Goal: Task Accomplishment & Management: Complete application form

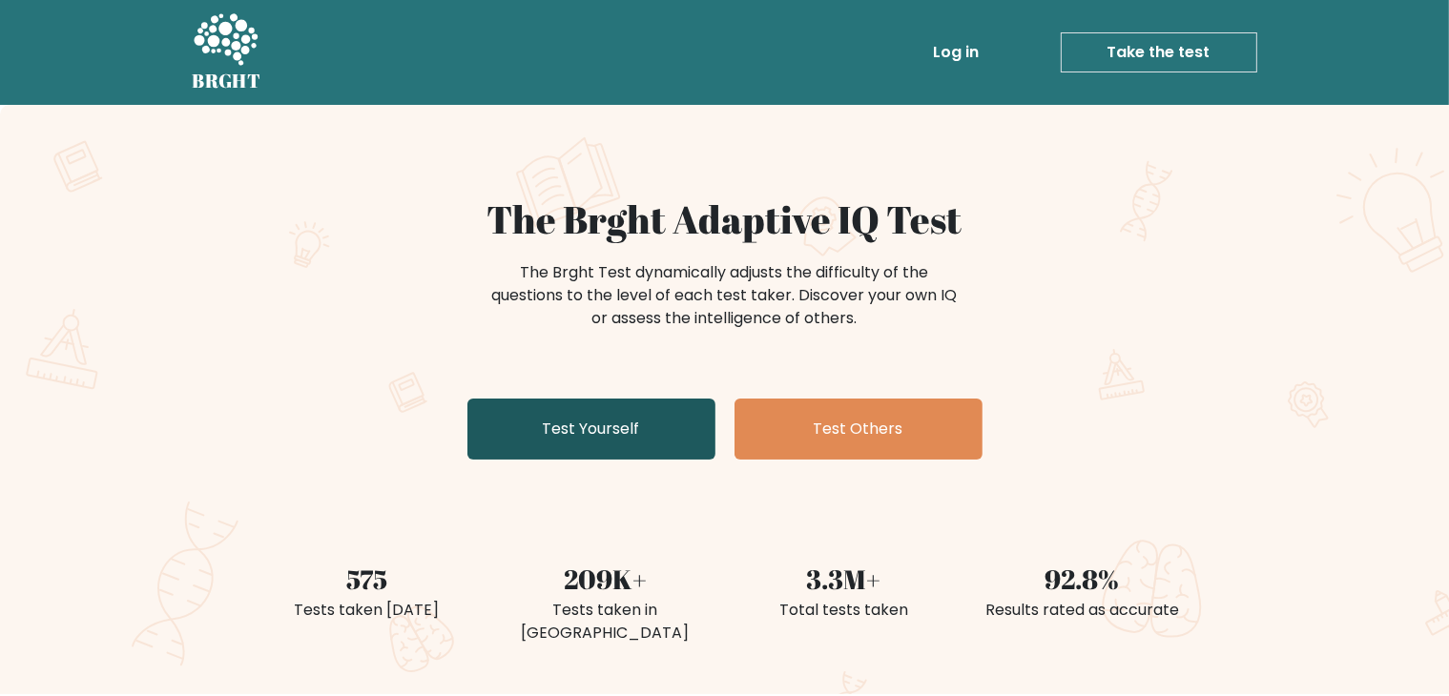
click at [608, 417] on link "Test Yourself" at bounding box center [591, 429] width 248 height 61
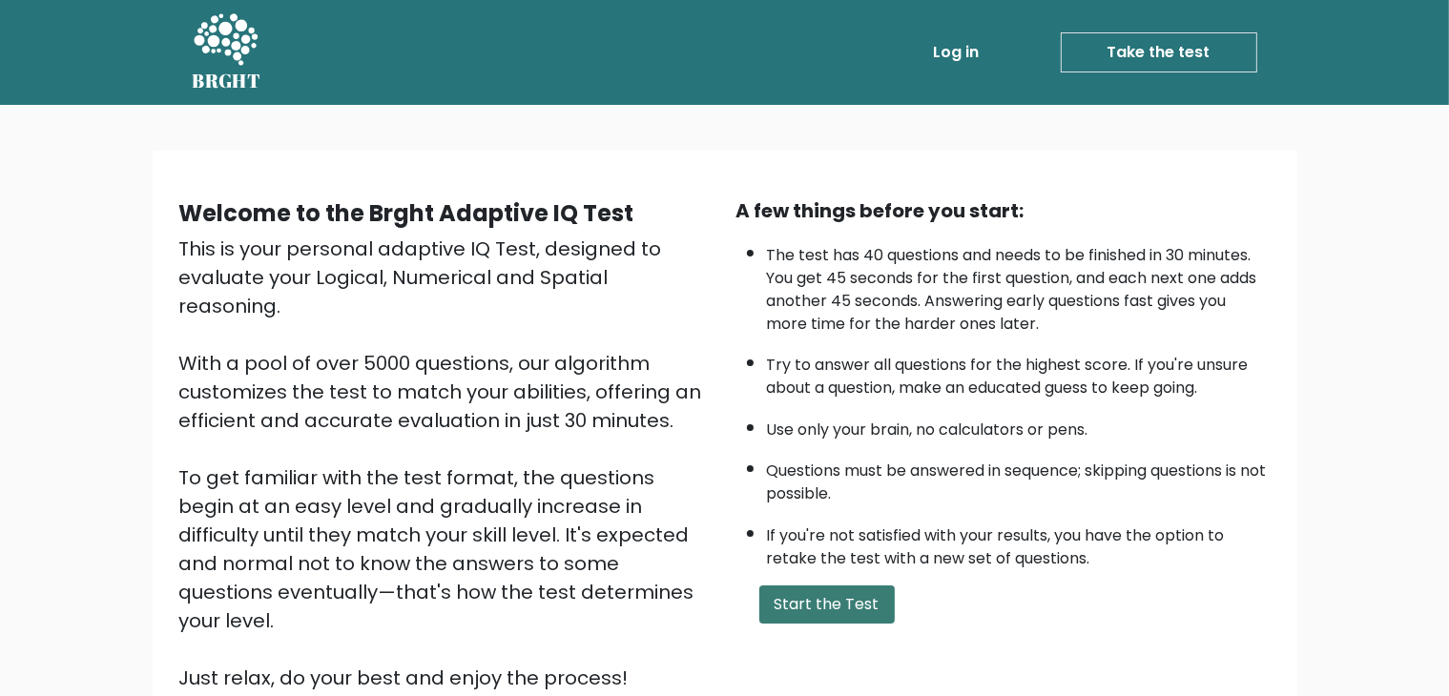
click at [835, 590] on button "Start the Test" at bounding box center [826, 605] width 135 height 38
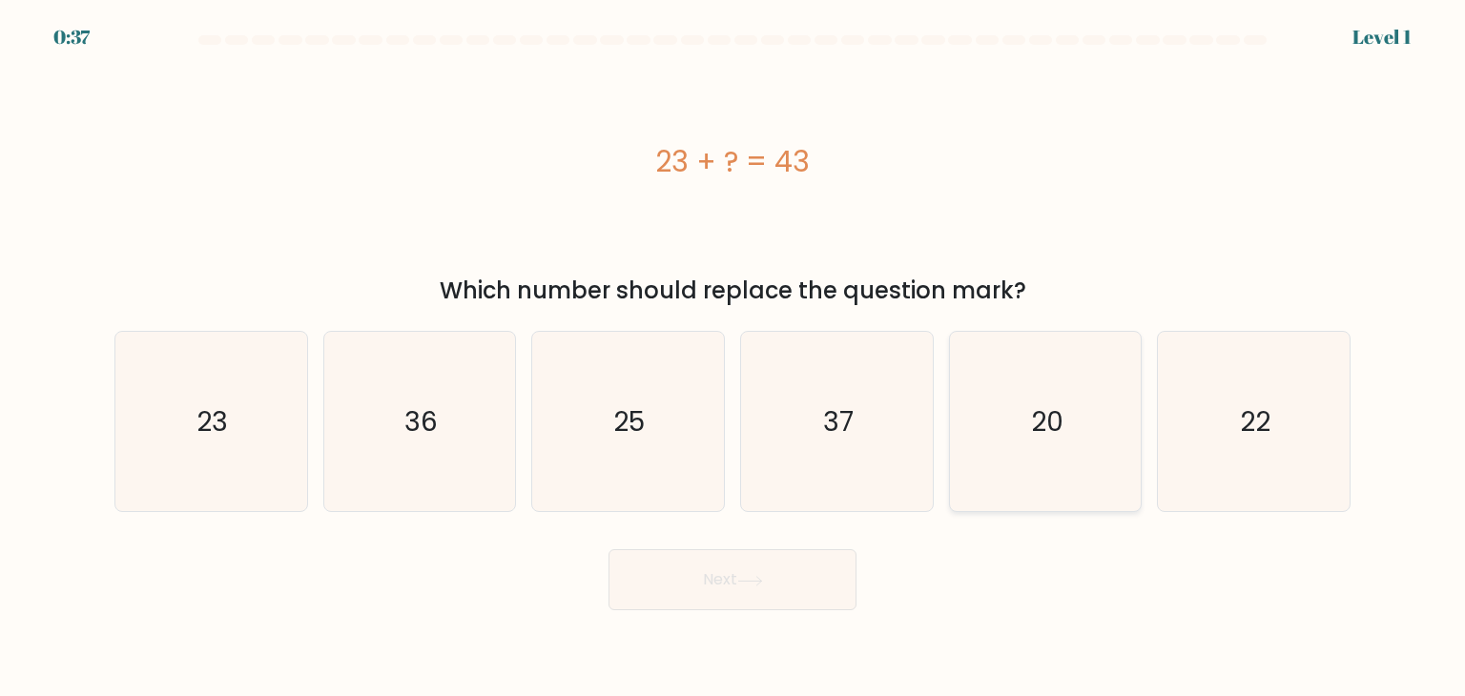
click at [1026, 419] on icon "20" at bounding box center [1044, 421] width 179 height 179
click at [733, 358] on input "e. 20" at bounding box center [732, 353] width 1 height 10
radio input "true"
click at [790, 596] on button "Next" at bounding box center [732, 579] width 248 height 61
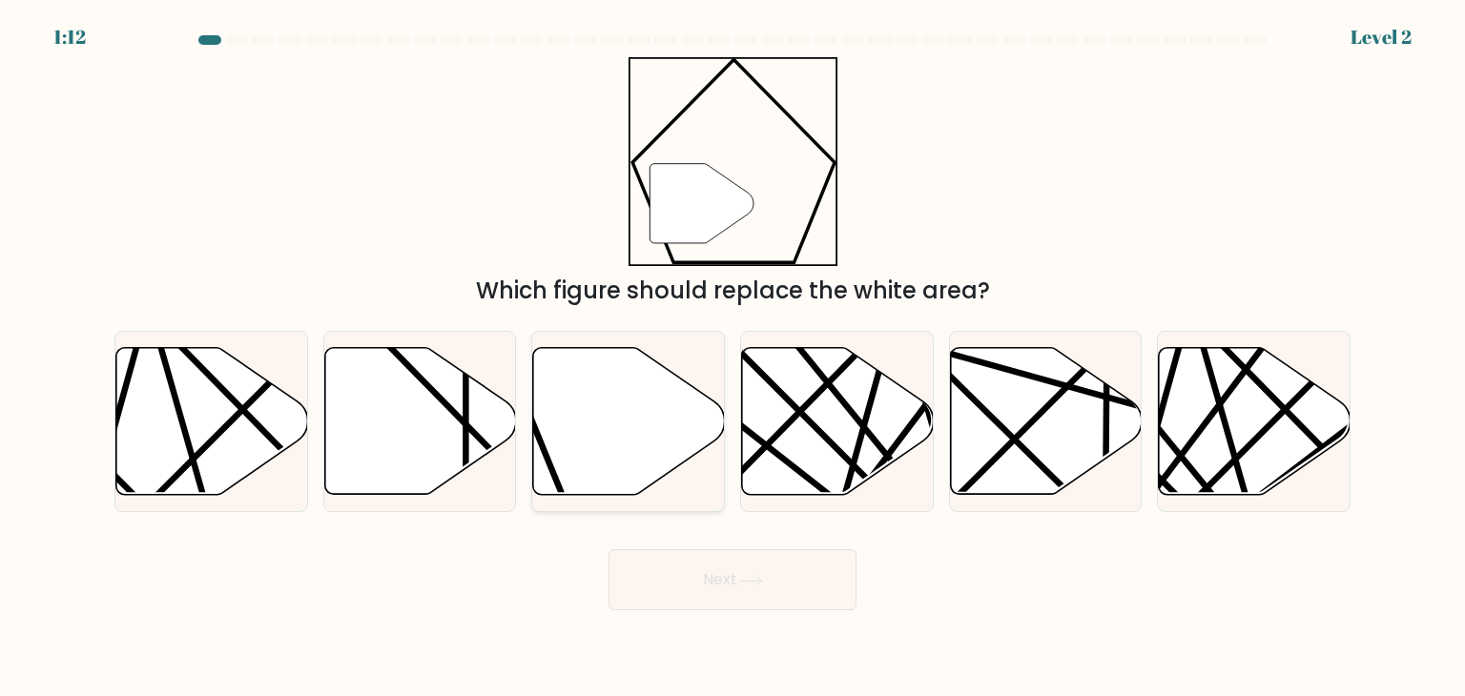
click at [628, 436] on icon at bounding box center [629, 421] width 192 height 147
click at [732, 358] on input "c." at bounding box center [732, 353] width 1 height 10
radio input "true"
click at [726, 571] on button "Next" at bounding box center [732, 579] width 248 height 61
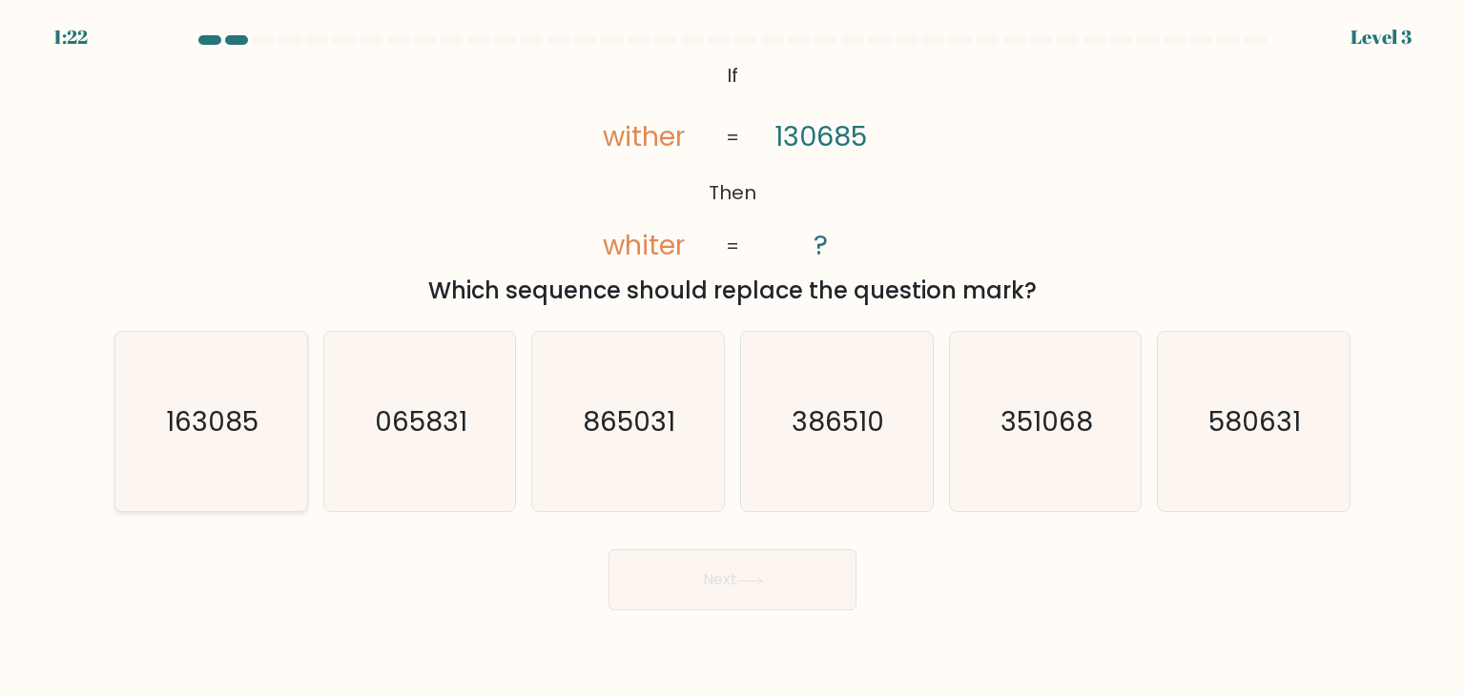
click at [236, 413] on text "163085" at bounding box center [213, 421] width 92 height 38
click at [732, 358] on input "a. 163085" at bounding box center [732, 353] width 1 height 10
radio input "true"
click at [662, 569] on button "Next" at bounding box center [732, 579] width 248 height 61
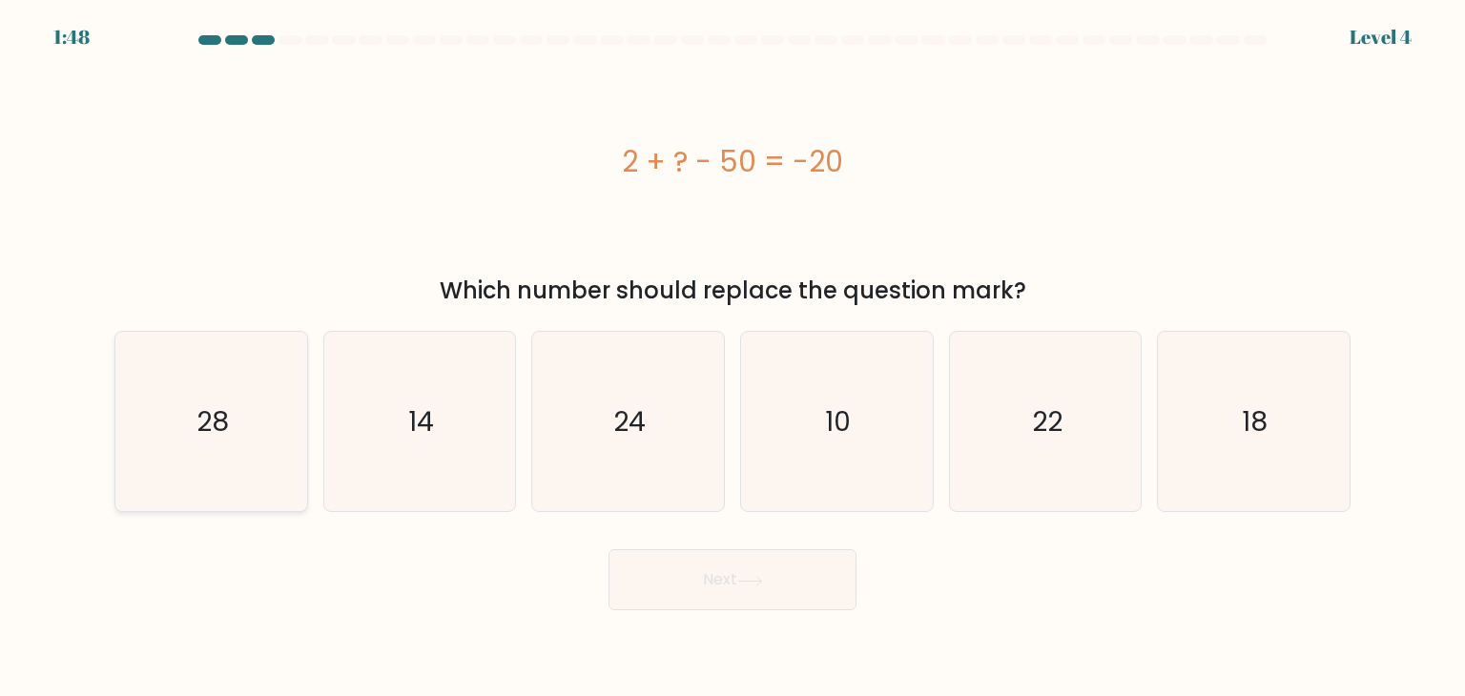
click at [216, 414] on text "28" at bounding box center [212, 421] width 32 height 38
click at [732, 358] on input "a. 28" at bounding box center [732, 353] width 1 height 10
radio input "true"
click at [686, 581] on button "Next" at bounding box center [732, 579] width 248 height 61
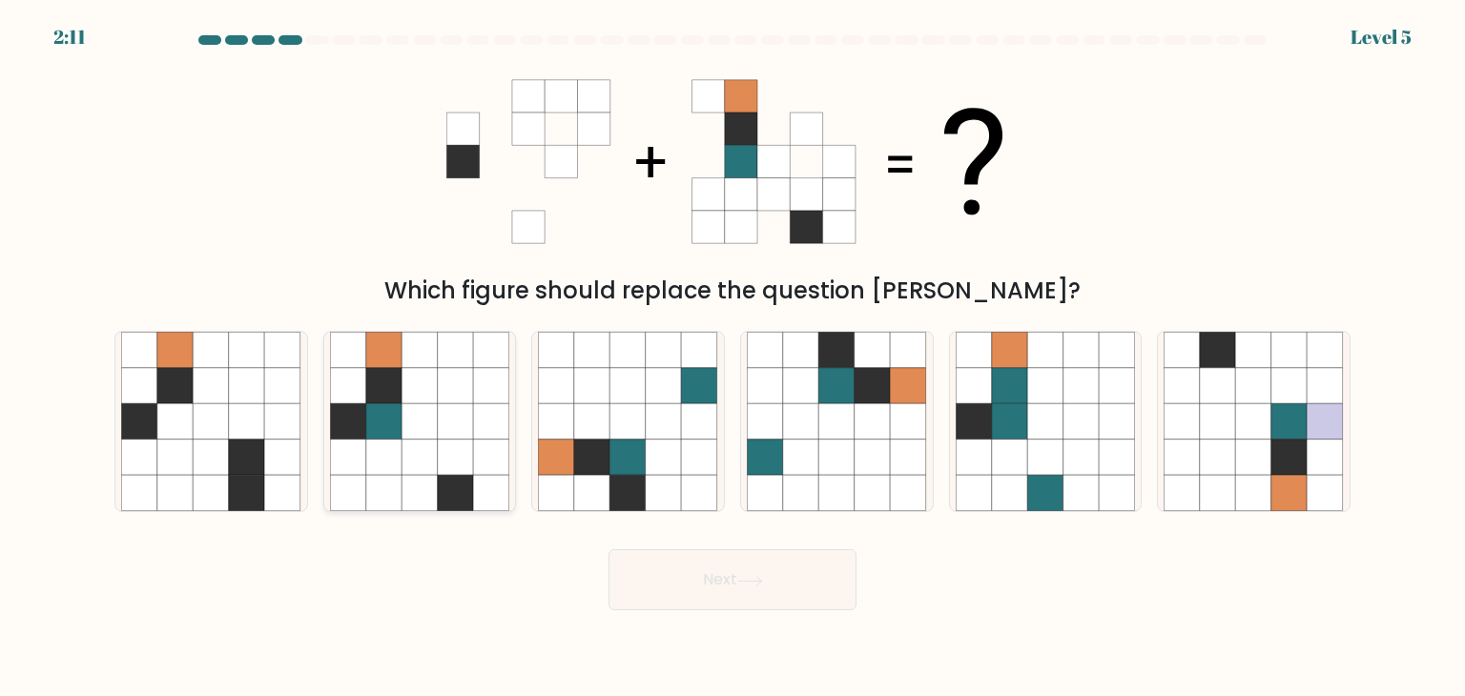
click at [444, 436] on icon at bounding box center [456, 421] width 36 height 36
click at [732, 358] on input "b." at bounding box center [732, 353] width 1 height 10
radio input "true"
click at [726, 573] on button "Next" at bounding box center [732, 579] width 248 height 61
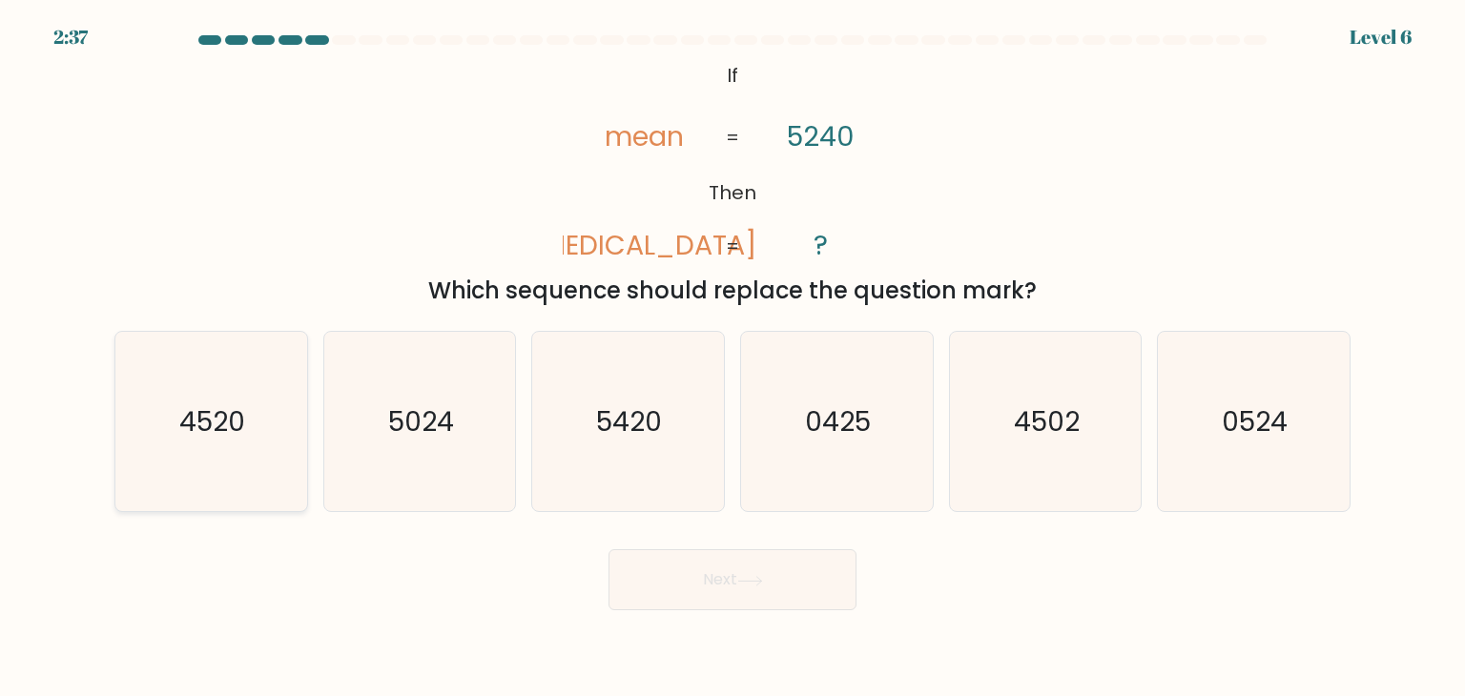
click at [267, 412] on icon "4520" at bounding box center [210, 421] width 179 height 179
click at [732, 358] on input "a. 4520" at bounding box center [732, 353] width 1 height 10
radio input "true"
click at [695, 591] on button "Next" at bounding box center [732, 579] width 248 height 61
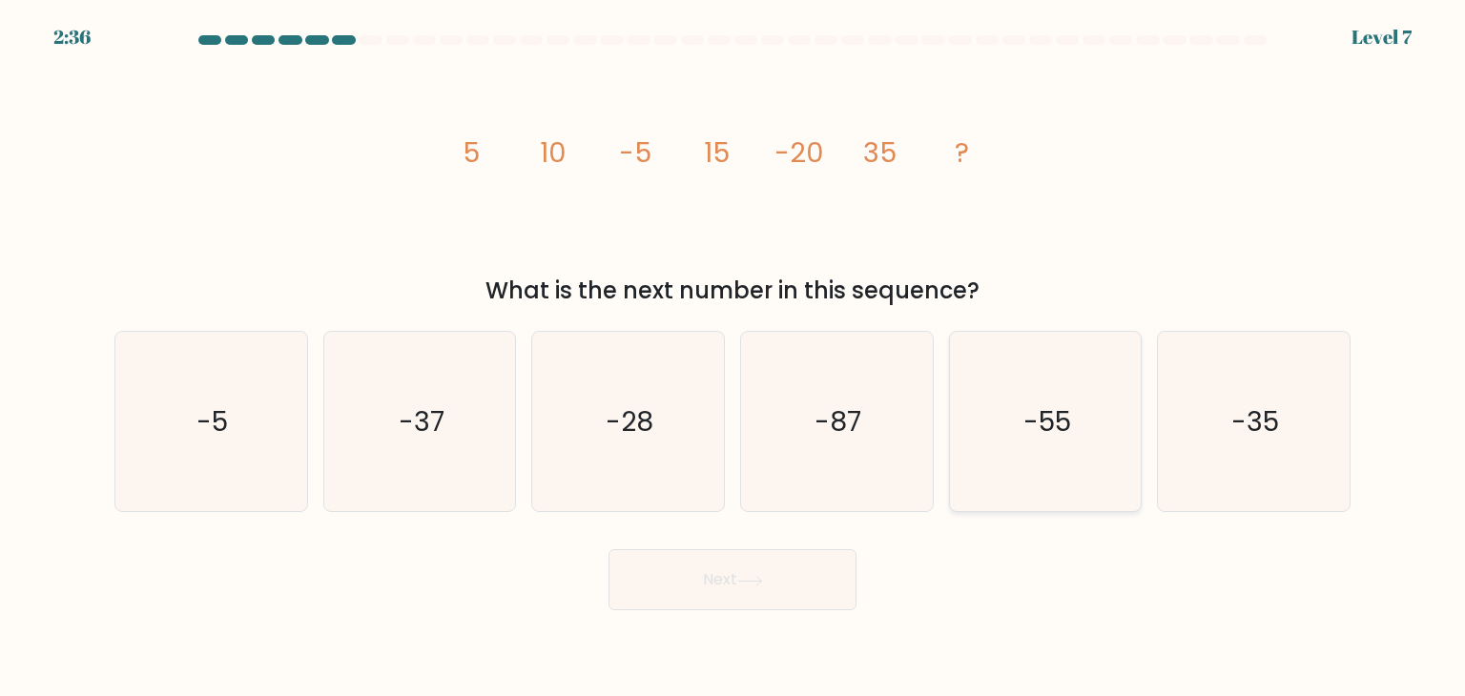
click at [1009, 417] on icon "-55" at bounding box center [1044, 421] width 179 height 179
click at [733, 358] on input "e. -55" at bounding box center [732, 353] width 1 height 10
radio input "true"
click at [754, 567] on button "Next" at bounding box center [732, 579] width 248 height 61
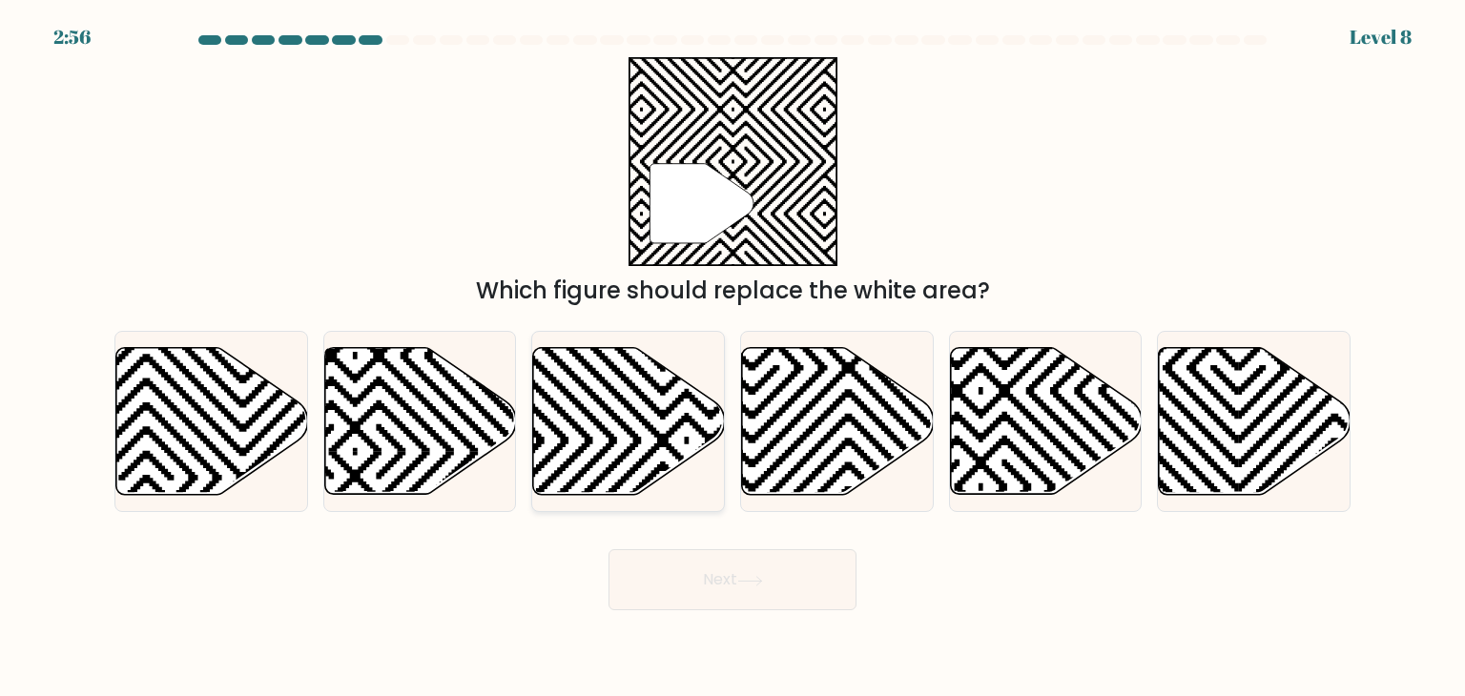
click at [667, 413] on icon at bounding box center [687, 344] width 386 height 386
click at [732, 358] on input "c." at bounding box center [732, 353] width 1 height 10
radio input "true"
click at [761, 578] on icon at bounding box center [750, 581] width 26 height 10
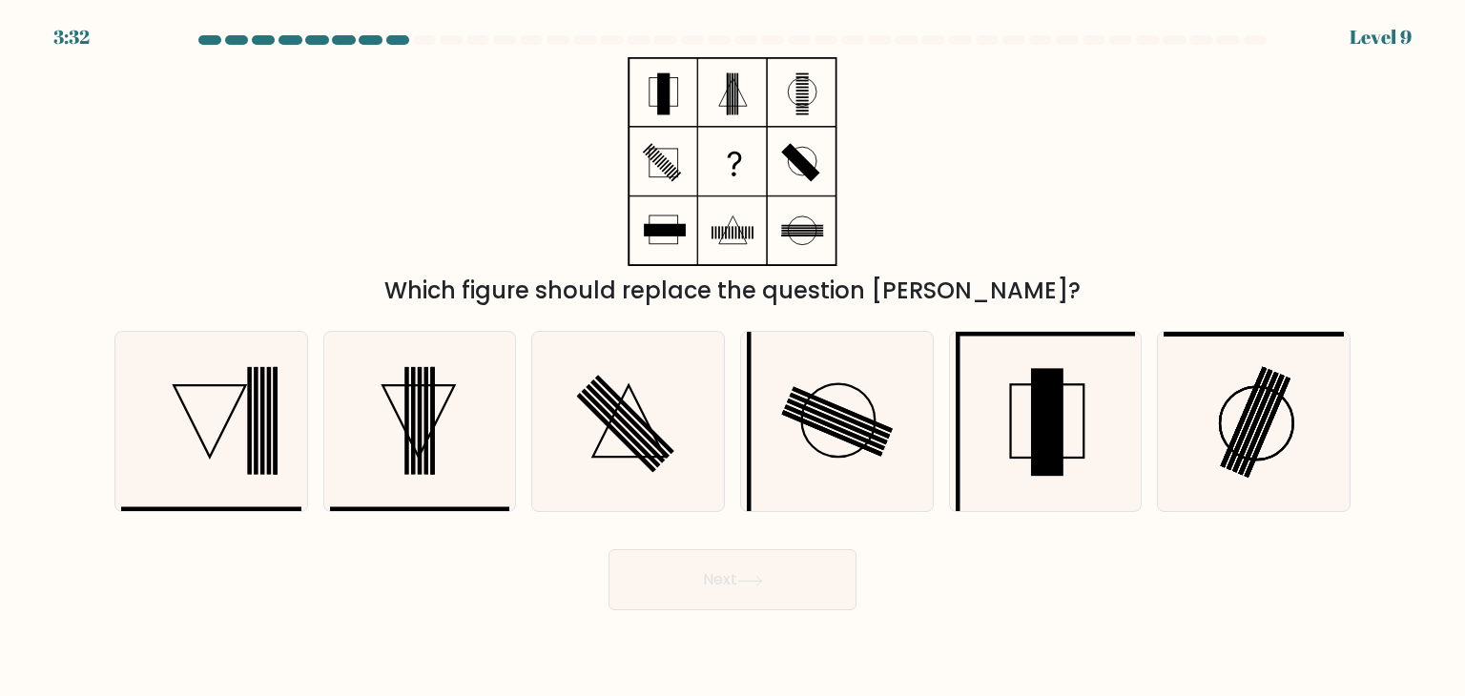
click at [761, 578] on icon at bounding box center [750, 581] width 26 height 10
click at [448, 405] on icon at bounding box center [419, 421] width 179 height 179
click at [732, 358] on input "b." at bounding box center [732, 353] width 1 height 10
radio input "true"
click at [746, 596] on button "Next" at bounding box center [732, 579] width 248 height 61
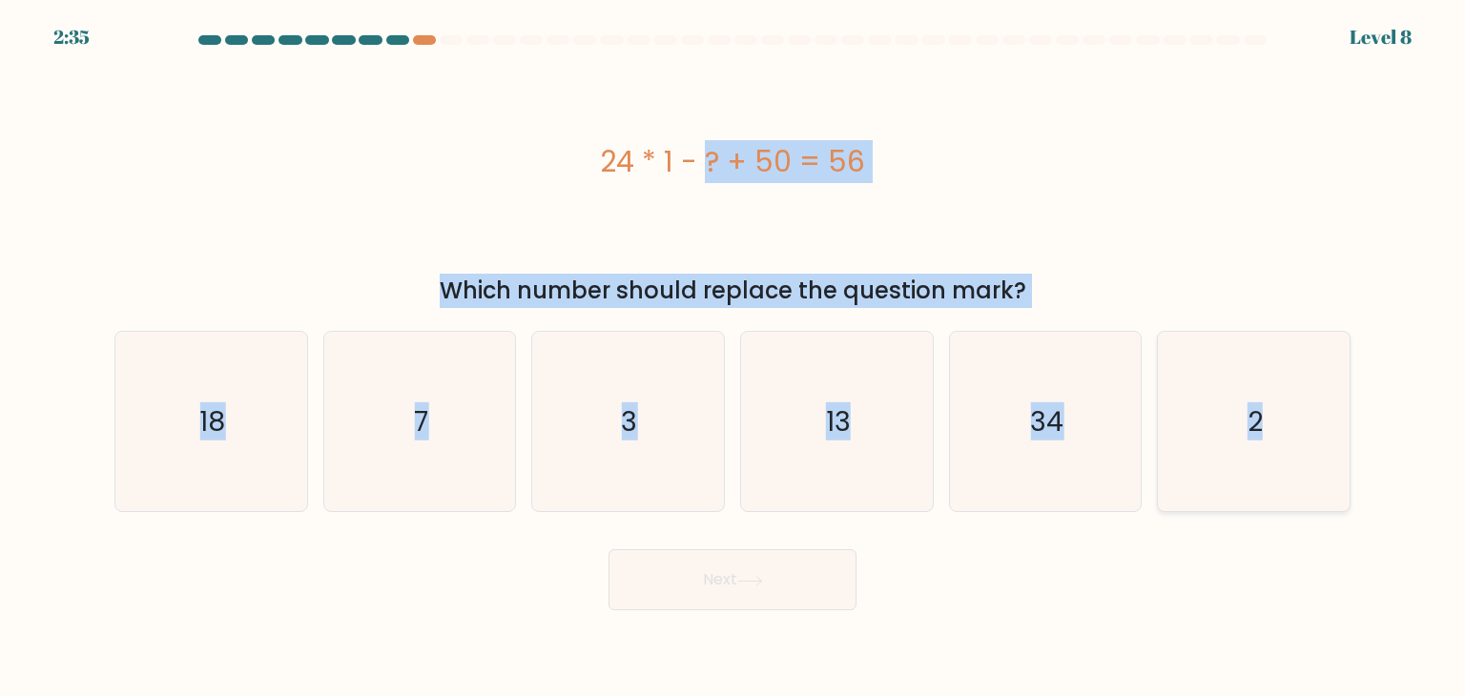
drag, startPoint x: 586, startPoint y: 150, endPoint x: 1331, endPoint y: 455, distance: 805.7
click at [1331, 455] on form "a. 7" at bounding box center [732, 322] width 1465 height 575
copy form "24 * 1 - ? + 50 = 56 Which number should replace the question mark? a. 18 b. 7 …"
click at [214, 411] on text "18" at bounding box center [213, 421] width 26 height 38
click at [732, 358] on input "a. 18" at bounding box center [732, 353] width 1 height 10
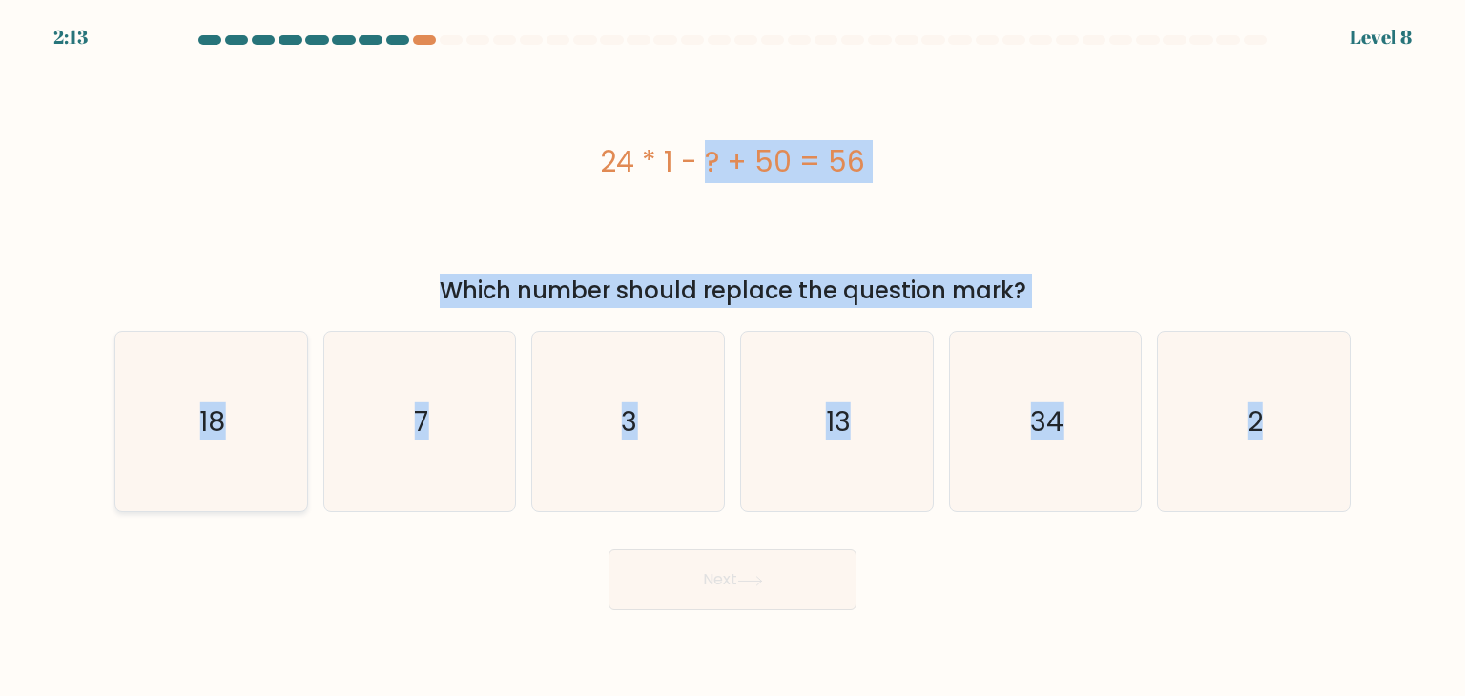
radio input "true"
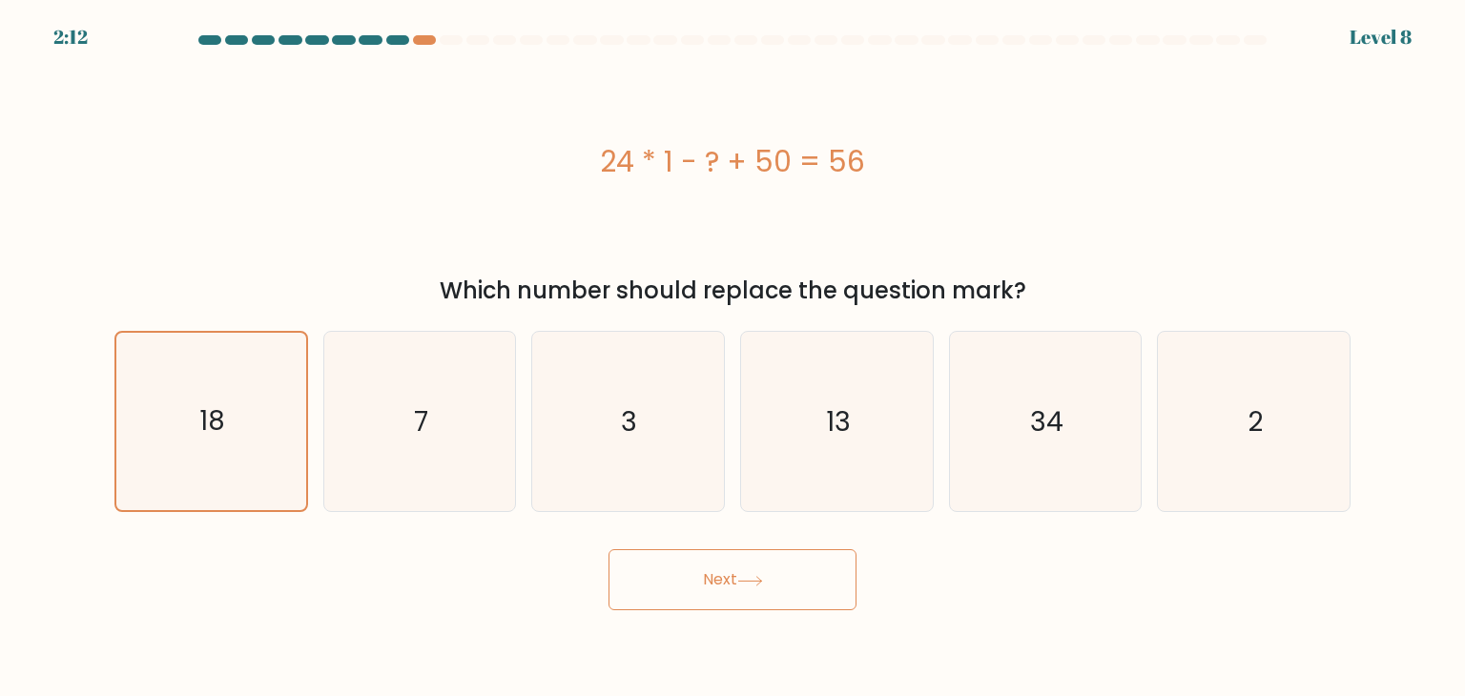
click at [688, 571] on button "Next" at bounding box center [732, 579] width 248 height 61
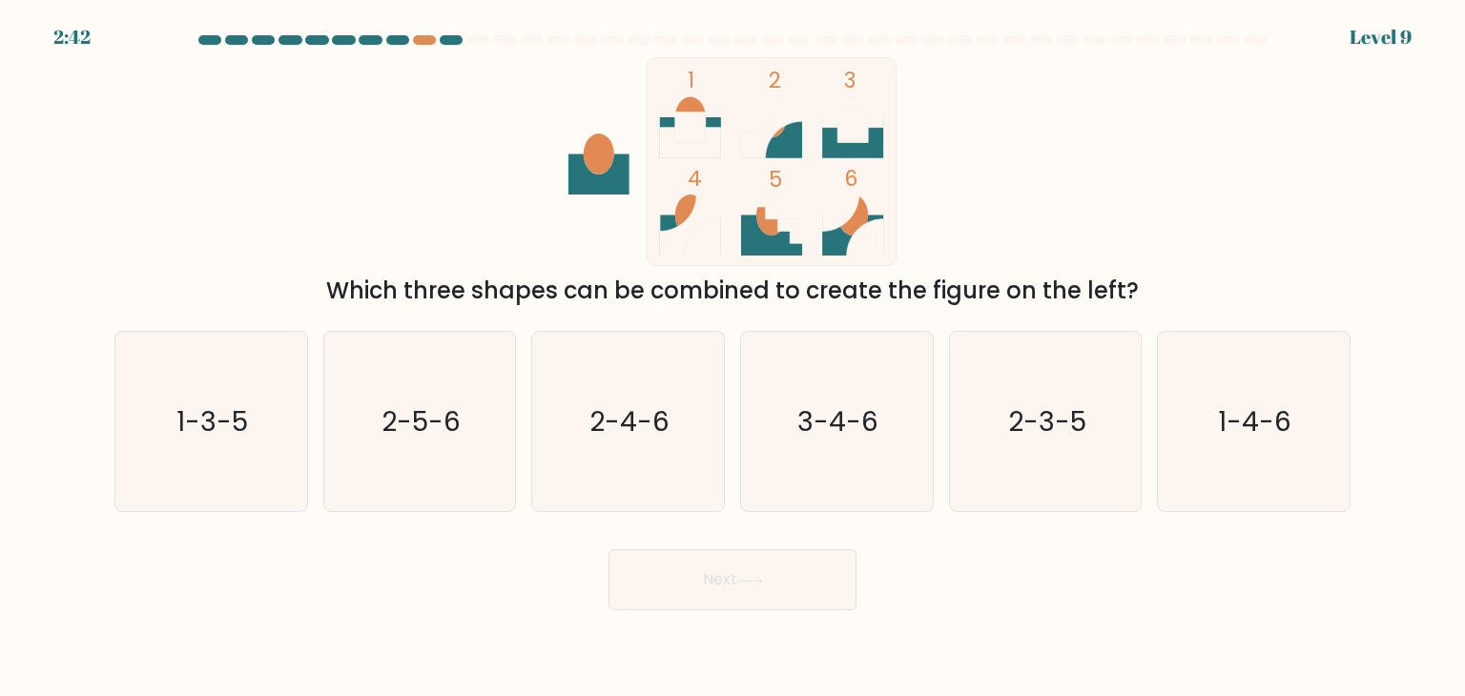
drag, startPoint x: 1197, startPoint y: 296, endPoint x: 548, endPoint y: 128, distance: 669.8
click at [548, 128] on div "1 2 3 4 5 6 Which three shapes can be combined to create the figure on the left?" at bounding box center [732, 182] width 1259 height 251
click at [1158, 211] on div "1 2 3 4 5 6 Which three shapes can be combined to create the figure on the left?" at bounding box center [732, 182] width 1259 height 251
click at [645, 405] on text "2-4-6" at bounding box center [630, 421] width 80 height 38
click at [732, 358] on input "c. 2-4-6" at bounding box center [732, 353] width 1 height 10
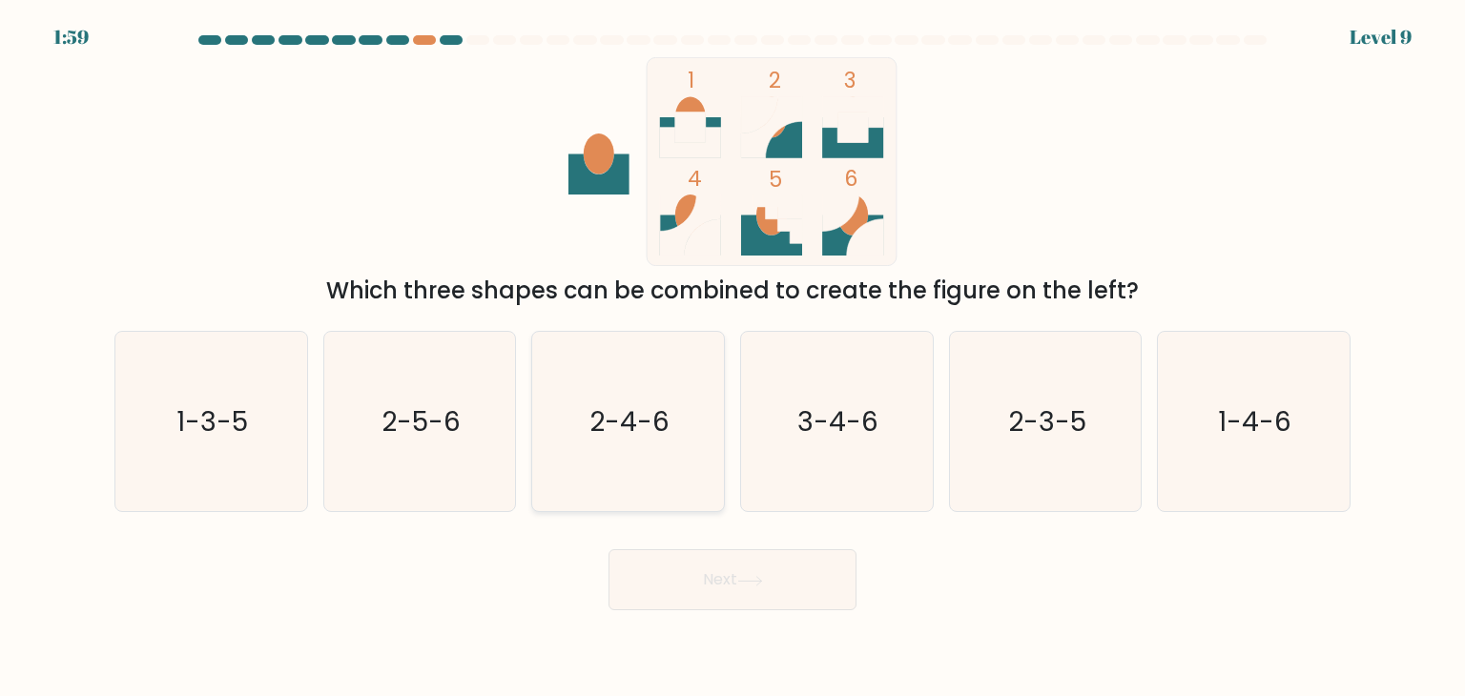
radio input "true"
click at [748, 593] on button "Next" at bounding box center [732, 579] width 248 height 61
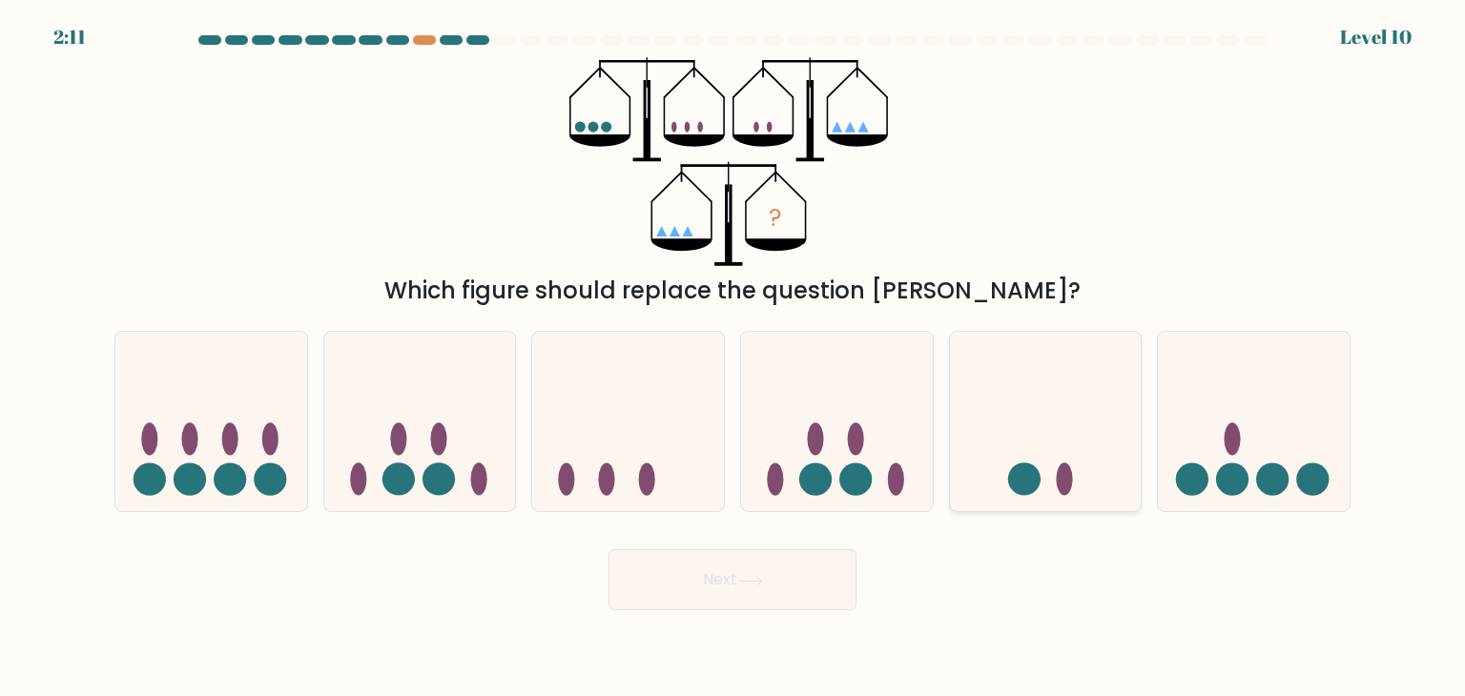
click at [1044, 452] on icon at bounding box center [1046, 421] width 192 height 158
click at [733, 358] on input "e." at bounding box center [732, 353] width 1 height 10
radio input "true"
click at [762, 562] on button "Next" at bounding box center [732, 579] width 248 height 61
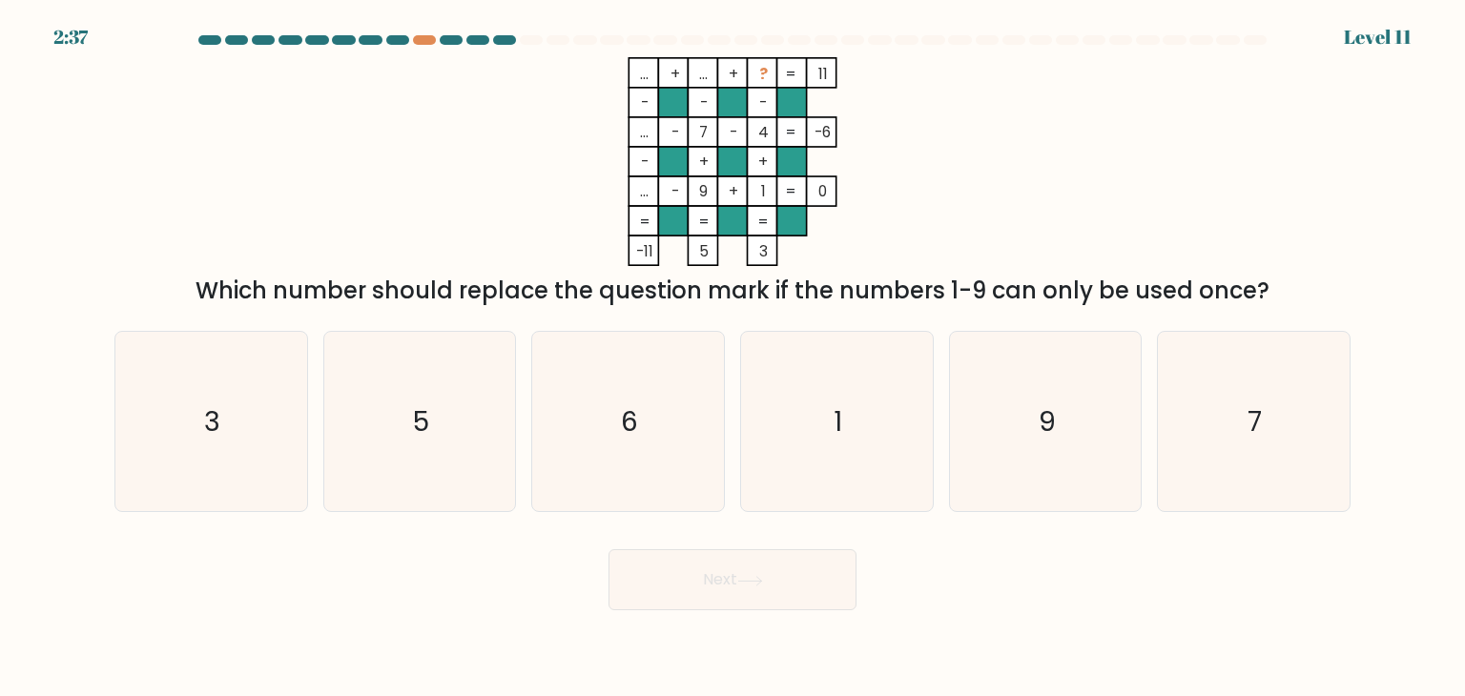
drag, startPoint x: 1284, startPoint y: 299, endPoint x: 652, endPoint y: 73, distance: 671.4
click at [652, 73] on div "... + ... + ? 11 - - - ... - 7 - 4 -6 - + + ... - 9 + 1 = 0 = = = = -11 5 3 = W…" at bounding box center [732, 182] width 1259 height 251
copy div "... + ... + ? 11 - - - ... - 7 - 4 -6 - + + ... - 9 + 1 = 0 = = = = -11 5 3 = W…"
click at [241, 412] on icon "3" at bounding box center [210, 421] width 179 height 179
click at [732, 358] on input "a. 3" at bounding box center [732, 353] width 1 height 10
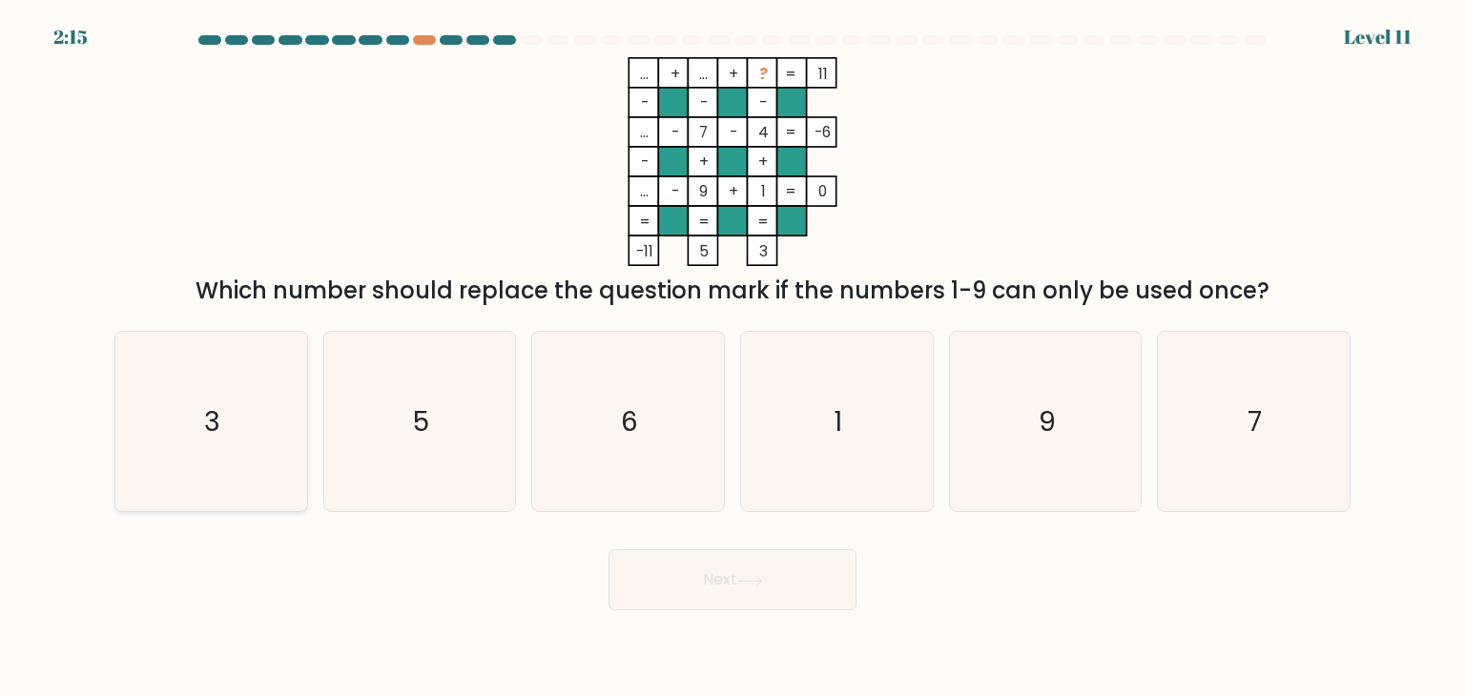
radio input "true"
click at [720, 584] on button "Next" at bounding box center [732, 579] width 248 height 61
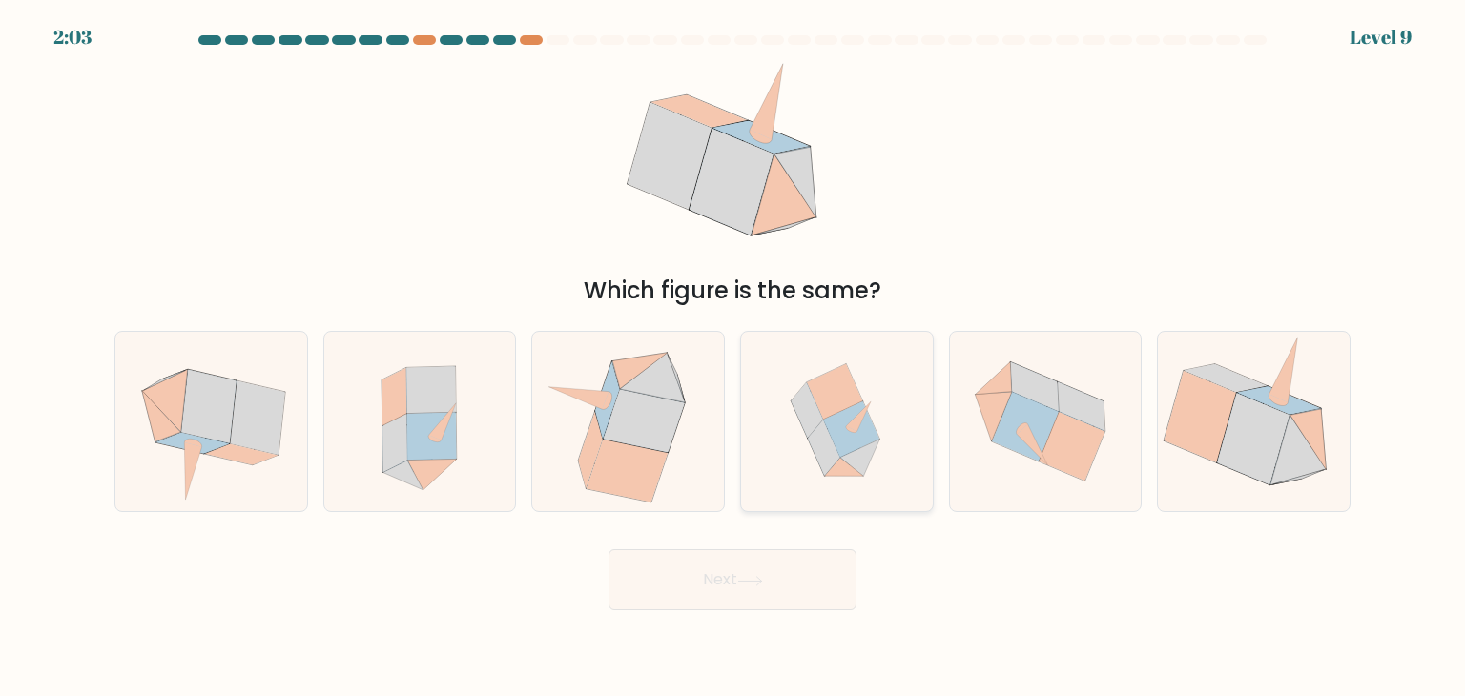
click at [839, 466] on icon at bounding box center [844, 467] width 39 height 18
click at [733, 358] on input "d." at bounding box center [732, 353] width 1 height 10
radio input "true"
click at [774, 588] on button "Next" at bounding box center [732, 579] width 248 height 61
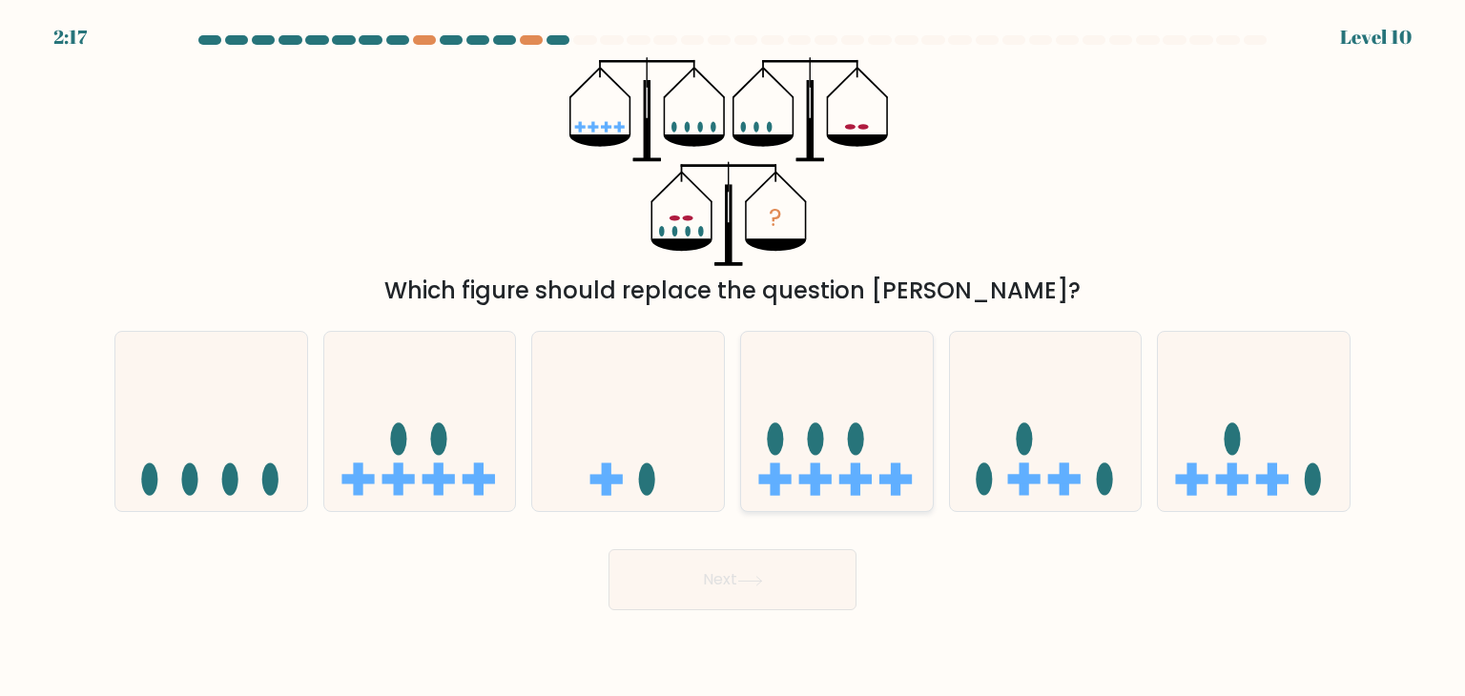
click at [848, 447] on icon at bounding box center [837, 421] width 192 height 158
click at [733, 358] on input "d." at bounding box center [732, 353] width 1 height 10
radio input "true"
click at [848, 447] on icon at bounding box center [837, 421] width 190 height 157
click at [733, 358] on input "d." at bounding box center [732, 353] width 1 height 10
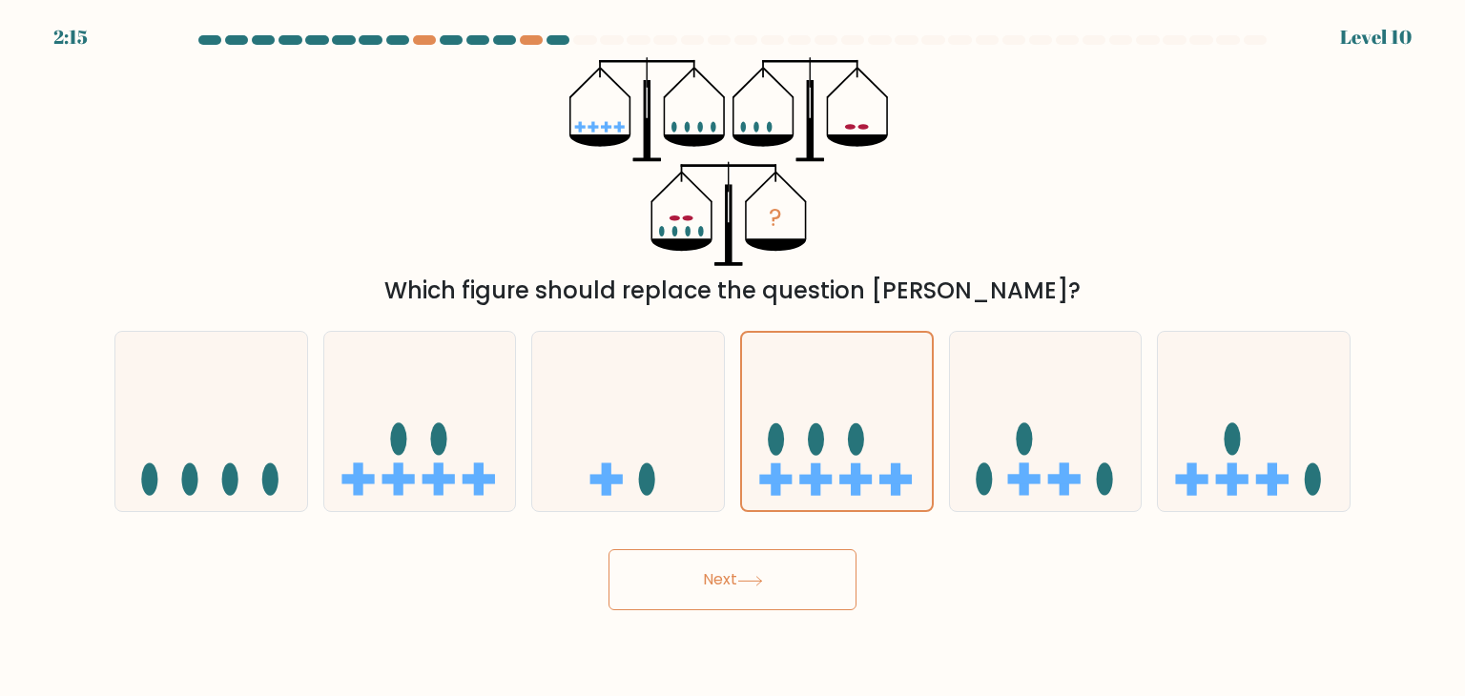
click at [728, 581] on button "Next" at bounding box center [732, 579] width 248 height 61
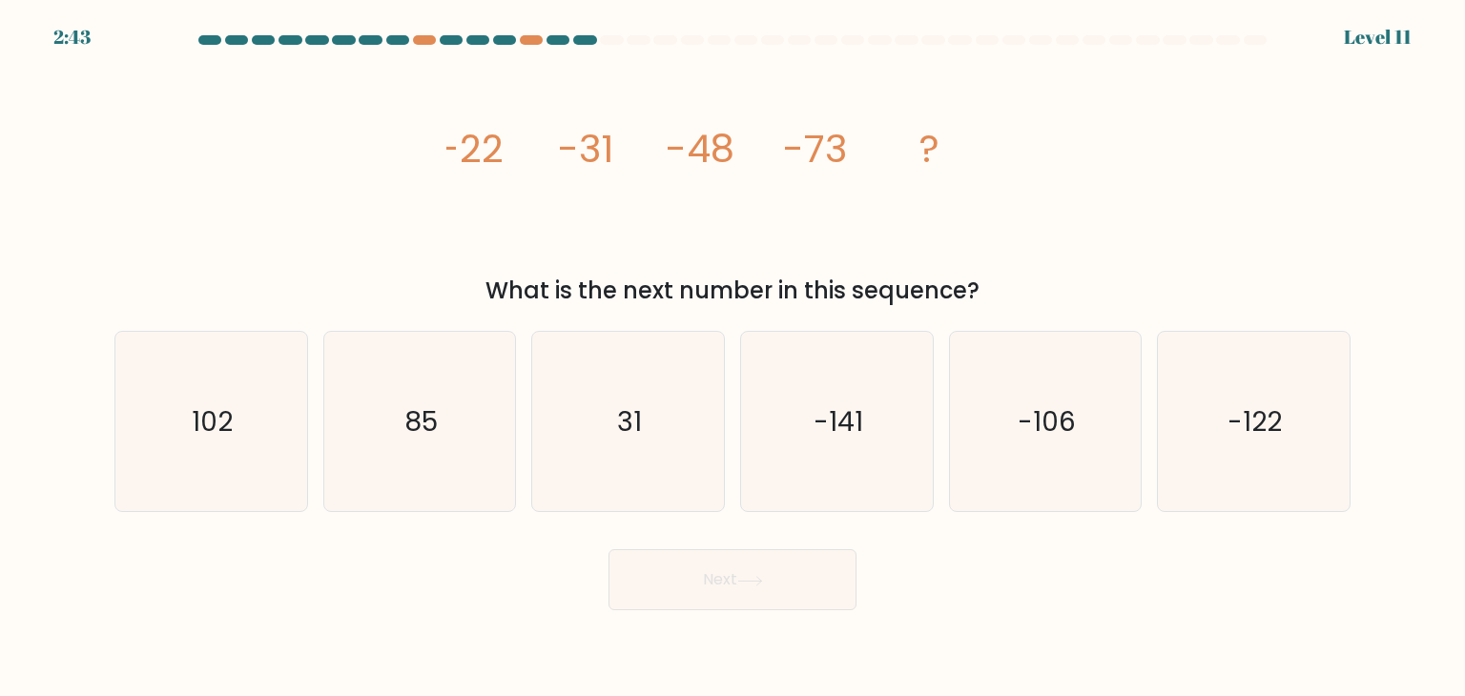
drag, startPoint x: 992, startPoint y: 292, endPoint x: 439, endPoint y: 139, distance: 573.7
click at [439, 139] on div "image/svg+xml -22 -31 -48 -73 ? What is the next number in this sequence?" at bounding box center [732, 182] width 1259 height 251
copy div "-22 -31 -48 -73 ? What is the next number in this sequence?"
click at [1026, 450] on icon "-106" at bounding box center [1044, 421] width 179 height 179
click at [733, 358] on input "e. -106" at bounding box center [732, 353] width 1 height 10
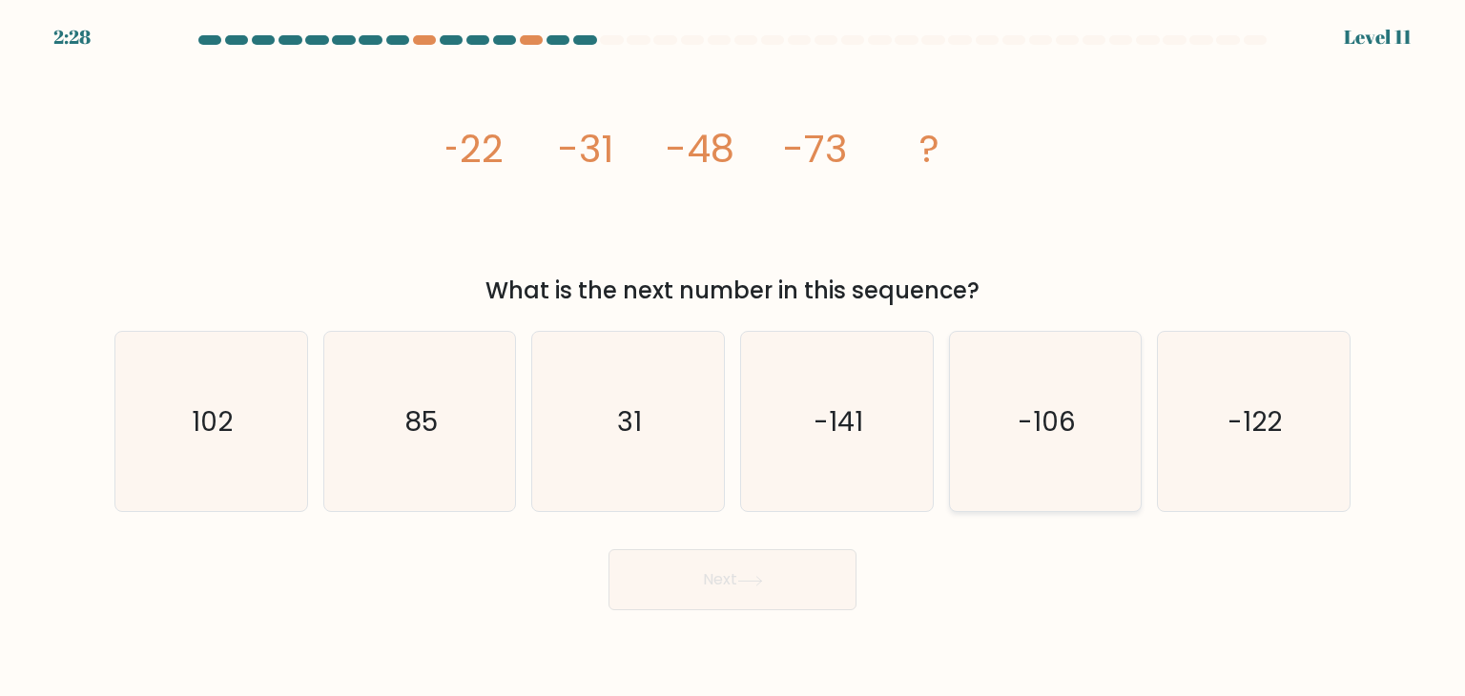
radio input "true"
click at [717, 584] on button "Next" at bounding box center [732, 579] width 248 height 61
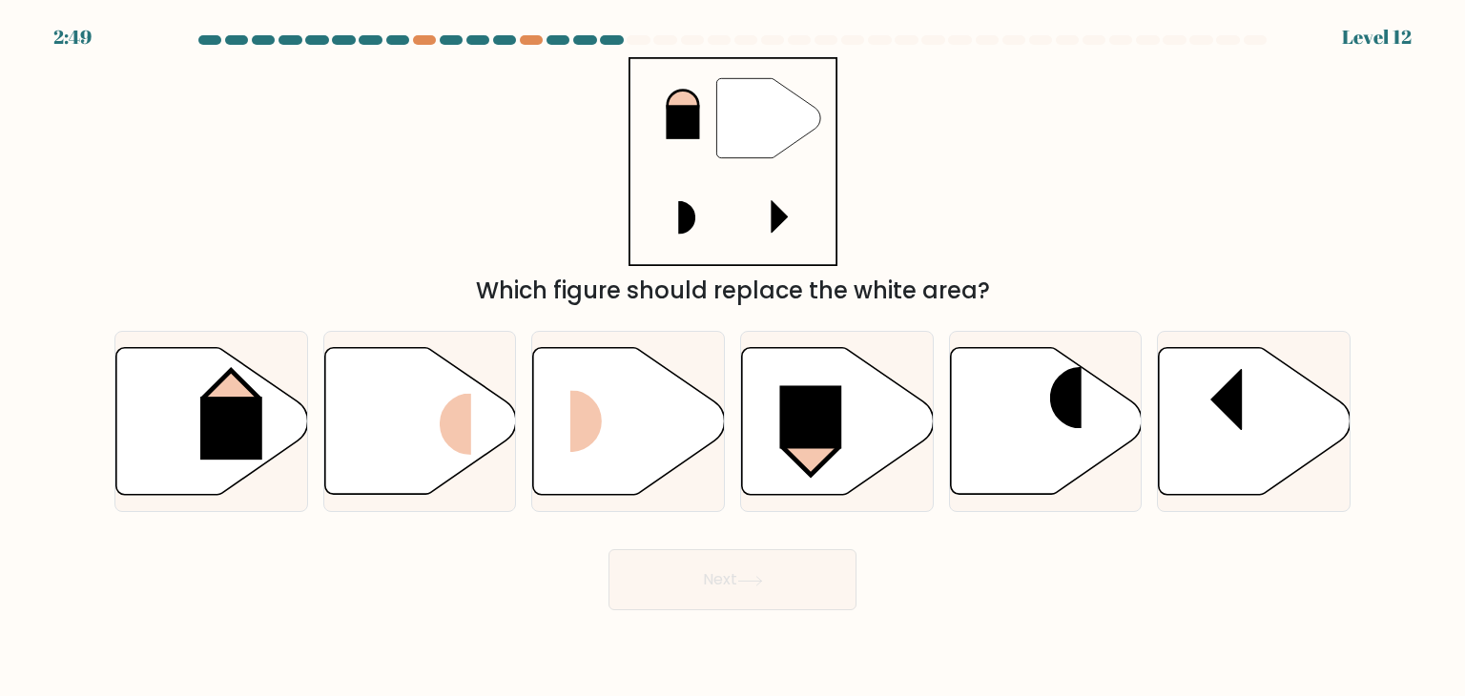
drag, startPoint x: 1000, startPoint y: 295, endPoint x: 770, endPoint y: 112, distance: 293.8
click at [770, 112] on div "" Which figure should replace the white area?" at bounding box center [732, 182] width 1259 height 251
click at [985, 184] on div "" Which figure should replace the white area?" at bounding box center [732, 182] width 1259 height 251
click at [256, 401] on rect at bounding box center [231, 428] width 62 height 63
click at [732, 358] on input "a." at bounding box center [732, 353] width 1 height 10
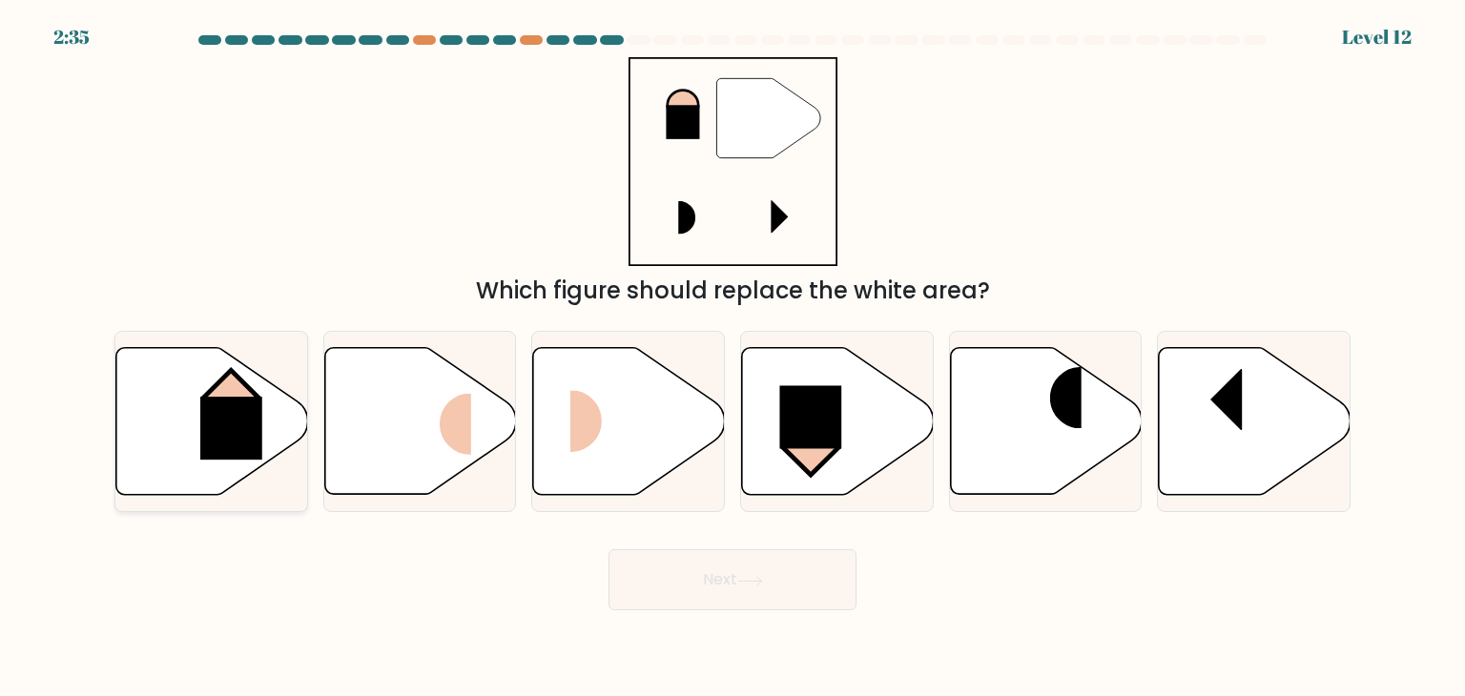
radio input "true"
click at [779, 581] on button "Next" at bounding box center [732, 579] width 248 height 61
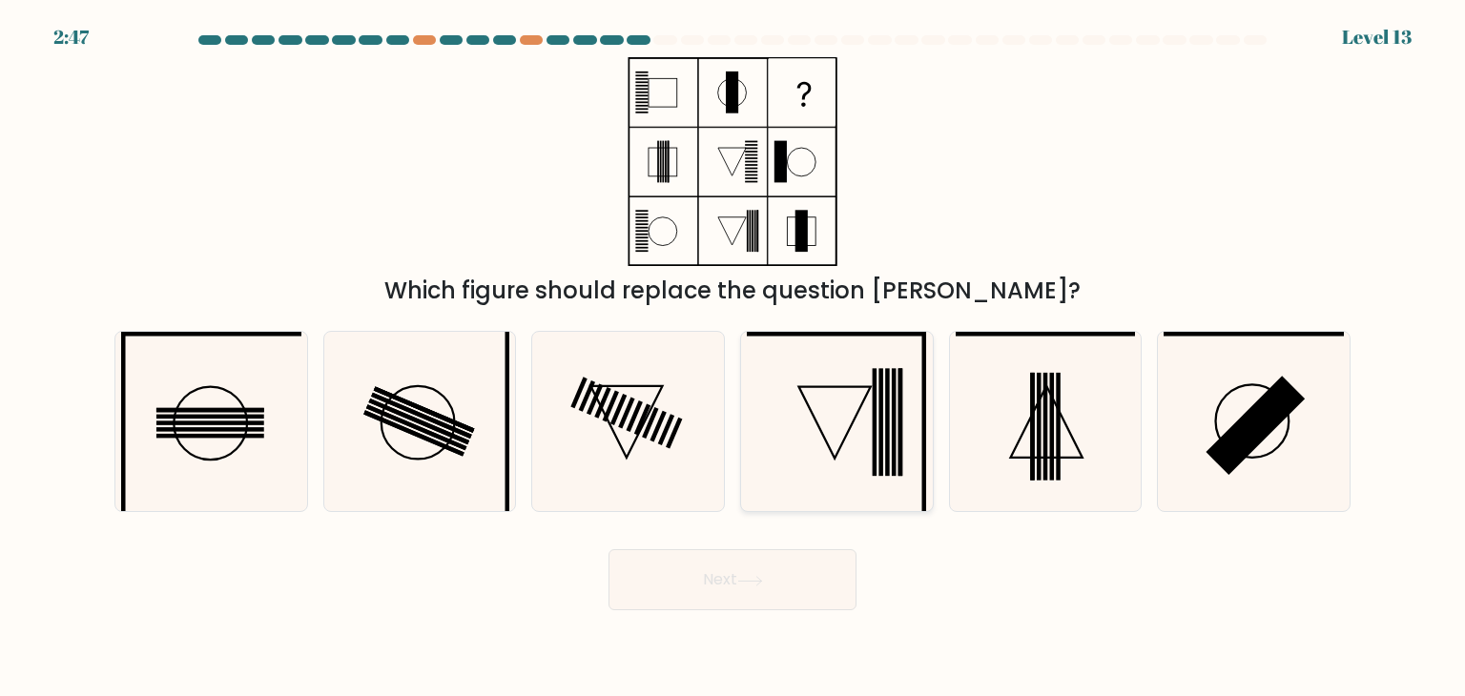
click at [844, 423] on icon at bounding box center [836, 421] width 179 height 179
click at [733, 358] on input "d." at bounding box center [732, 353] width 1 height 10
radio input "true"
click at [748, 590] on button "Next" at bounding box center [732, 579] width 248 height 61
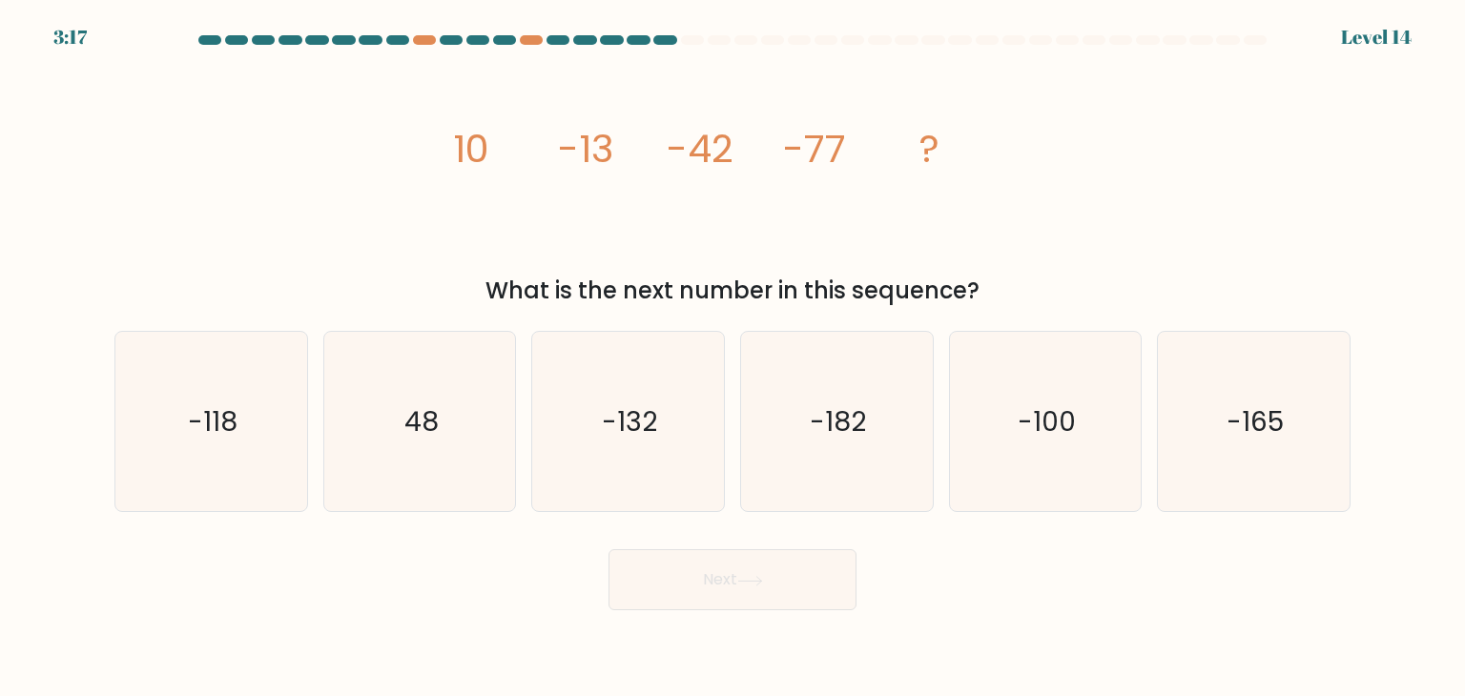
drag, startPoint x: 992, startPoint y: 295, endPoint x: 435, endPoint y: 154, distance: 574.5
click at [435, 154] on div "image/svg+xml 10 -13 -42 -77 ? What is the next number in this sequence?" at bounding box center [732, 182] width 1259 height 251
copy div "10 -13 -42 -77 ? What is the next number in this sequence?"
click at [261, 389] on icon "-118" at bounding box center [210, 421] width 179 height 179
click at [732, 358] on input "a. -118" at bounding box center [732, 353] width 1 height 10
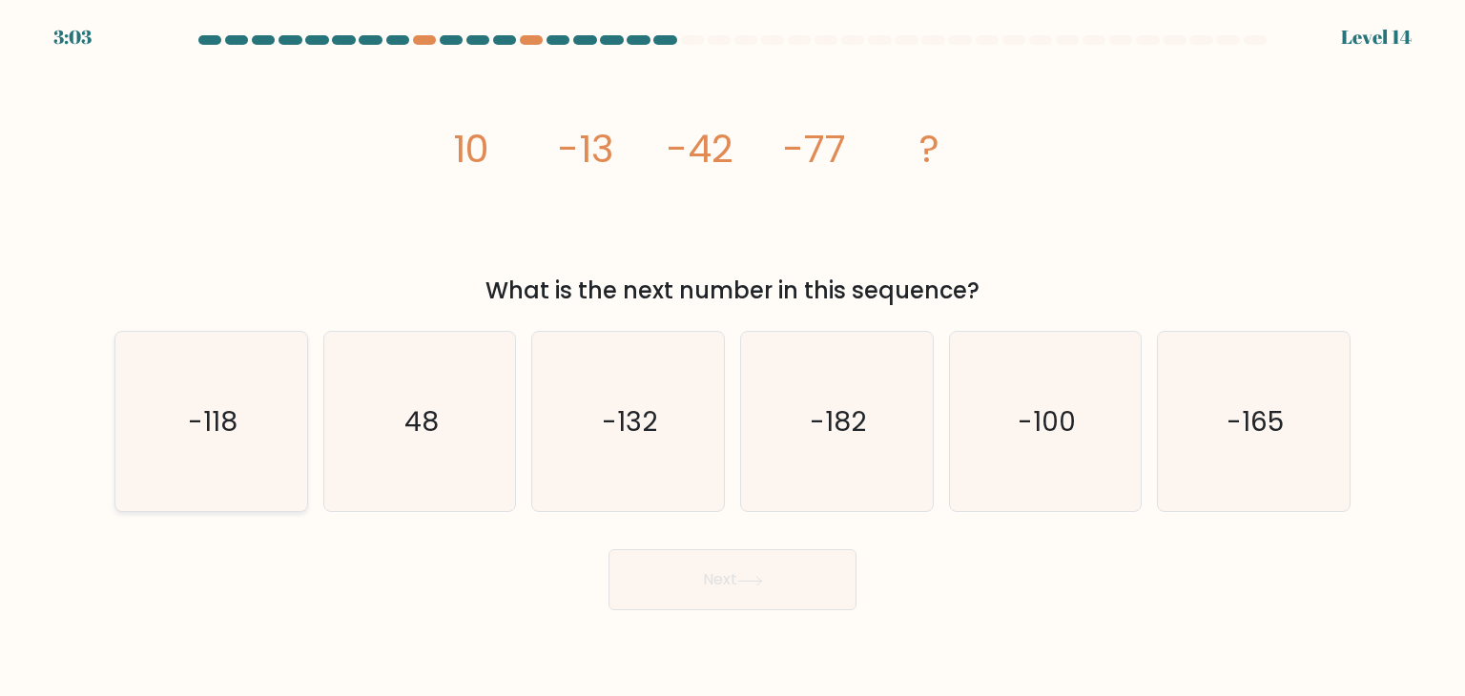
radio input "true"
click at [737, 577] on button "Next" at bounding box center [732, 579] width 248 height 61
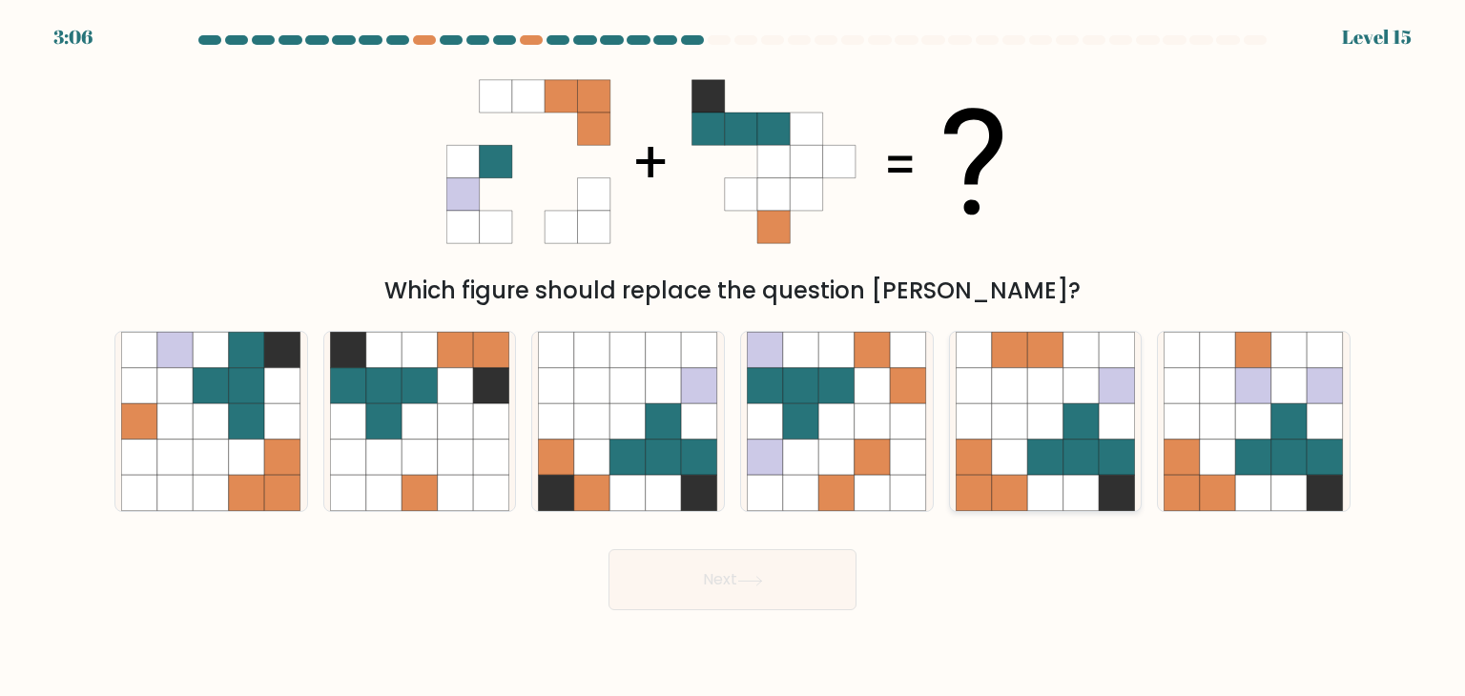
click at [1076, 402] on icon at bounding box center [1081, 386] width 36 height 36
click at [733, 358] on input "e." at bounding box center [732, 353] width 1 height 10
radio input "true"
click at [809, 589] on button "Next" at bounding box center [732, 579] width 248 height 61
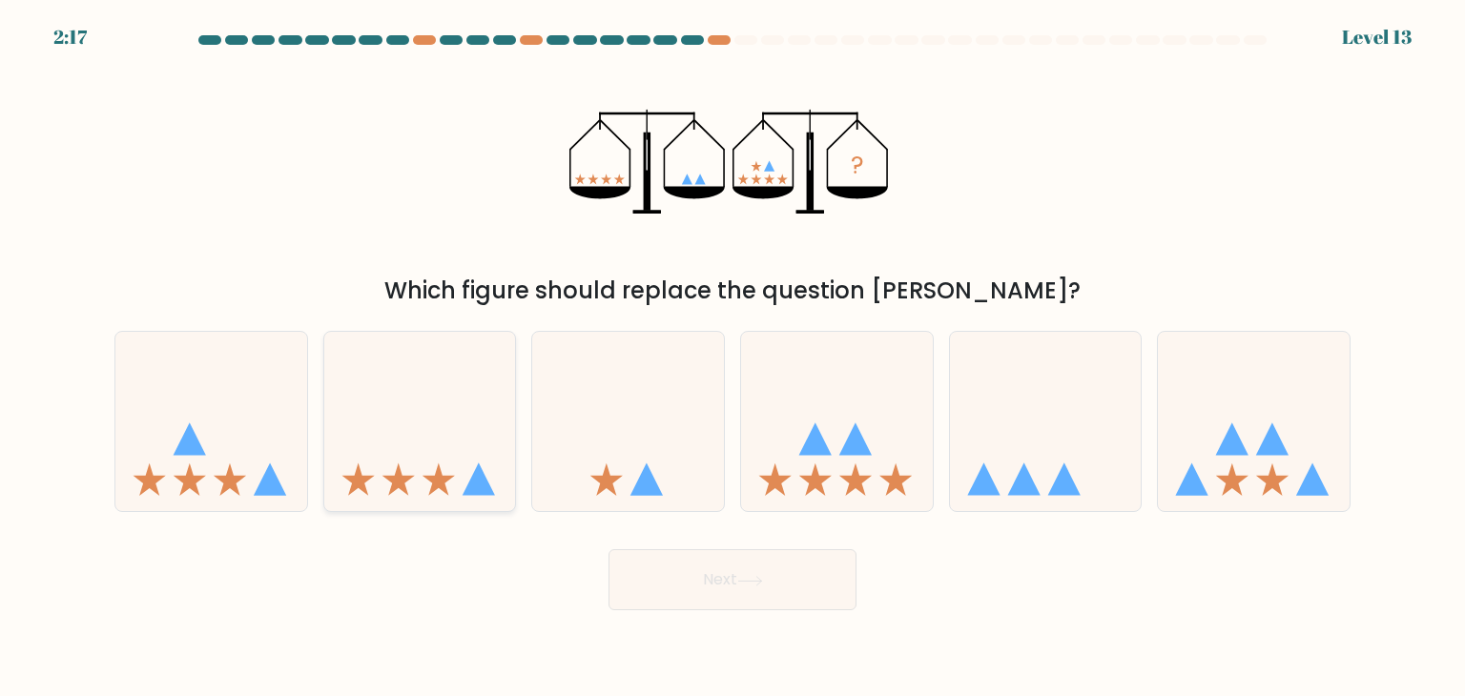
click at [435, 462] on icon at bounding box center [420, 421] width 192 height 158
click at [732, 358] on input "b." at bounding box center [732, 353] width 1 height 10
radio input "true"
click at [737, 575] on button "Next" at bounding box center [732, 579] width 248 height 61
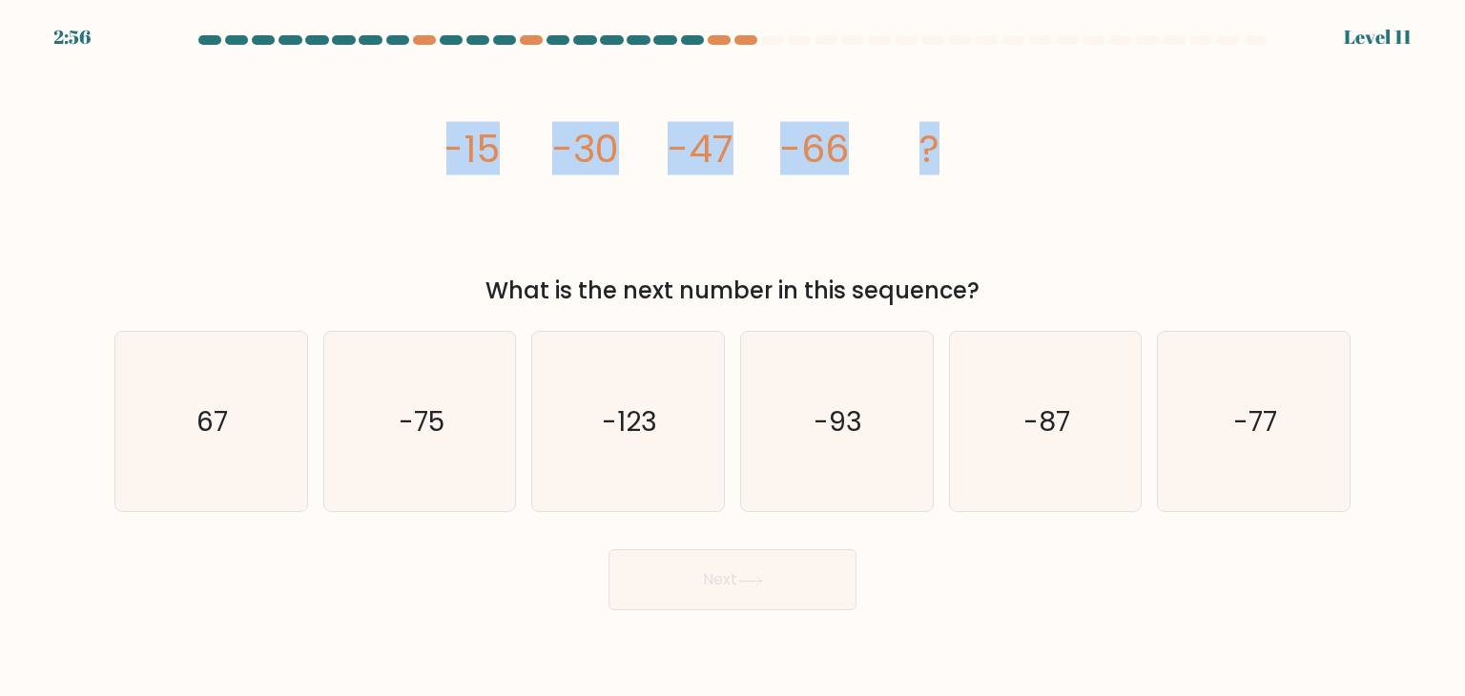
drag, startPoint x: 963, startPoint y: 152, endPoint x: 278, endPoint y: 151, distance: 684.7
click at [278, 151] on div "image/svg+xml -15 -30 -47 -66 ? What is the next number in this sequence?" at bounding box center [732, 182] width 1259 height 251
copy g "-15 -30 -47 -66 ?"
click at [870, 253] on icon "image/svg+xml -15 -30 -47 -66 ?" at bounding box center [732, 161] width 572 height 209
drag, startPoint x: 861, startPoint y: 154, endPoint x: 442, endPoint y: 123, distance: 419.8
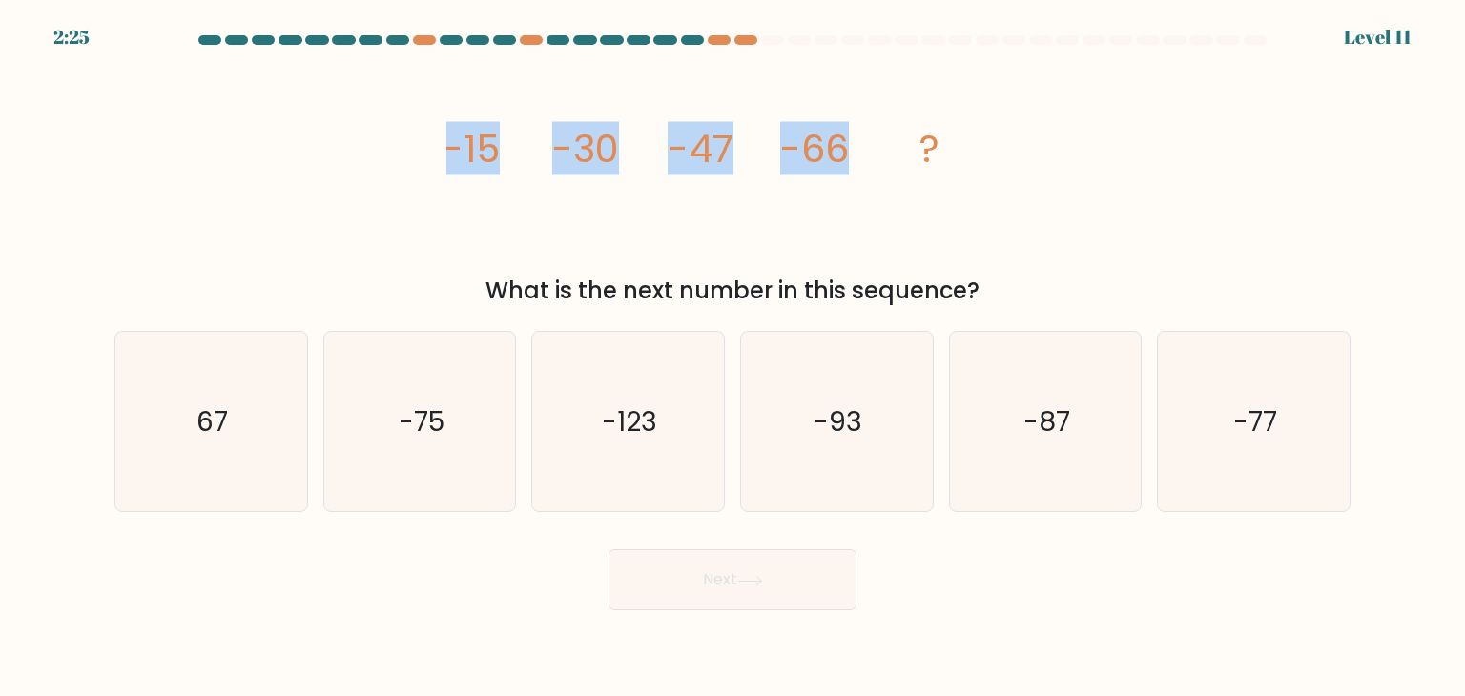
click at [442, 123] on div "image/svg+xml -15 -30 -47 -66 ? What is the next number in this sequence?" at bounding box center [732, 182] width 1259 height 251
copy g "-15 -30 -47 -66"
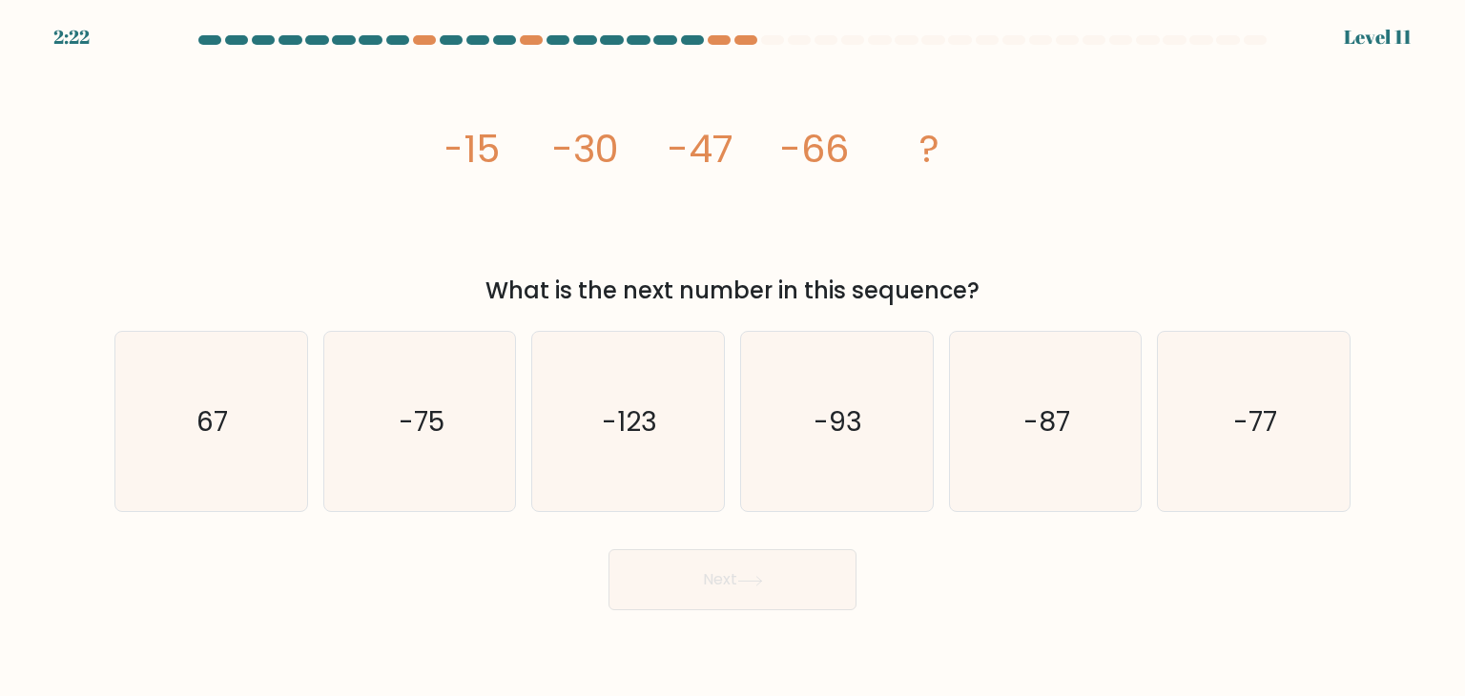
click at [998, 274] on div "What is the next number in this sequence?" at bounding box center [732, 291] width 1213 height 34
drag, startPoint x: 994, startPoint y: 297, endPoint x: 438, endPoint y: 152, distance: 574.5
click at [438, 152] on div "image/svg+xml -15 -30 -47 -66 ? What is the next number in this sequence?" at bounding box center [732, 182] width 1259 height 251
copy div "-15 -30 -47 -66 ? What is the next number in this sequence?"
click at [1065, 443] on icon "-87" at bounding box center [1044, 421] width 179 height 179
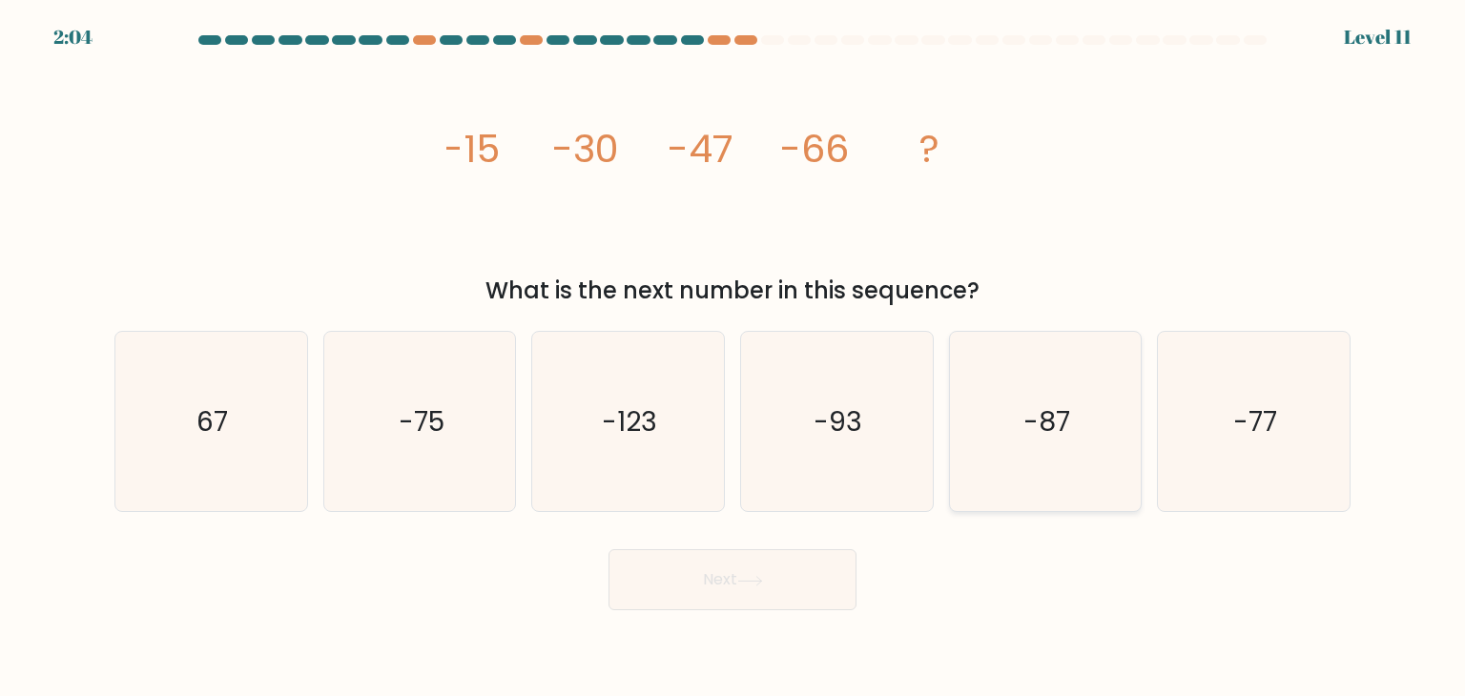
click at [733, 358] on input "e. -87" at bounding box center [732, 353] width 1 height 10
radio input "true"
click at [809, 570] on button "Next" at bounding box center [732, 579] width 248 height 61
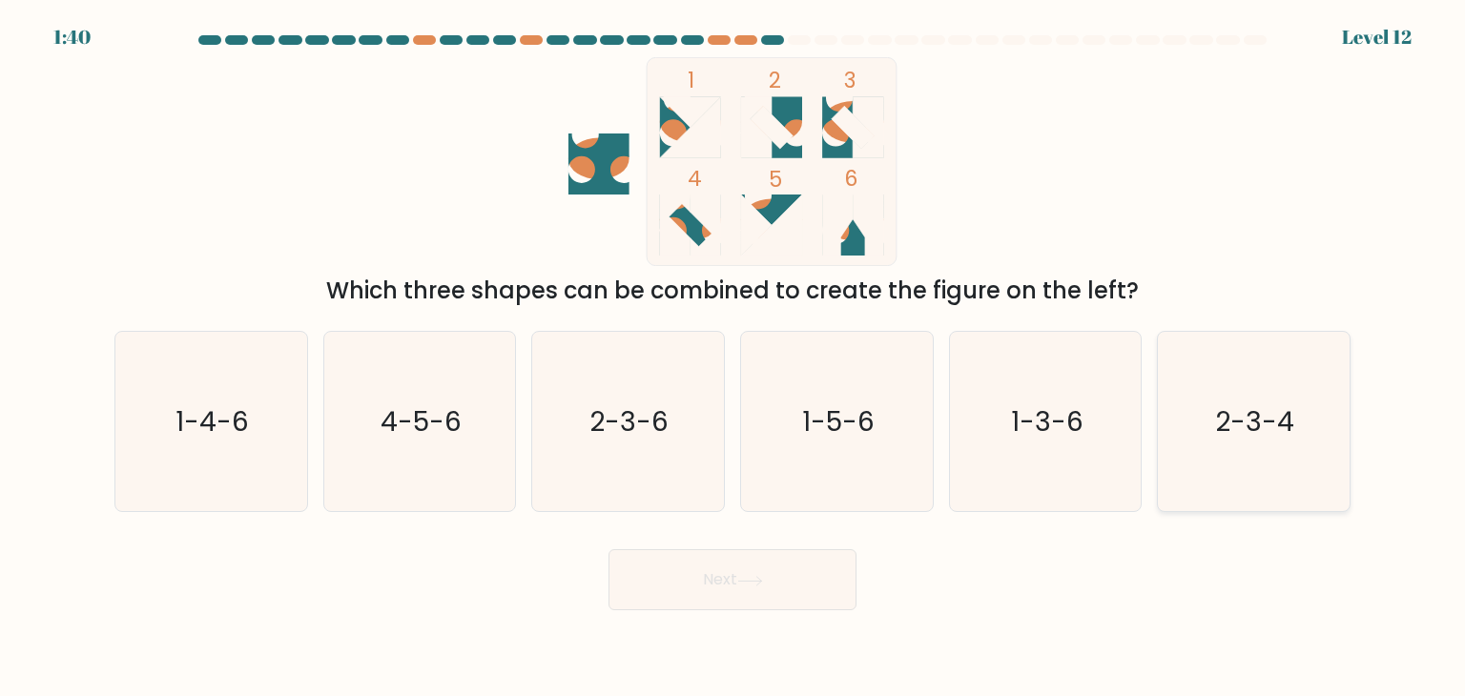
click at [1247, 432] on text "2-3-4" at bounding box center [1255, 421] width 79 height 38
click at [733, 358] on input "f. 2-3-4" at bounding box center [732, 353] width 1 height 10
radio input "true"
click at [785, 585] on button "Next" at bounding box center [732, 579] width 248 height 61
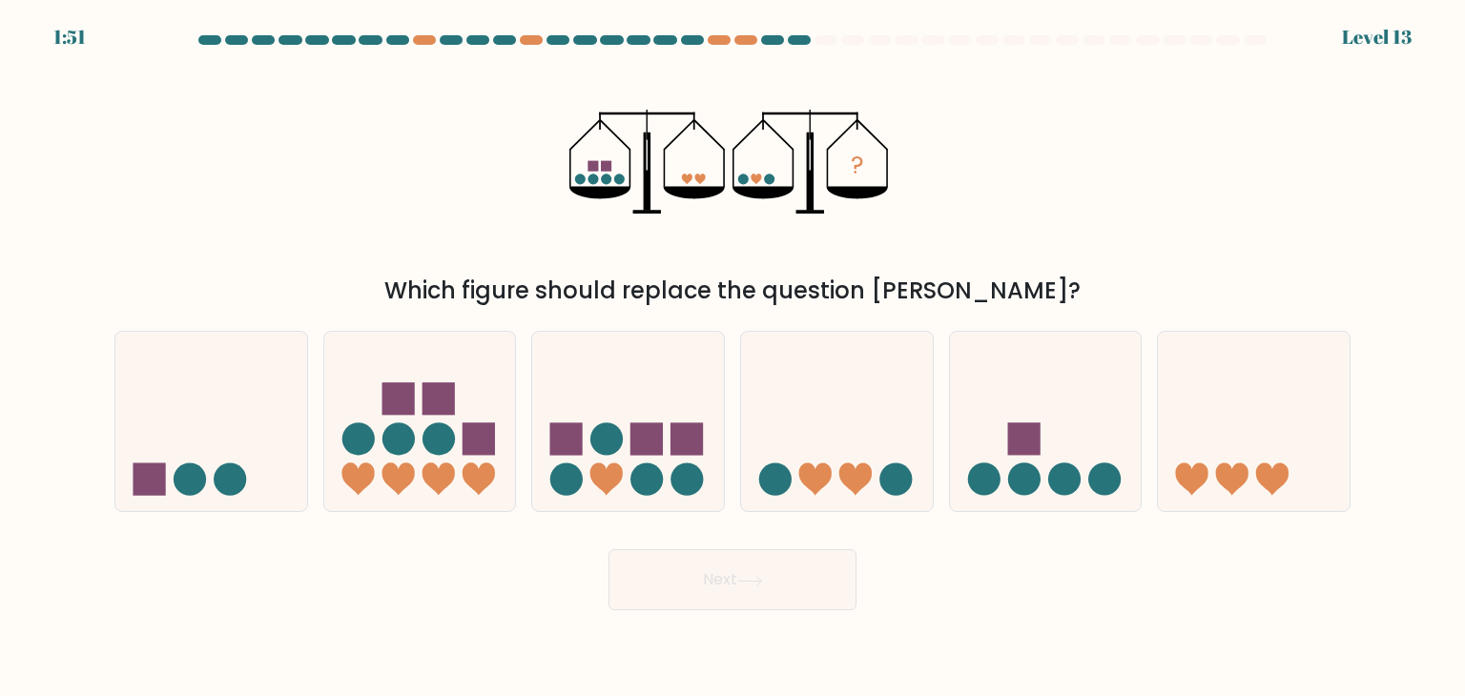
click at [1068, 286] on div "Which figure should replace the question mark?" at bounding box center [732, 291] width 1213 height 34
click at [1024, 306] on div "Which figure should replace the question mark?" at bounding box center [732, 291] width 1213 height 34
click at [1020, 302] on div "Which figure should replace the question mark?" at bounding box center [732, 291] width 1213 height 34
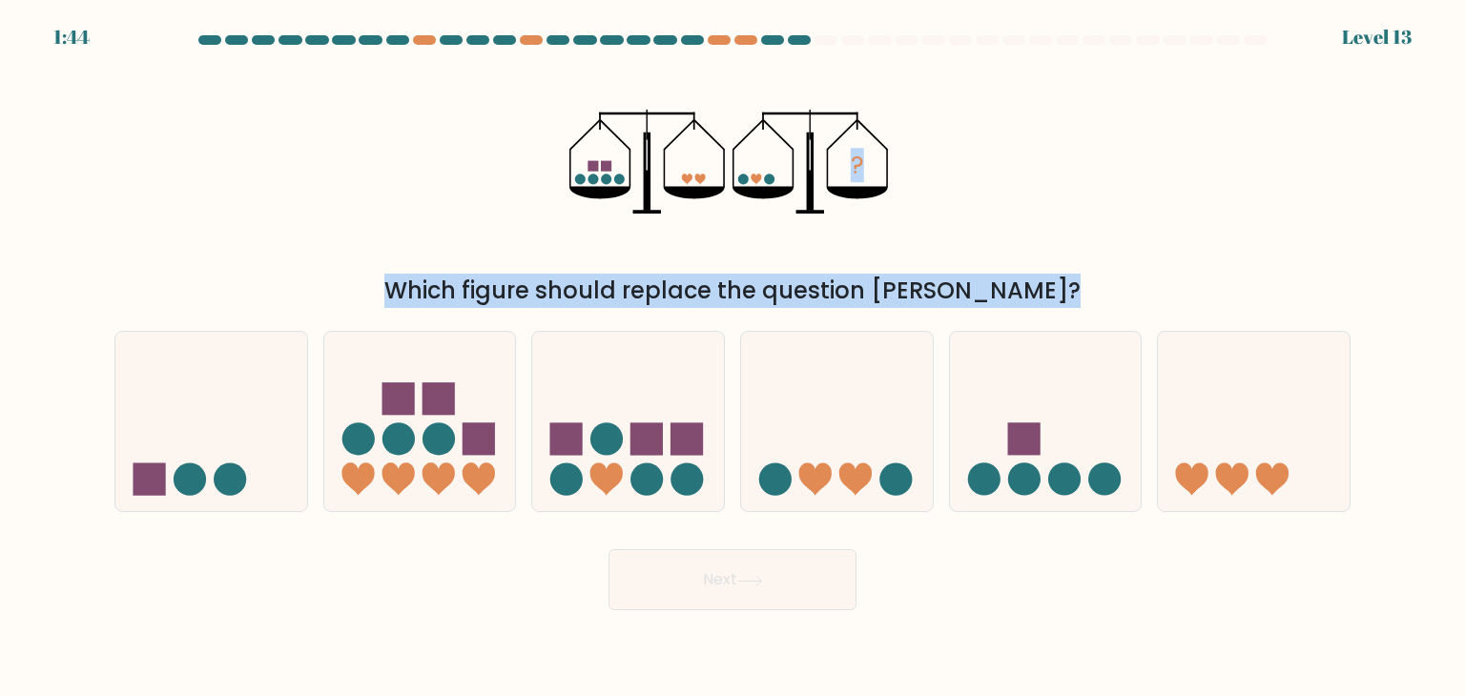
drag, startPoint x: 1020, startPoint y: 302, endPoint x: 548, endPoint y: 139, distance: 499.4
click at [548, 139] on div "? Which figure should replace the question mark?" at bounding box center [732, 182] width 1259 height 251
drag, startPoint x: 577, startPoint y: 151, endPoint x: 1028, endPoint y: 319, distance: 481.6
click at [1028, 319] on form at bounding box center [732, 322] width 1465 height 575
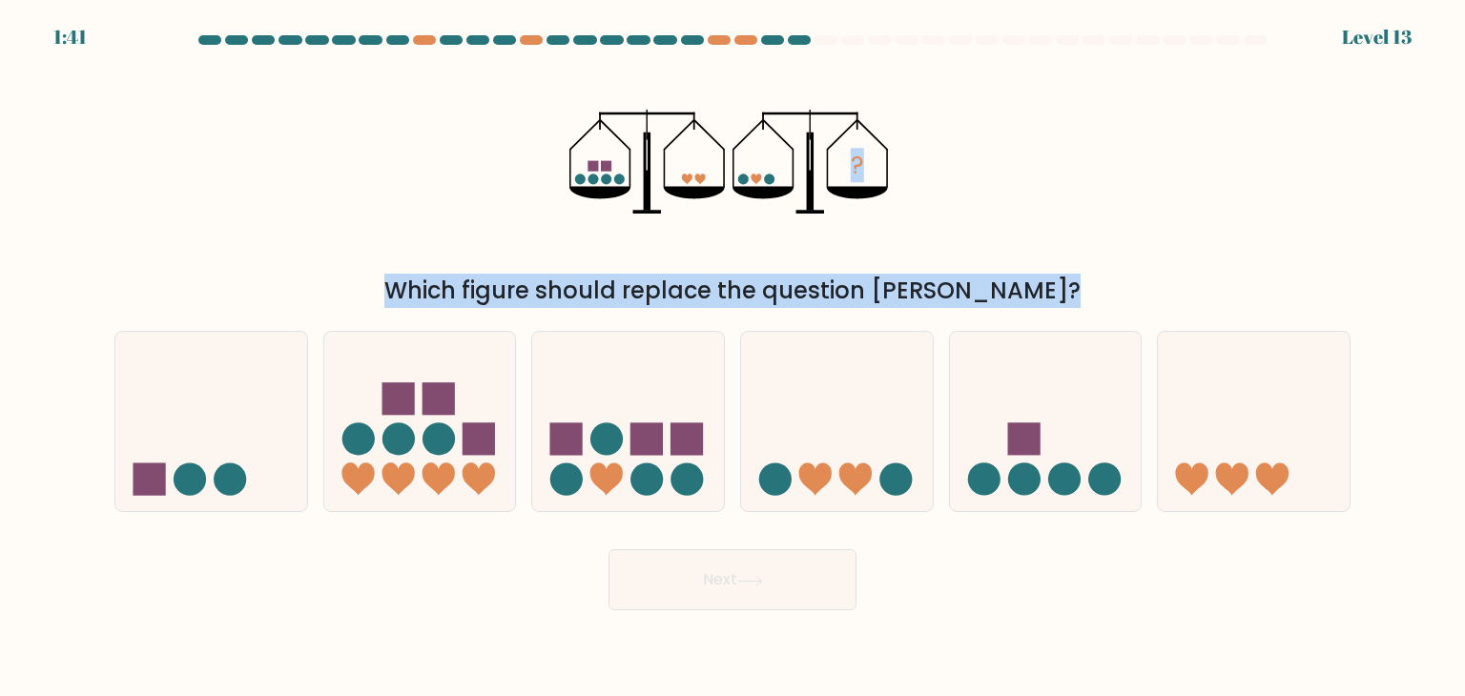
click at [1121, 231] on div "? Which figure should replace the question mark?" at bounding box center [732, 182] width 1259 height 251
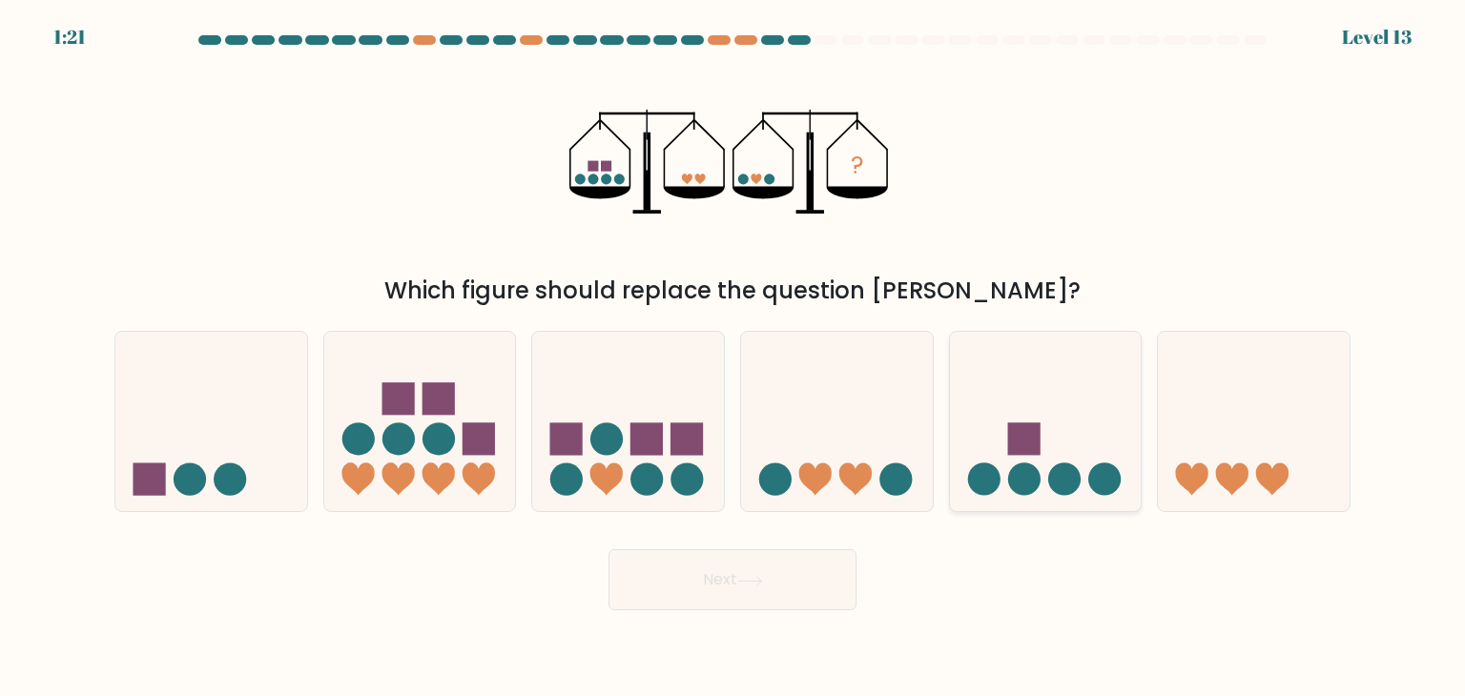
click at [1090, 462] on icon at bounding box center [1046, 421] width 192 height 158
click at [733, 358] on input "e." at bounding box center [732, 353] width 1 height 10
radio input "true"
drag, startPoint x: 768, startPoint y: 612, endPoint x: 778, endPoint y: 580, distance: 34.1
click at [778, 580] on body "1:19 Level 13" at bounding box center [732, 348] width 1465 height 696
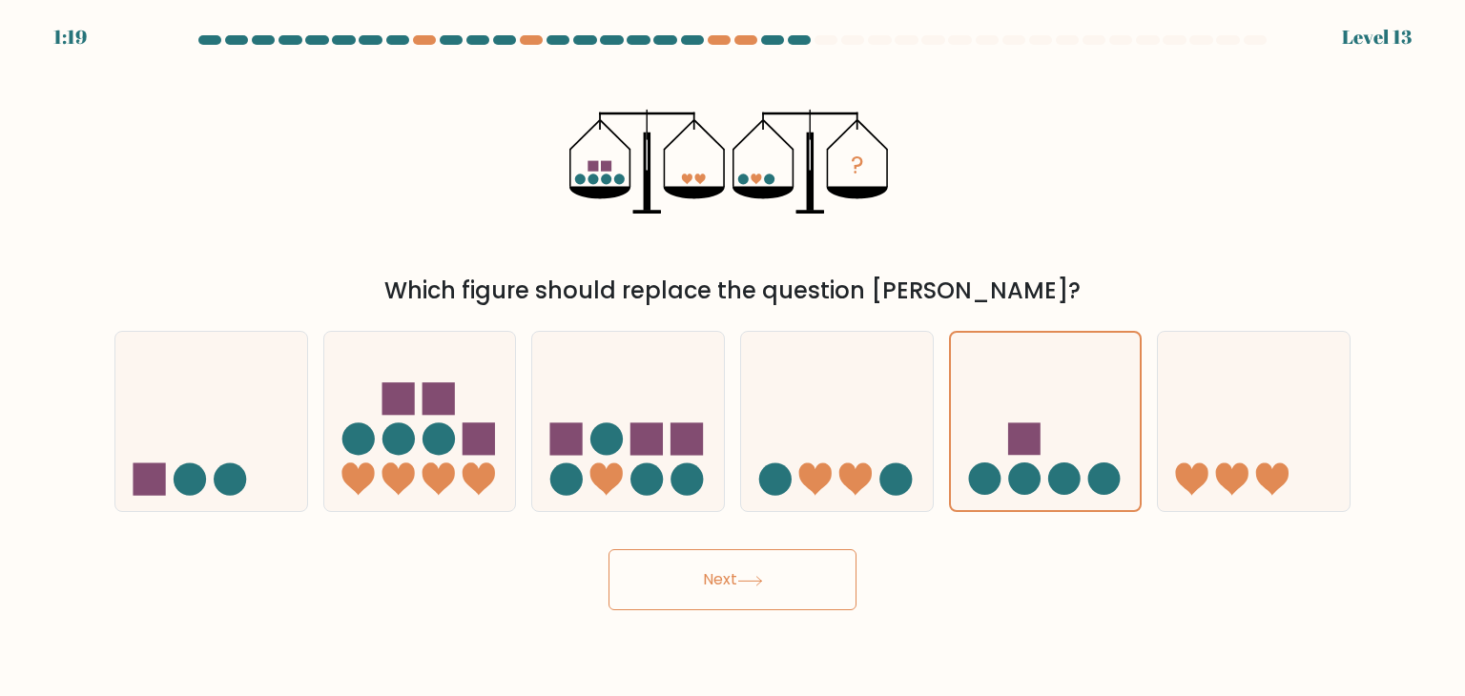
click at [778, 580] on button "Next" at bounding box center [732, 579] width 248 height 61
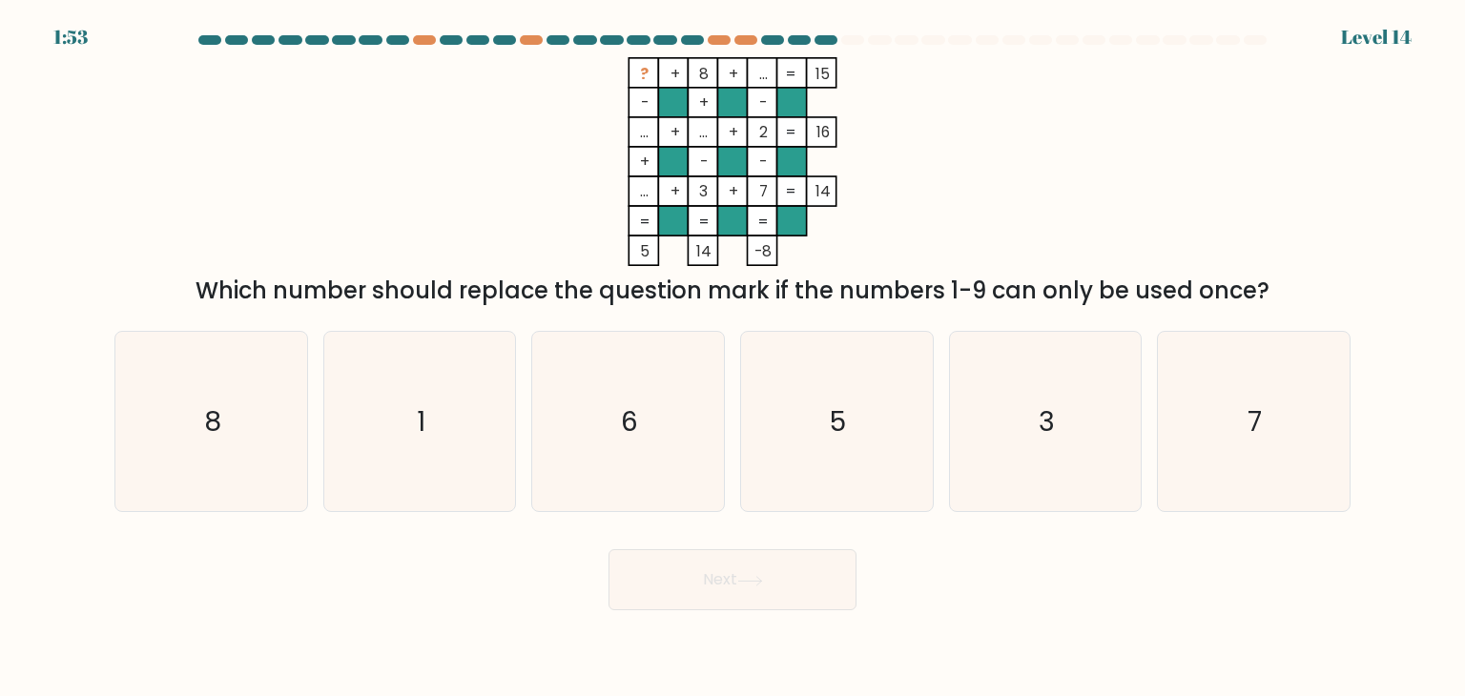
drag, startPoint x: 1282, startPoint y: 295, endPoint x: 583, endPoint y: 66, distance: 735.5
click at [583, 66] on div "? + 8 + ... 15 - + - ... + ... + 2 16 + - - ... + 3 + 7 = 14 = = = = 5 14 -8 = …" at bounding box center [732, 182] width 1259 height 251
copy div "? + 8 + ... 15 - + - ... + ... + 2 16 + - - ... + 3 + 7 = 14 = = = = 5 14 -8 = …"
click at [937, 181] on icon "? + 8 + ... 15 - + - ... + ... + 2 16 + - - ... + 3 + 7 = 14 = = = = 5 14 -8 =" at bounding box center [732, 161] width 572 height 209
drag, startPoint x: 629, startPoint y: 69, endPoint x: 1346, endPoint y: 305, distance: 754.2
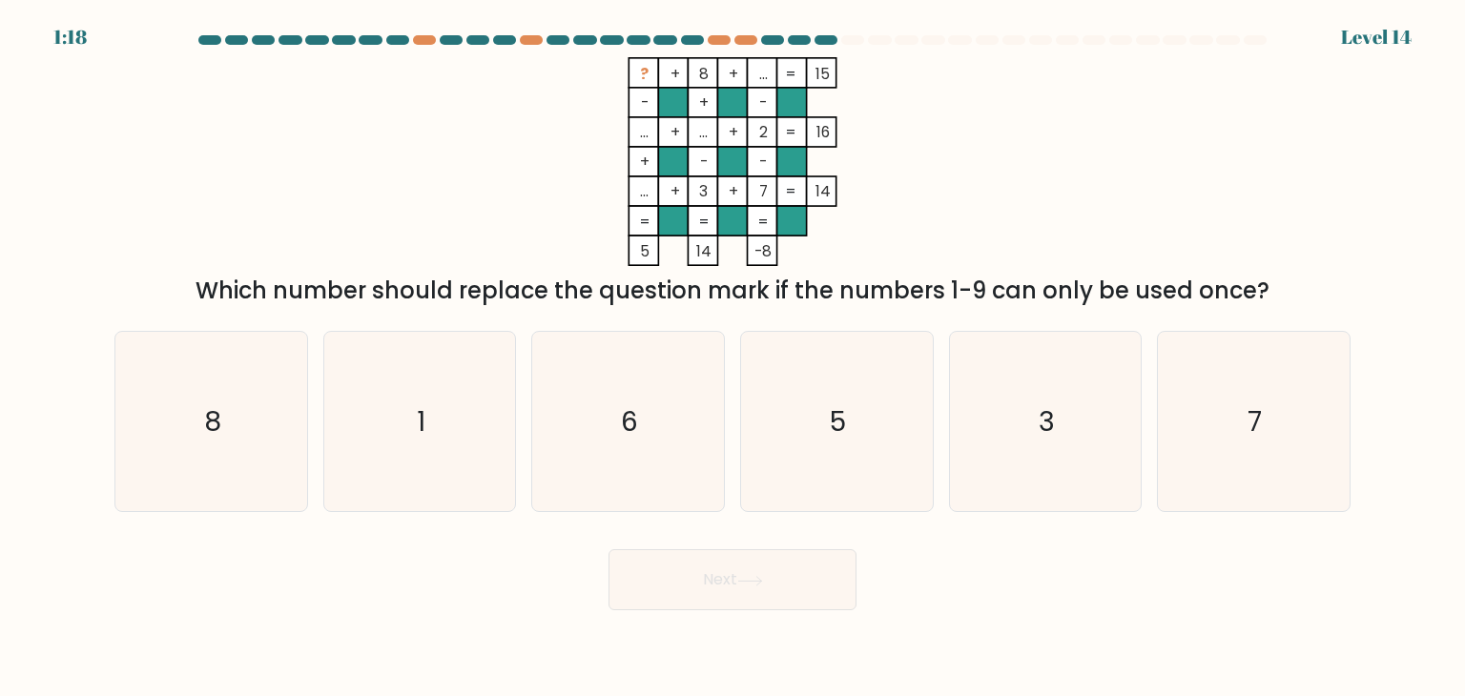
click at [1346, 305] on div "? + 8 + ... 15 - + - ... + ... + 2 16 + - - ... + 3 + 7 = 14 = = = = 5 14 -8 = …" at bounding box center [732, 182] width 1259 height 251
copy div "? + 8 + ... 15 - + - ... + ... + 2 16 + - - ... + 3 + 7 = 14 = = = = 5 14 -8 = …"
click at [1031, 195] on div "? + 8 + ... 15 - + - ... + ... + 2 16 + - - ... + 3 + 7 = 14 = = = = 5 14 -8 = …" at bounding box center [732, 182] width 1259 height 251
click at [278, 438] on icon "8" at bounding box center [210, 421] width 179 height 179
click at [732, 358] on input "a. 8" at bounding box center [732, 353] width 1 height 10
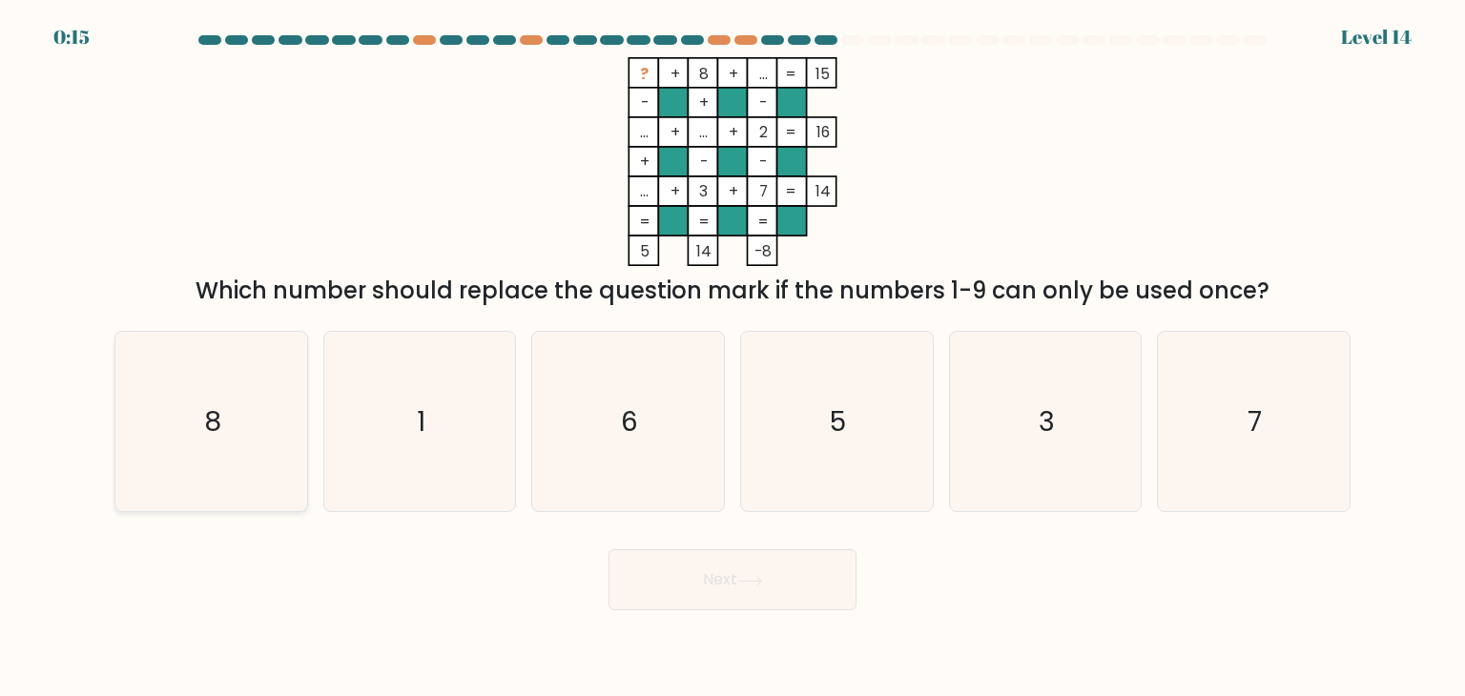
radio input "true"
click at [690, 596] on button "Next" at bounding box center [732, 579] width 248 height 61
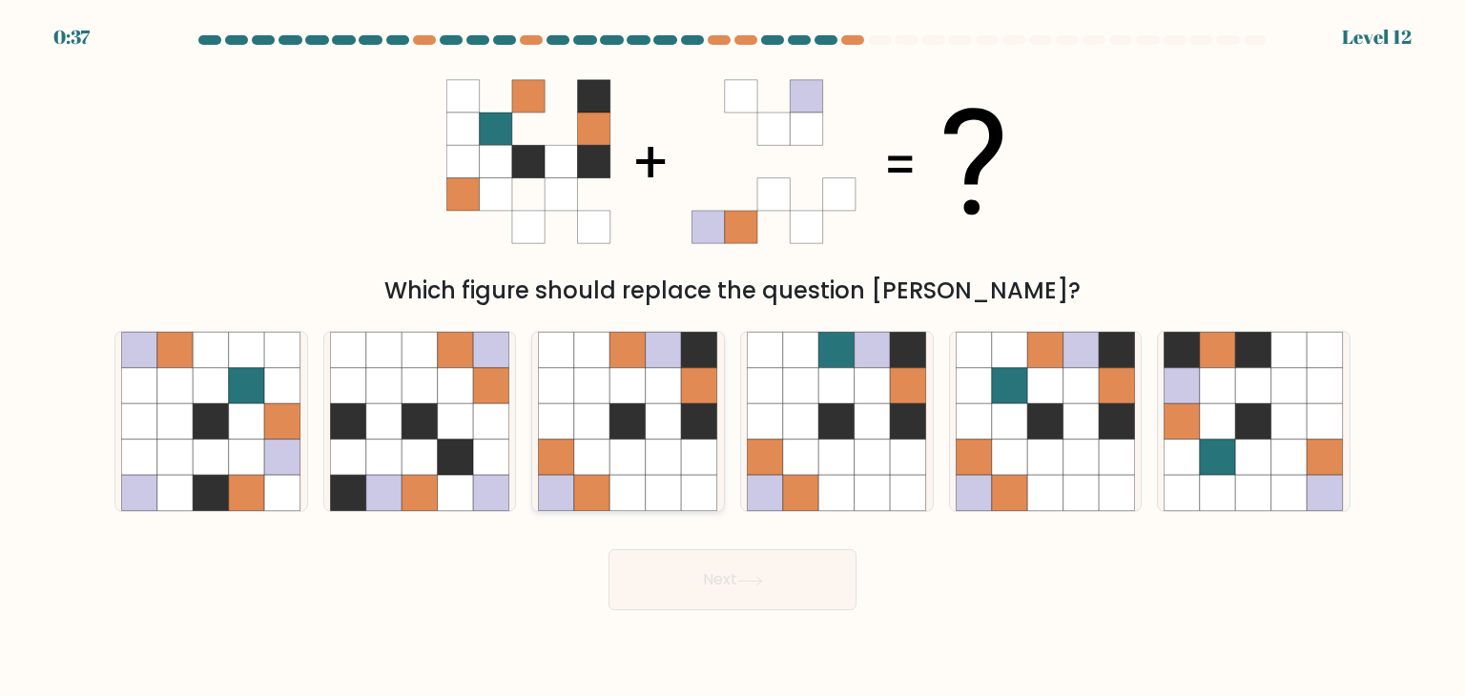
click at [621, 468] on icon at bounding box center [628, 458] width 36 height 36
click at [732, 358] on input "c." at bounding box center [732, 353] width 1 height 10
radio input "true"
click at [690, 561] on button "Next" at bounding box center [732, 579] width 248 height 61
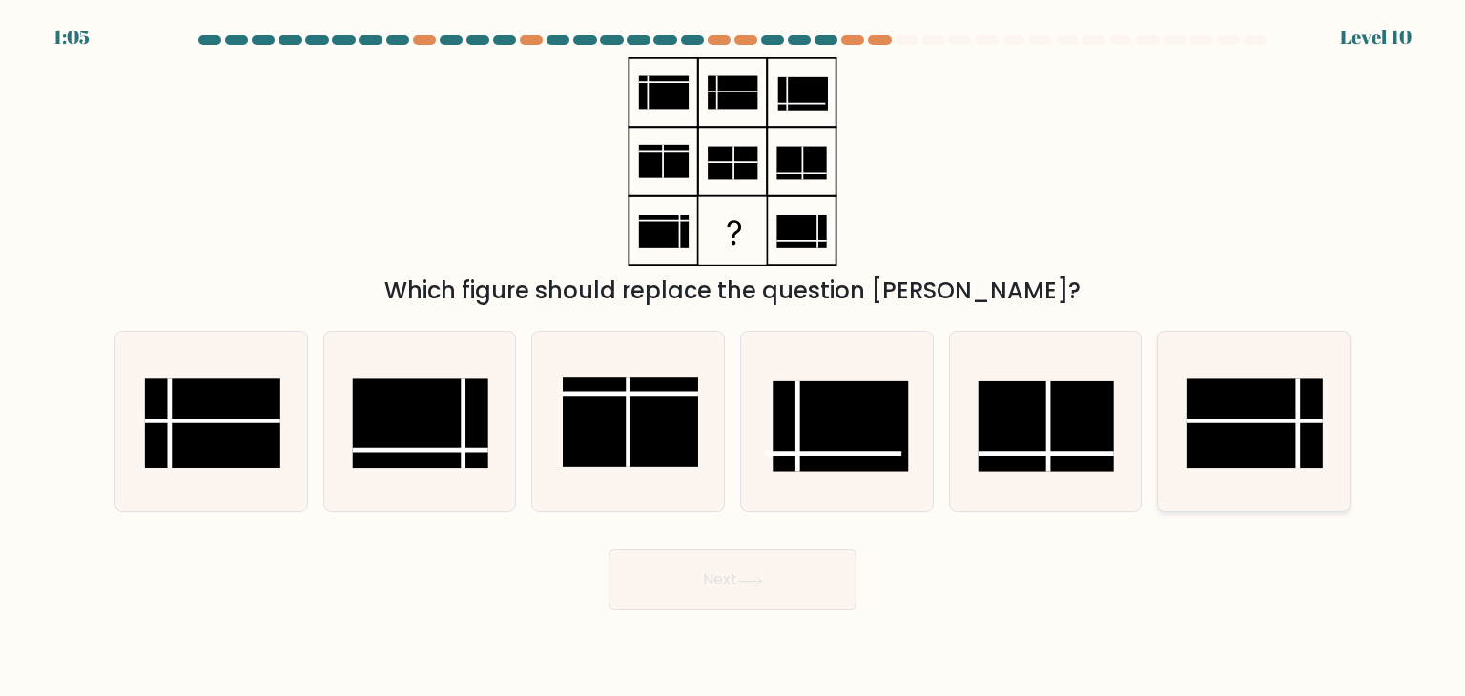
click at [1312, 443] on rect at bounding box center [1254, 424] width 135 height 91
click at [733, 358] on input "f." at bounding box center [732, 353] width 1 height 10
radio input "true"
click at [781, 565] on button "Next" at bounding box center [732, 579] width 248 height 61
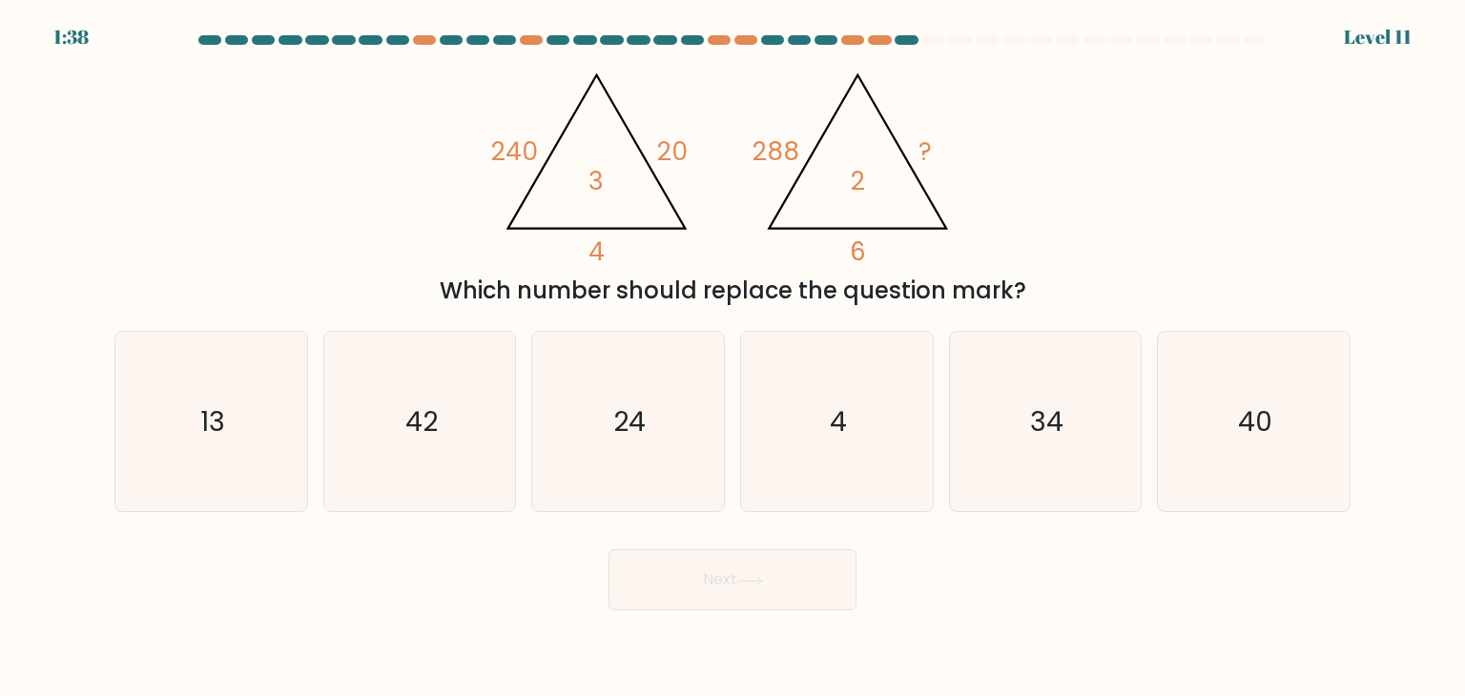
drag, startPoint x: 1064, startPoint y: 295, endPoint x: 419, endPoint y: 134, distance: 665.2
click at [419, 134] on div "@import url('https://fonts.googleapis.com/css?family=Abril+Fatface:400,100,100i…" at bounding box center [732, 182] width 1259 height 251
click at [707, 216] on icon "@import url('https://fonts.googleapis.com/css?family=Abril+Fatface:400,100,100i…" at bounding box center [732, 161] width 481 height 209
drag, startPoint x: 1083, startPoint y: 290, endPoint x: 489, endPoint y: 147, distance: 611.1
click at [489, 147] on div "@import url('https://fonts.googleapis.com/css?family=Abril+Fatface:400,100,100i…" at bounding box center [732, 182] width 1259 height 251
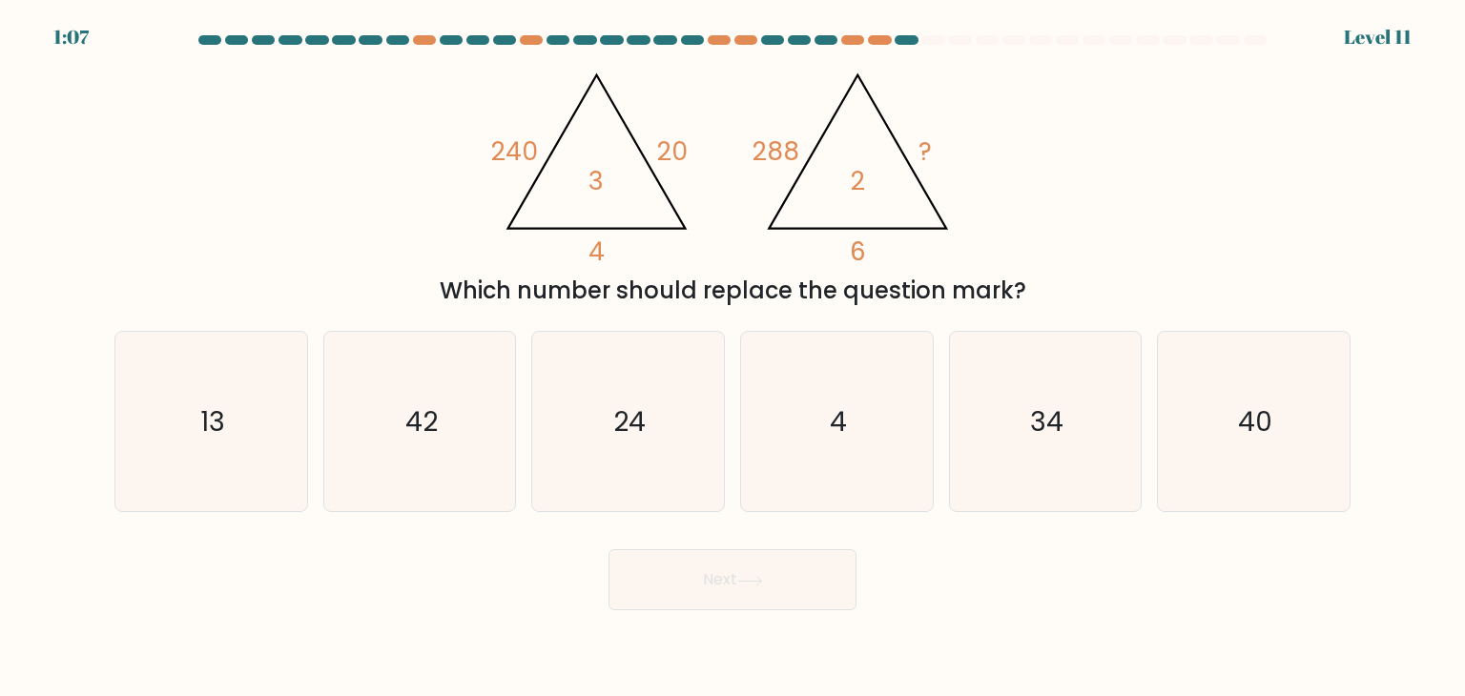
copy div "240 20 4 3 @import url('https://fonts.googleapis.com/css?family=Abril+Fatface:4…"
click at [644, 387] on icon "24" at bounding box center [627, 421] width 179 height 179
click at [732, 358] on input "c. 24" at bounding box center [732, 353] width 1 height 10
radio input "true"
click at [733, 586] on button "Next" at bounding box center [732, 579] width 248 height 61
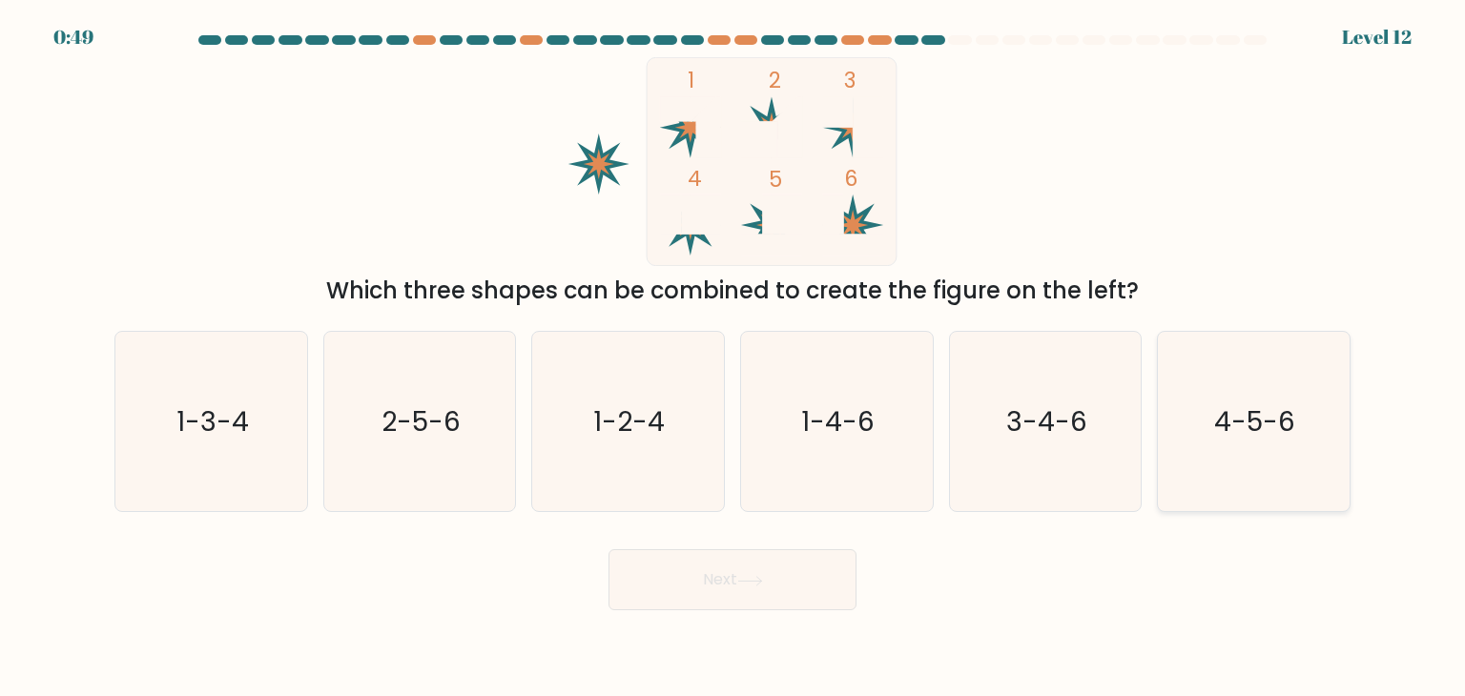
click at [1276, 417] on text "4-5-6" at bounding box center [1255, 421] width 81 height 38
click at [733, 358] on input "f. 4-5-6" at bounding box center [732, 353] width 1 height 10
radio input "true"
click at [812, 573] on button "Next" at bounding box center [732, 579] width 248 height 61
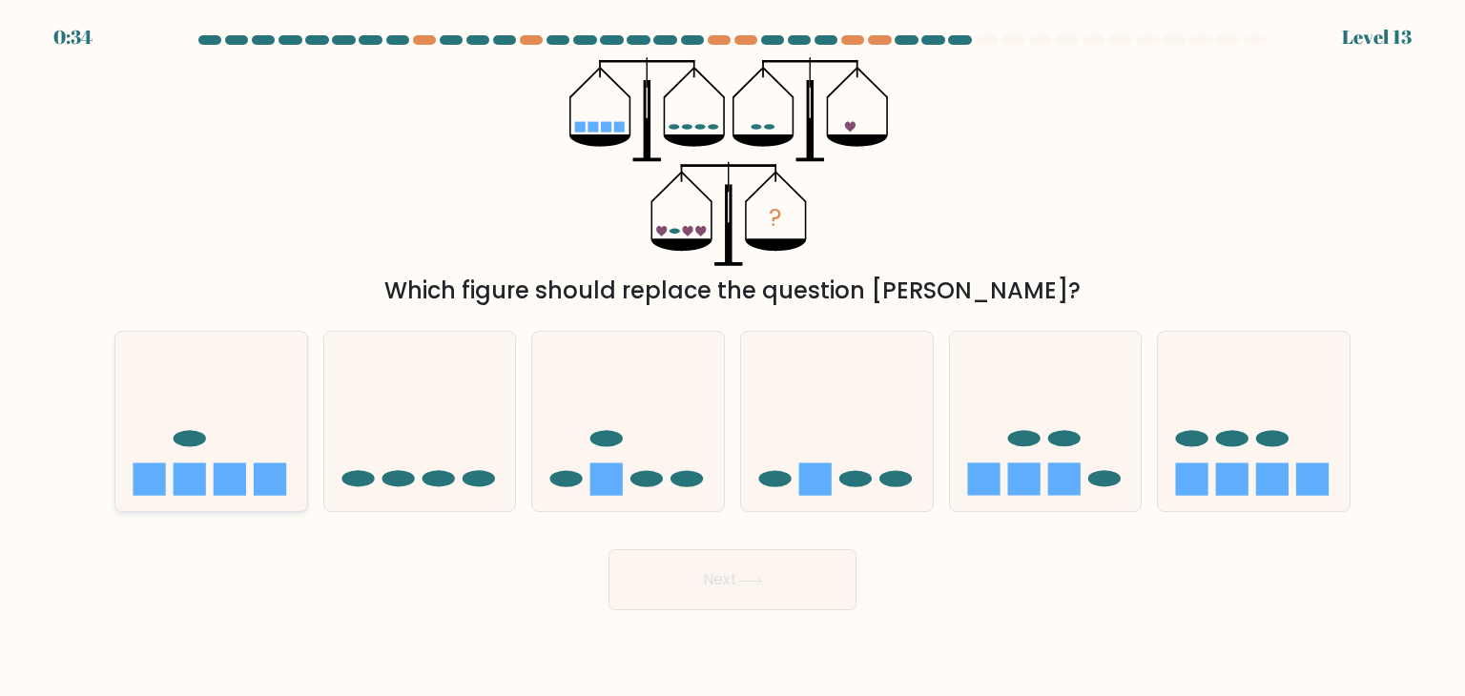
click at [264, 421] on icon at bounding box center [211, 421] width 192 height 158
click at [732, 358] on input "a." at bounding box center [732, 353] width 1 height 10
radio input "true"
click at [852, 424] on icon at bounding box center [837, 421] width 192 height 158
click at [733, 358] on input "d." at bounding box center [732, 353] width 1 height 10
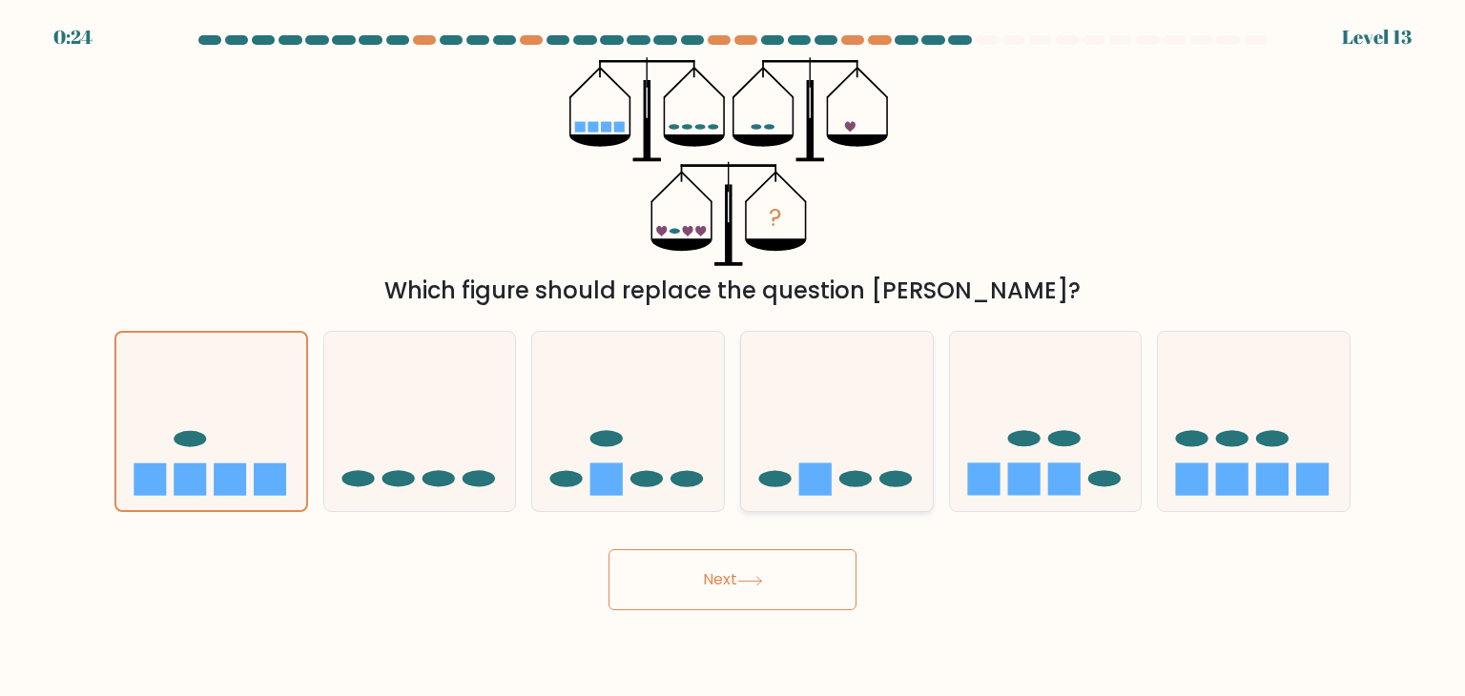
radio input "true"
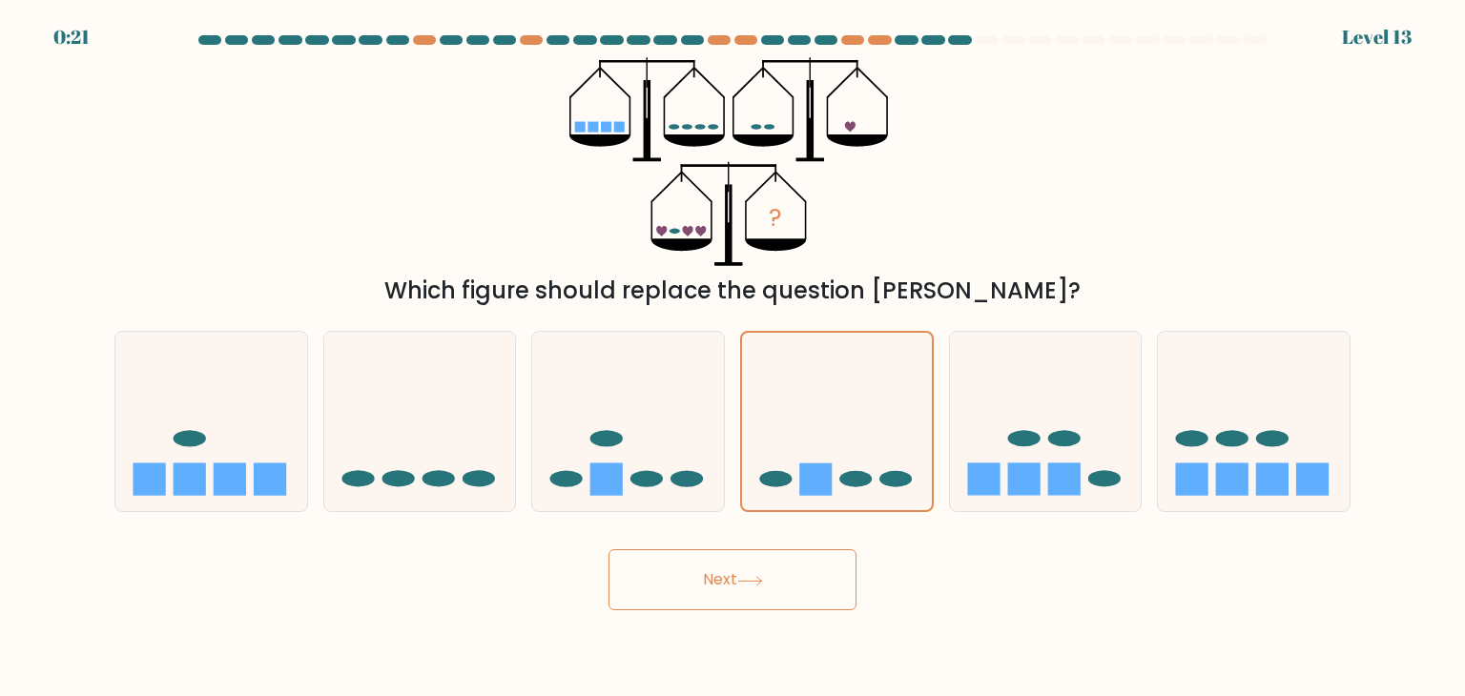
click at [746, 596] on button "Next" at bounding box center [732, 579] width 248 height 61
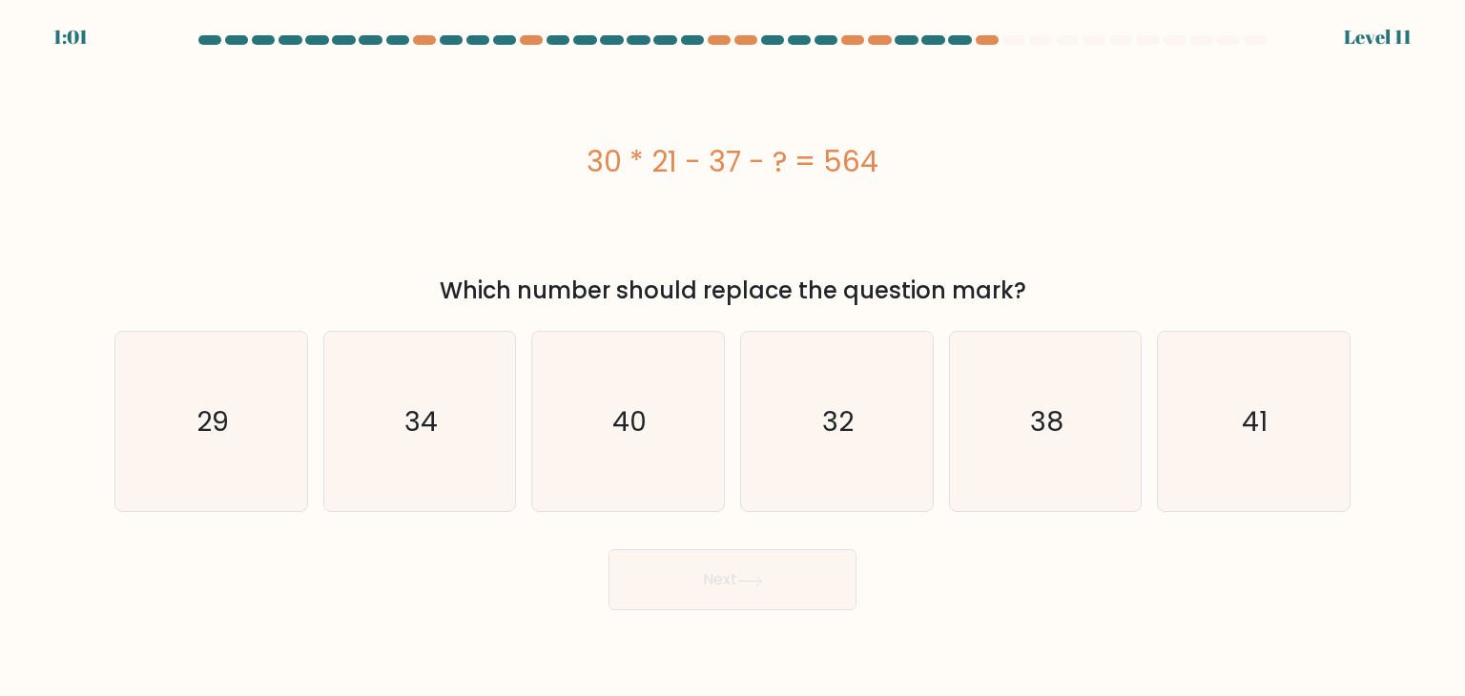
drag, startPoint x: 886, startPoint y: 171, endPoint x: 591, endPoint y: 171, distance: 294.7
click at [591, 171] on div "30 * 21 - 37 - ? = 564" at bounding box center [732, 161] width 1236 height 43
click at [289, 417] on icon "29" at bounding box center [210, 421] width 179 height 179
click at [732, 358] on input "a. 29" at bounding box center [732, 353] width 1 height 10
radio input "true"
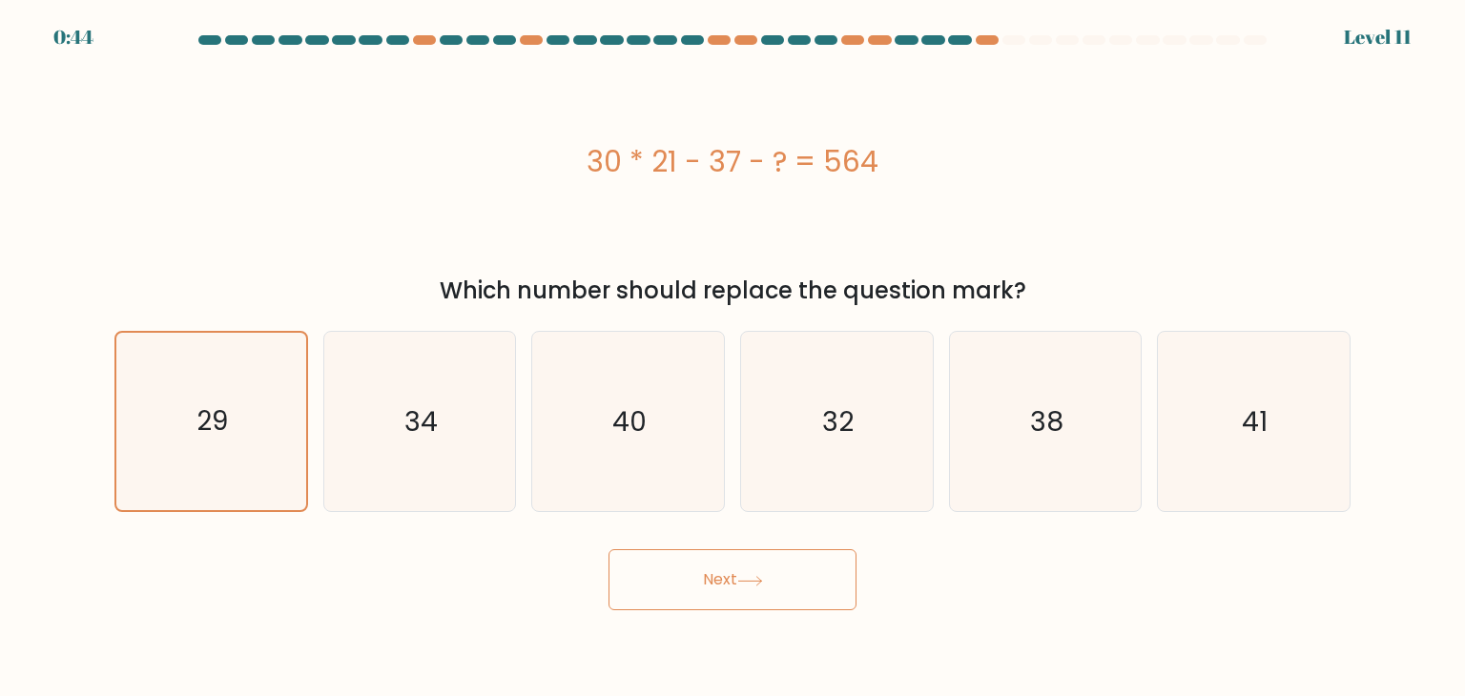
click at [717, 575] on button "Next" at bounding box center [732, 579] width 248 height 61
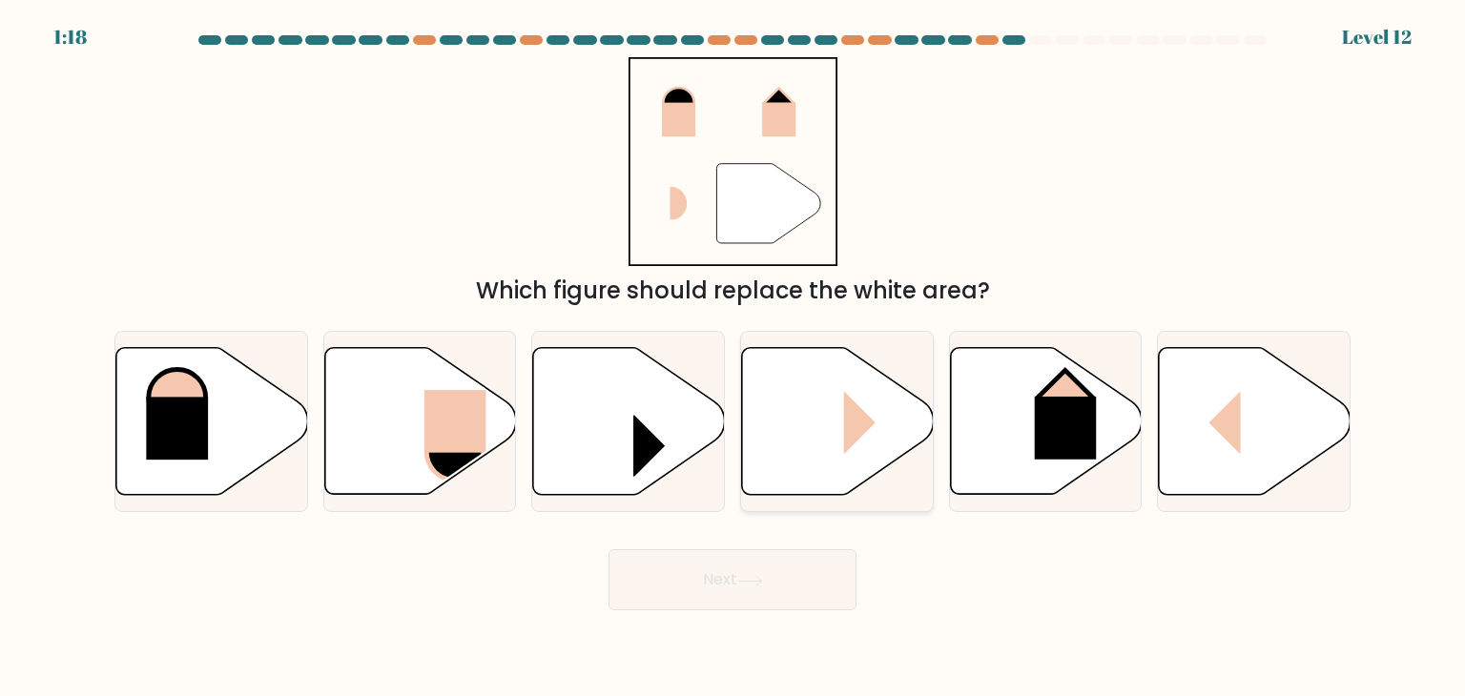
click at [845, 432] on rect at bounding box center [876, 422] width 64 height 62
click at [733, 358] on input "d." at bounding box center [732, 353] width 1 height 10
radio input "true"
click at [789, 565] on button "Next" at bounding box center [732, 579] width 248 height 61
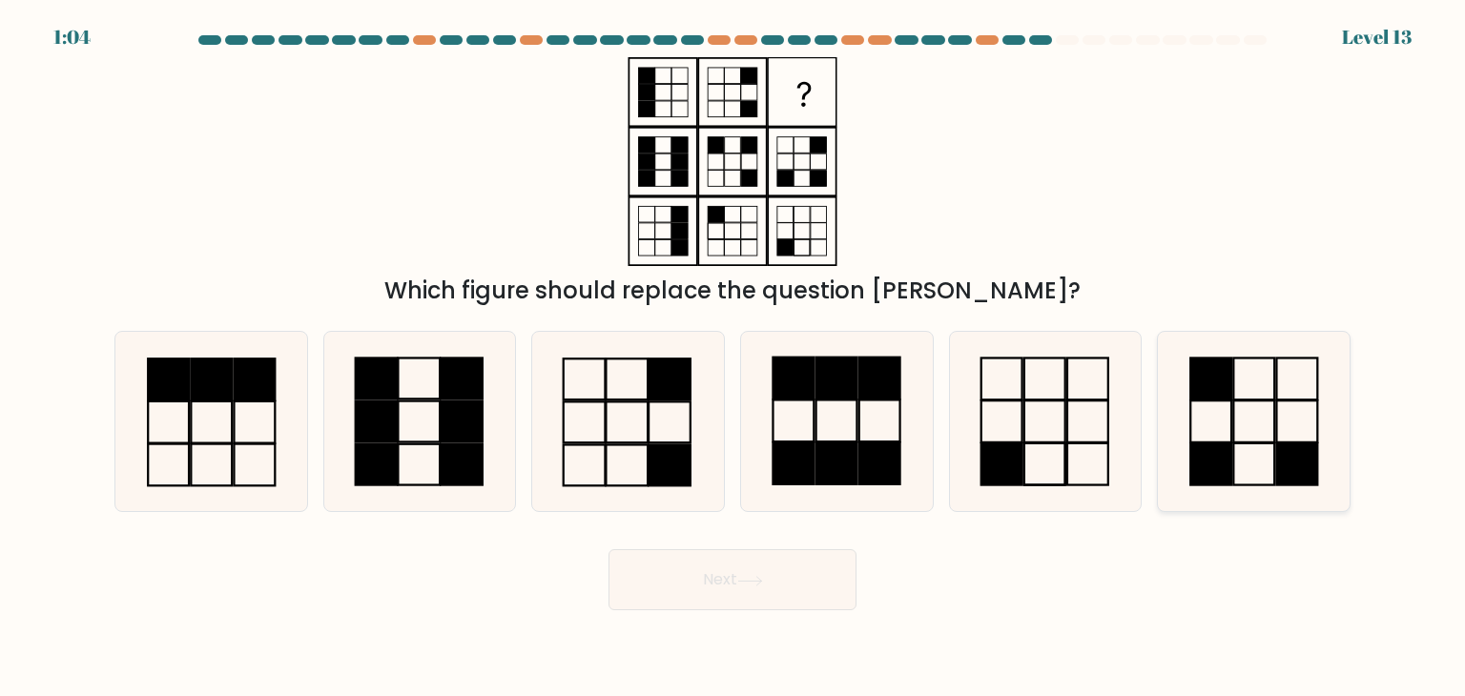
click at [1274, 442] on rect at bounding box center [1254, 422] width 41 height 42
click at [733, 358] on input "f." at bounding box center [732, 353] width 1 height 10
radio input "true"
click at [780, 581] on button "Next" at bounding box center [732, 579] width 248 height 61
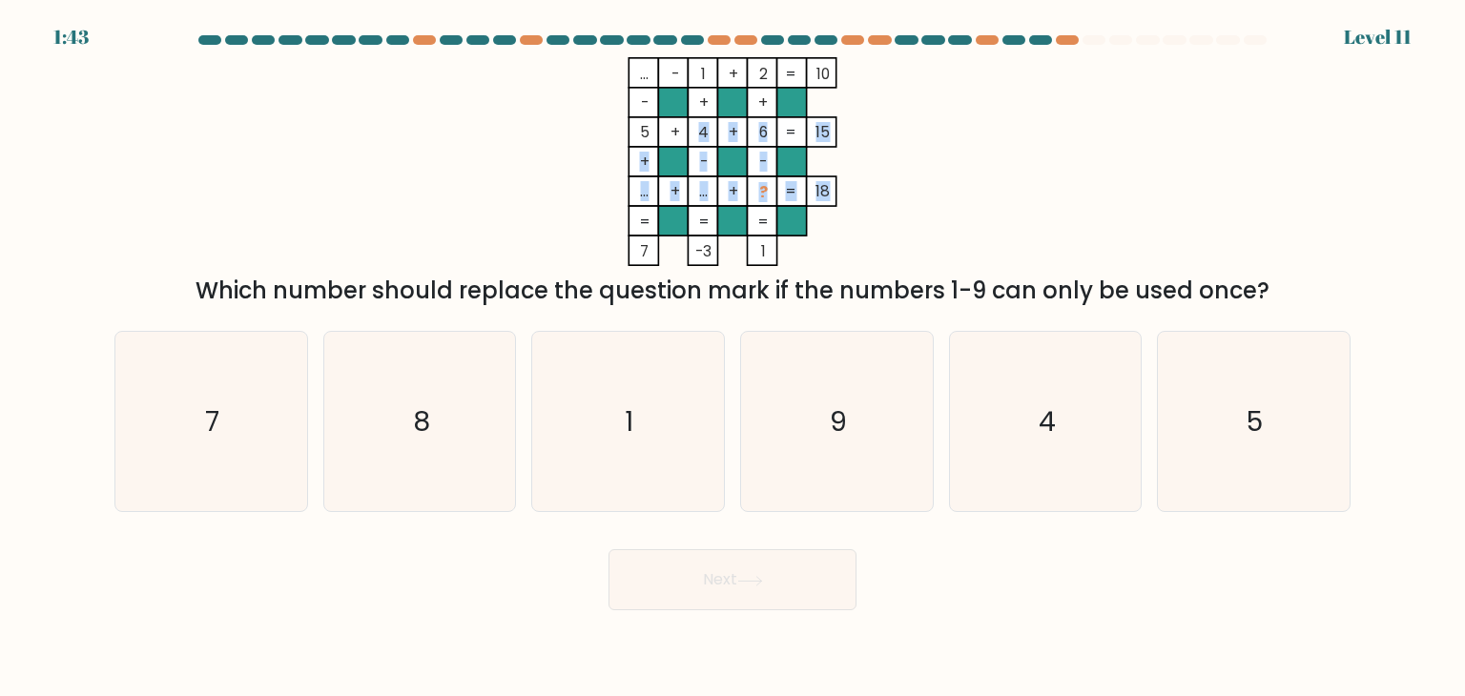
drag, startPoint x: 824, startPoint y: 249, endPoint x: 679, endPoint y: 134, distance: 184.7
click at [679, 134] on icon "... - 1 + 2 10 - + + 5 + 4 + 6 15 + - - ... + ... + ? = 18 = = = = 7 -3 1 =" at bounding box center [732, 161] width 572 height 209
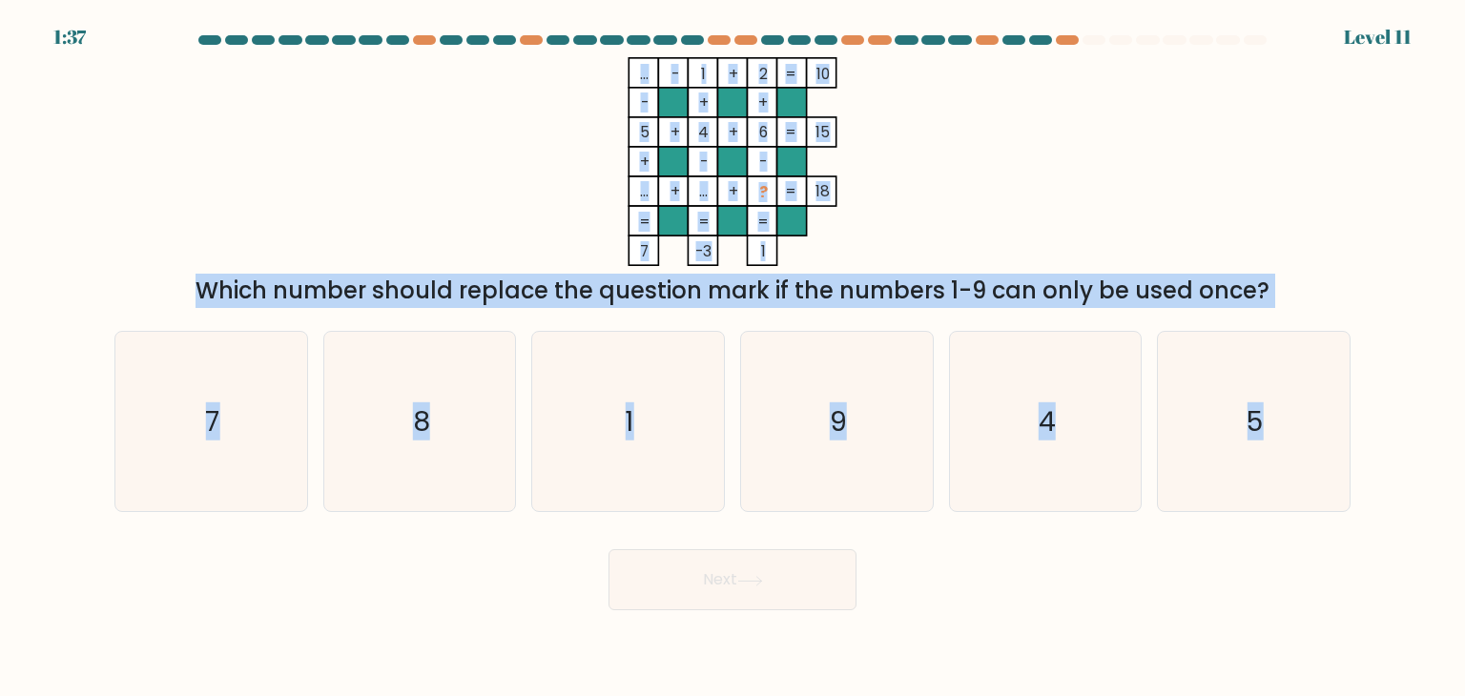
drag, startPoint x: 1304, startPoint y: 311, endPoint x: 633, endPoint y: 66, distance: 713.8
click at [633, 66] on form at bounding box center [732, 322] width 1465 height 575
click at [1221, 425] on icon "5" at bounding box center [1252, 421] width 179 height 179
click at [733, 358] on input "f. 5" at bounding box center [732, 353] width 1 height 10
radio input "true"
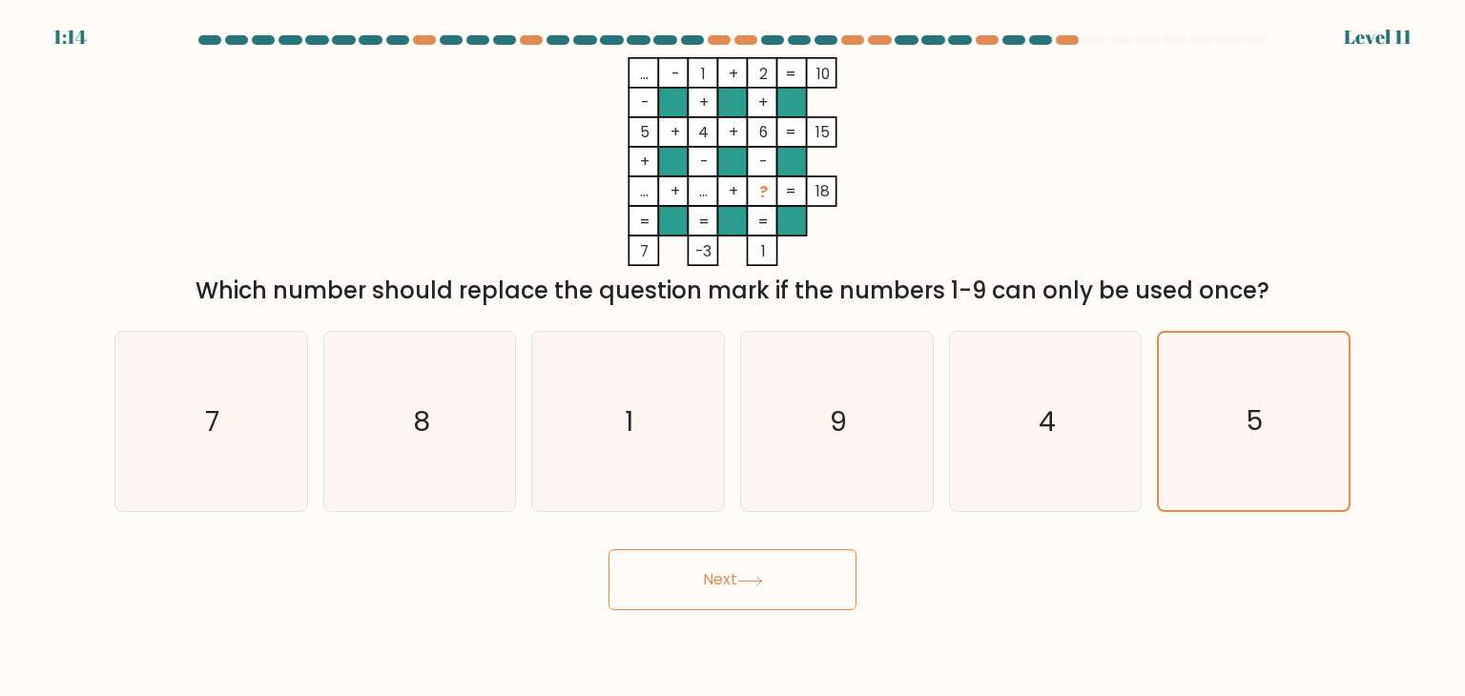
click at [668, 604] on button "Next" at bounding box center [732, 579] width 248 height 61
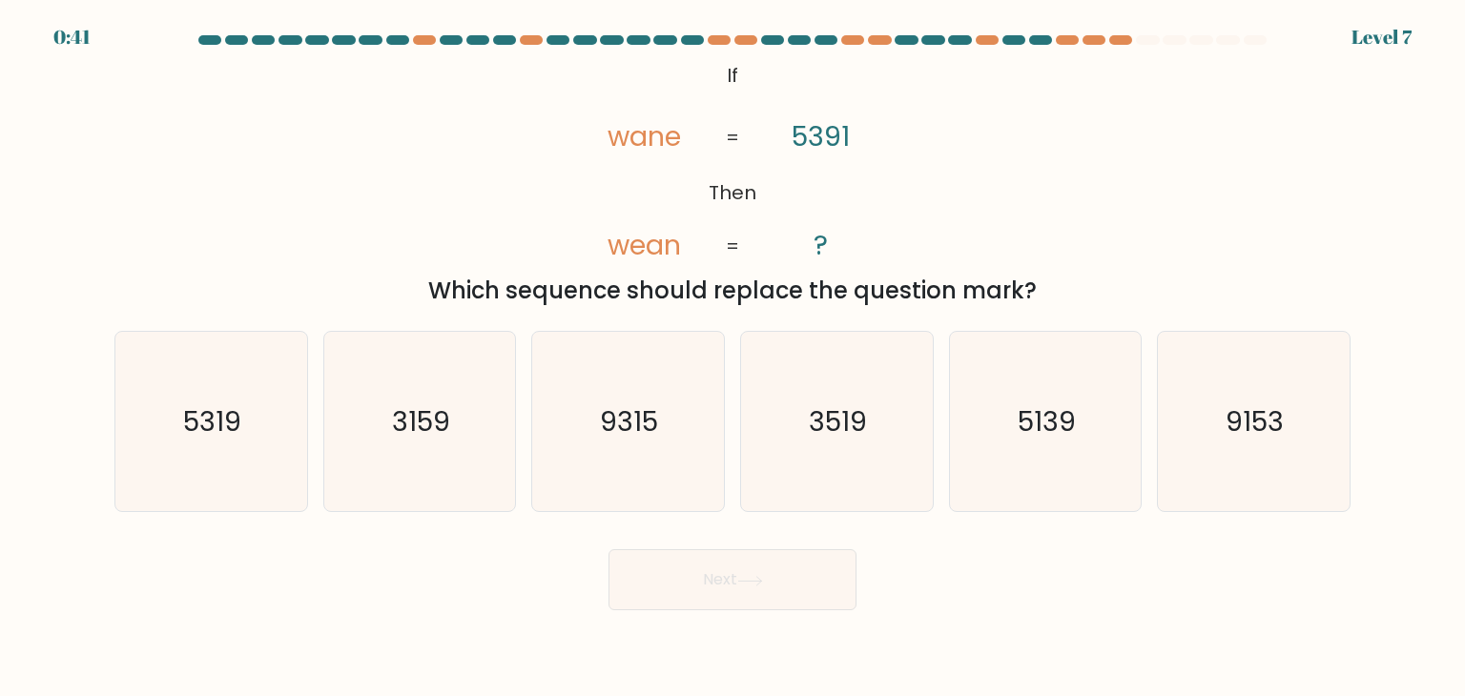
click at [668, 604] on button "Next" at bounding box center [732, 579] width 248 height 61
click at [1051, 386] on icon "5139" at bounding box center [1044, 421] width 179 height 179
click at [733, 358] on input "e. 5139" at bounding box center [732, 353] width 1 height 10
radio input "true"
click at [770, 558] on button "Next" at bounding box center [732, 579] width 248 height 61
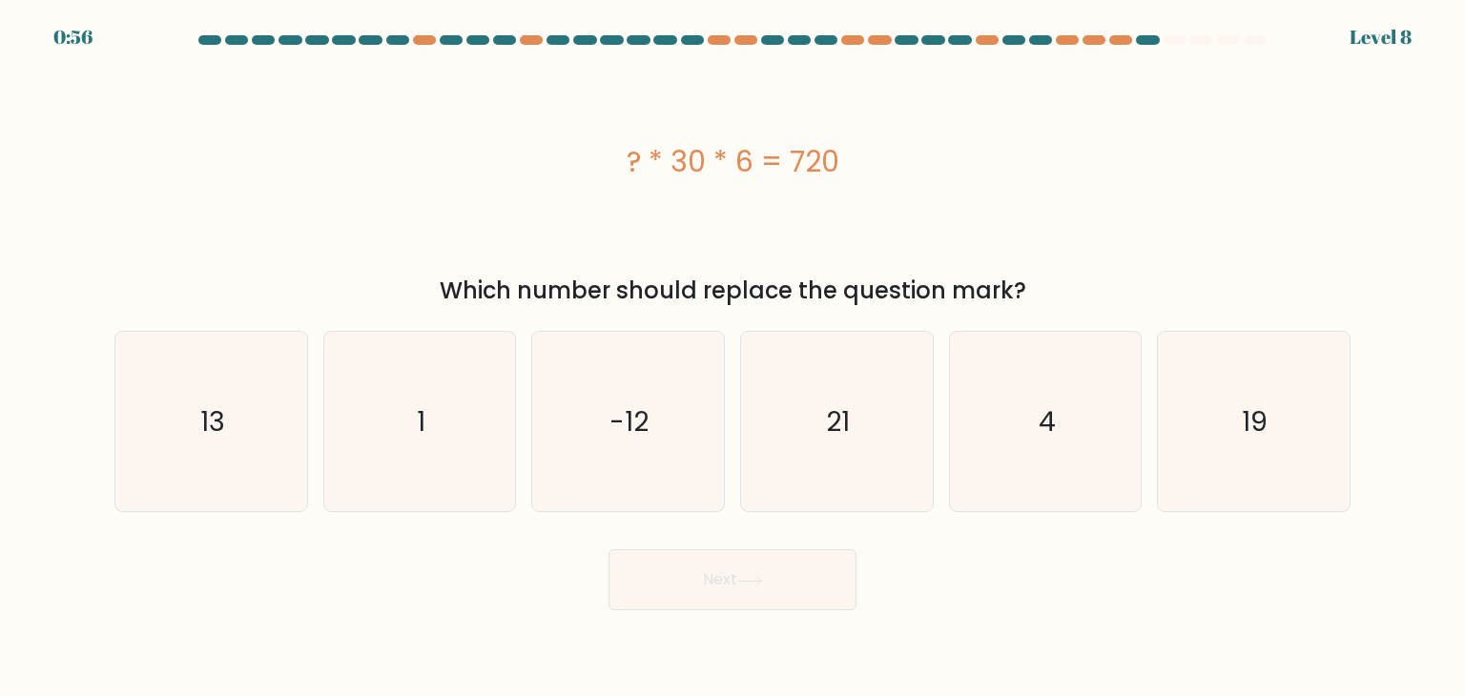
drag, startPoint x: 877, startPoint y: 160, endPoint x: 613, endPoint y: 156, distance: 264.2
click at [613, 156] on div "? * 30 * 6 = 720" at bounding box center [732, 161] width 1236 height 43
drag, startPoint x: 1059, startPoint y: 296, endPoint x: 614, endPoint y: 177, distance: 460.8
click at [614, 177] on div "? * 30 * 6 = 720 Which number should replace the question mark?" at bounding box center [732, 182] width 1259 height 251
copy div "? * 30 * 6 = 720 Which number should replace the question mark?"
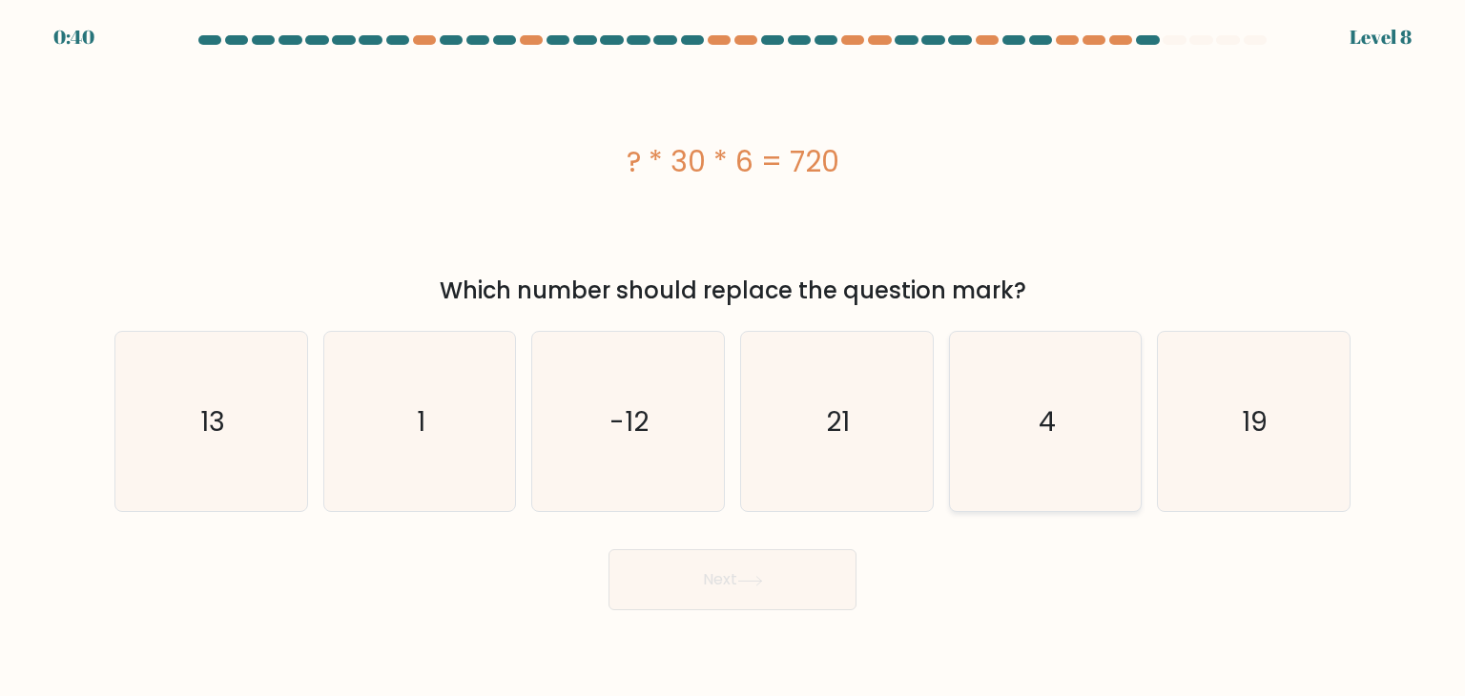
click at [1076, 392] on icon "4" at bounding box center [1044, 421] width 179 height 179
click at [733, 358] on input "e. 4" at bounding box center [732, 353] width 1 height 10
radio input "true"
click at [793, 565] on button "Next" at bounding box center [732, 579] width 248 height 61
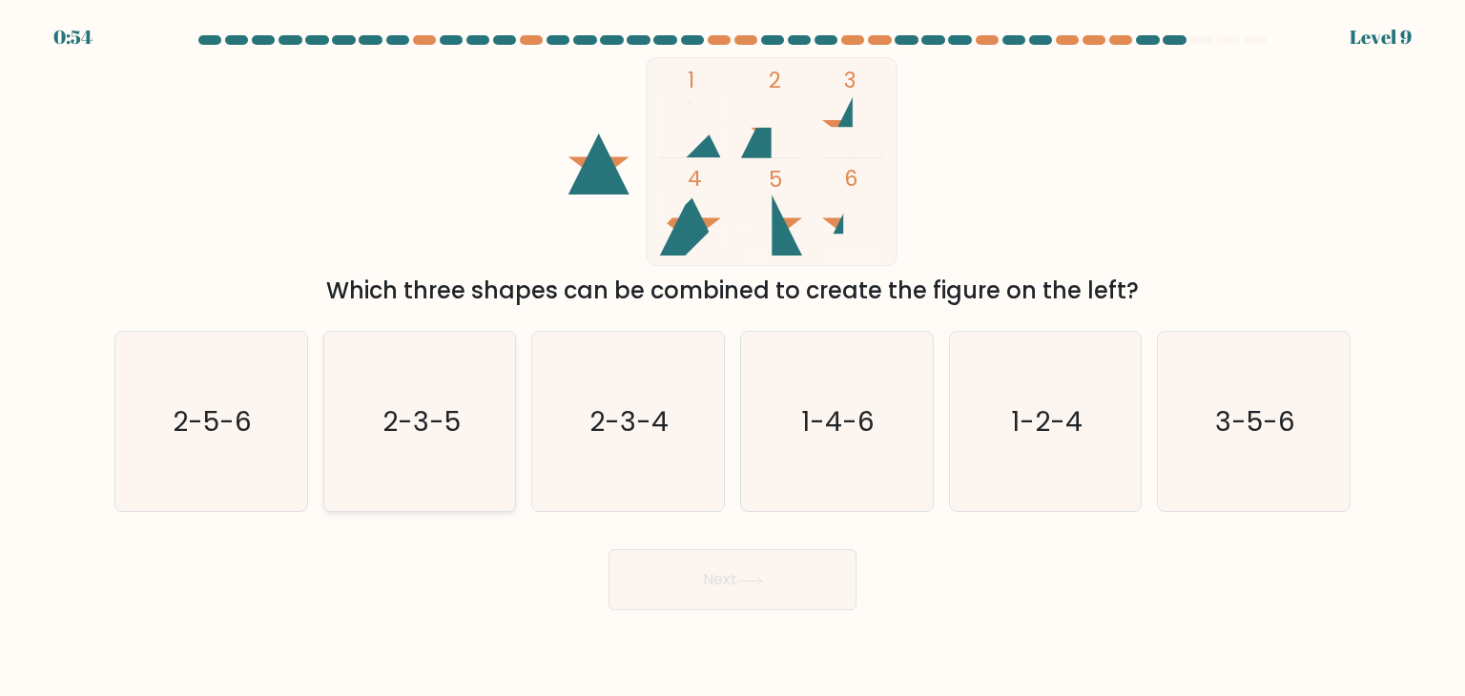
click at [377, 478] on icon "2-3-5" at bounding box center [419, 421] width 179 height 179
click at [732, 358] on input "b. 2-3-5" at bounding box center [732, 353] width 1 height 10
radio input "true"
click at [708, 572] on button "Next" at bounding box center [732, 579] width 248 height 61
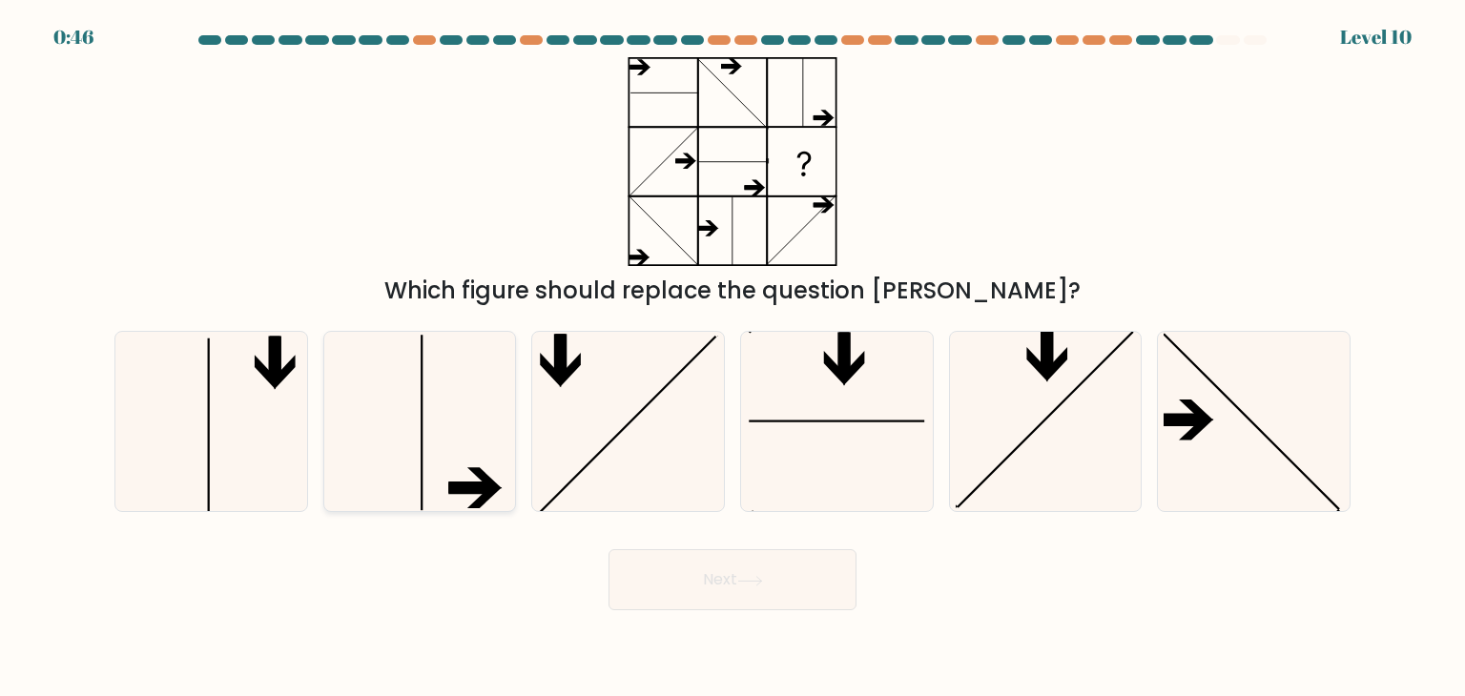
click at [462, 434] on icon at bounding box center [419, 421] width 179 height 179
click at [732, 358] on input "b." at bounding box center [732, 353] width 1 height 10
radio input "true"
click at [725, 576] on button "Next" at bounding box center [732, 579] width 248 height 61
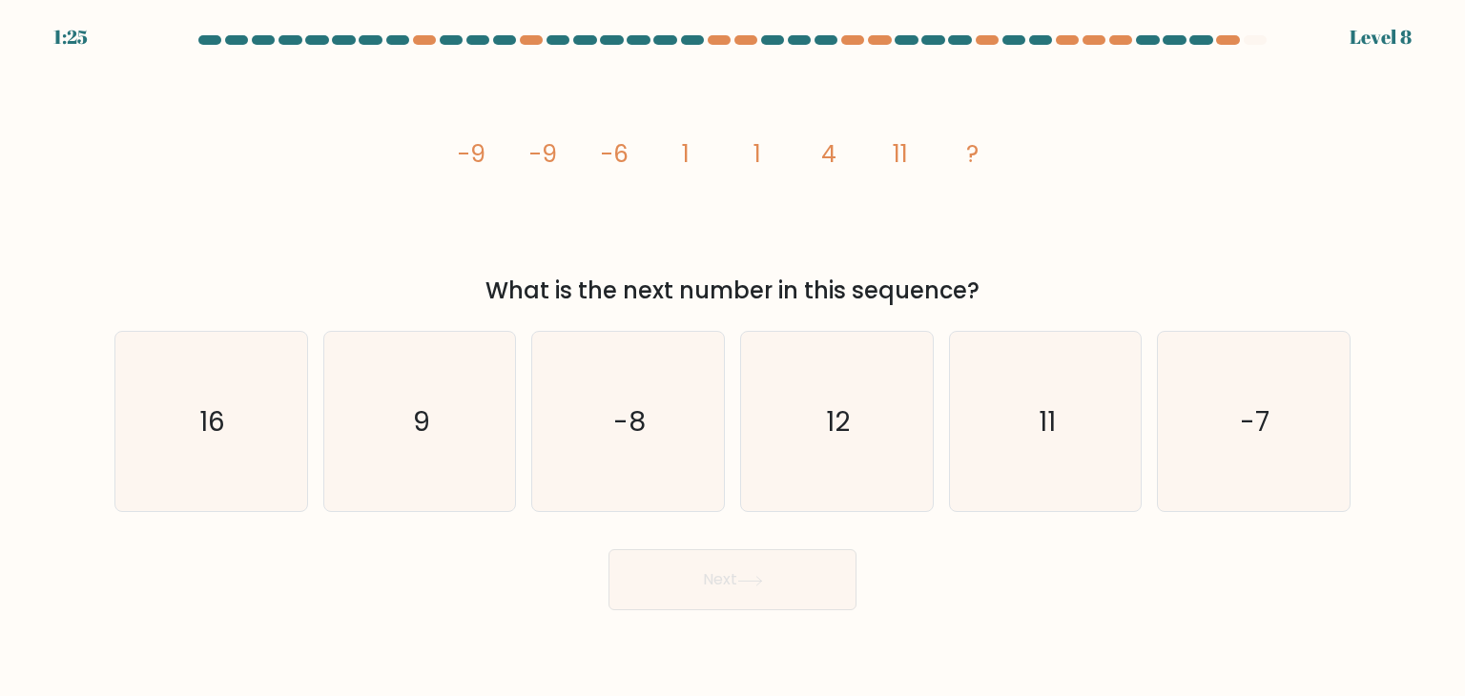
drag, startPoint x: 1022, startPoint y: 298, endPoint x: 389, endPoint y: 144, distance: 651.8
click at [389, 144] on div "image/svg+xml -9 -9 -6 1 1 4 11 ? What is the next number in this sequence?" at bounding box center [732, 182] width 1259 height 251
copy div "-9 -9 -6 1 1 4 11 ? What is the next number in this sequence?"
click at [1003, 407] on icon "11" at bounding box center [1044, 421] width 179 height 179
click at [733, 358] on input "e. 11" at bounding box center [732, 353] width 1 height 10
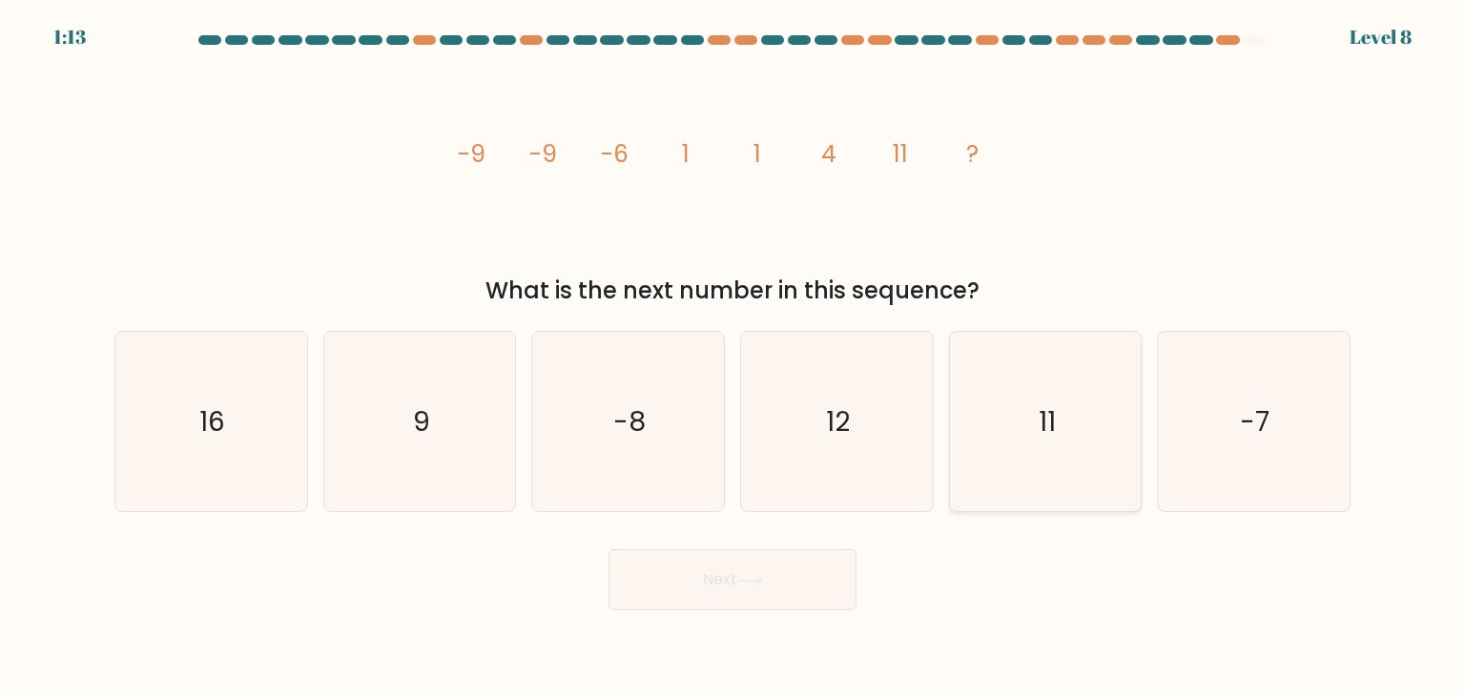
radio input "true"
click at [765, 562] on button "Next" at bounding box center [732, 579] width 248 height 61
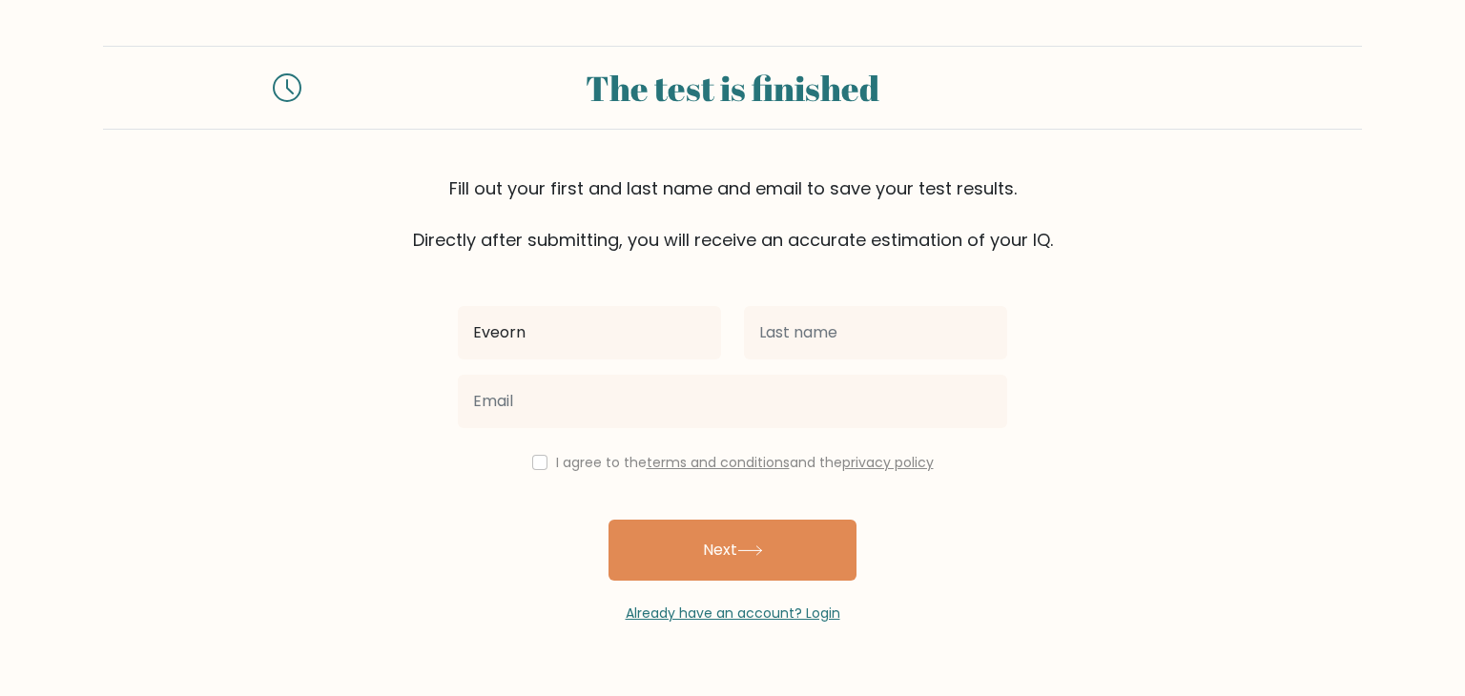
type input "Eveorn"
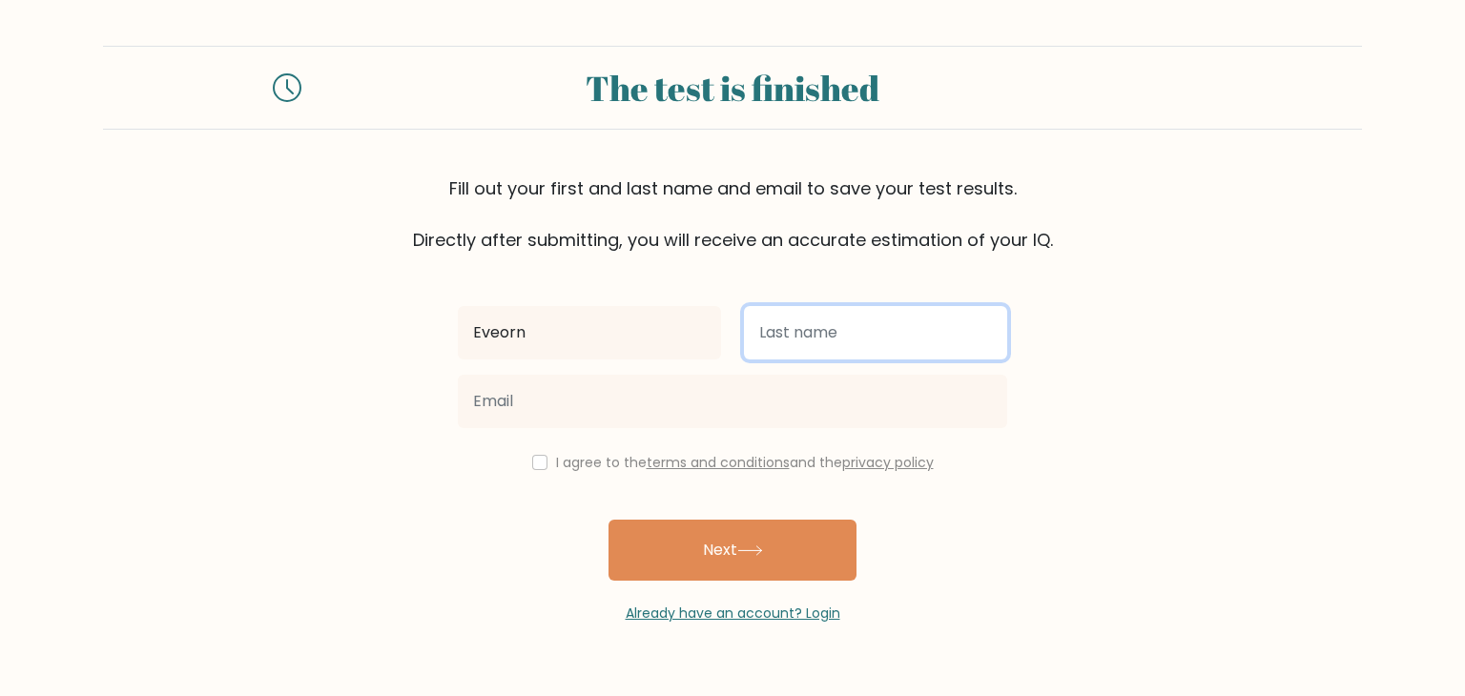
click at [874, 331] on input "text" at bounding box center [875, 332] width 263 height 53
type input "Estares"
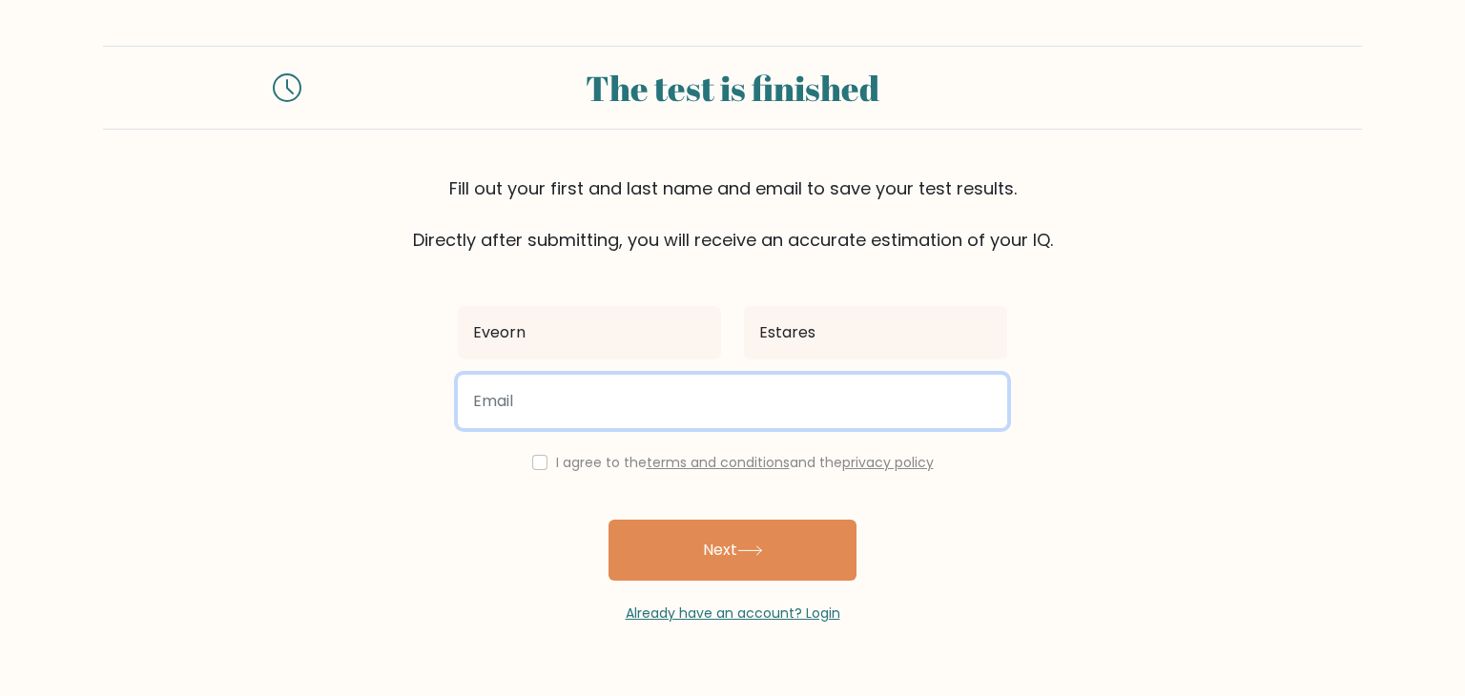
click at [725, 392] on input "email" at bounding box center [732, 401] width 549 height 53
type input "eveornestares26@gmail.com"
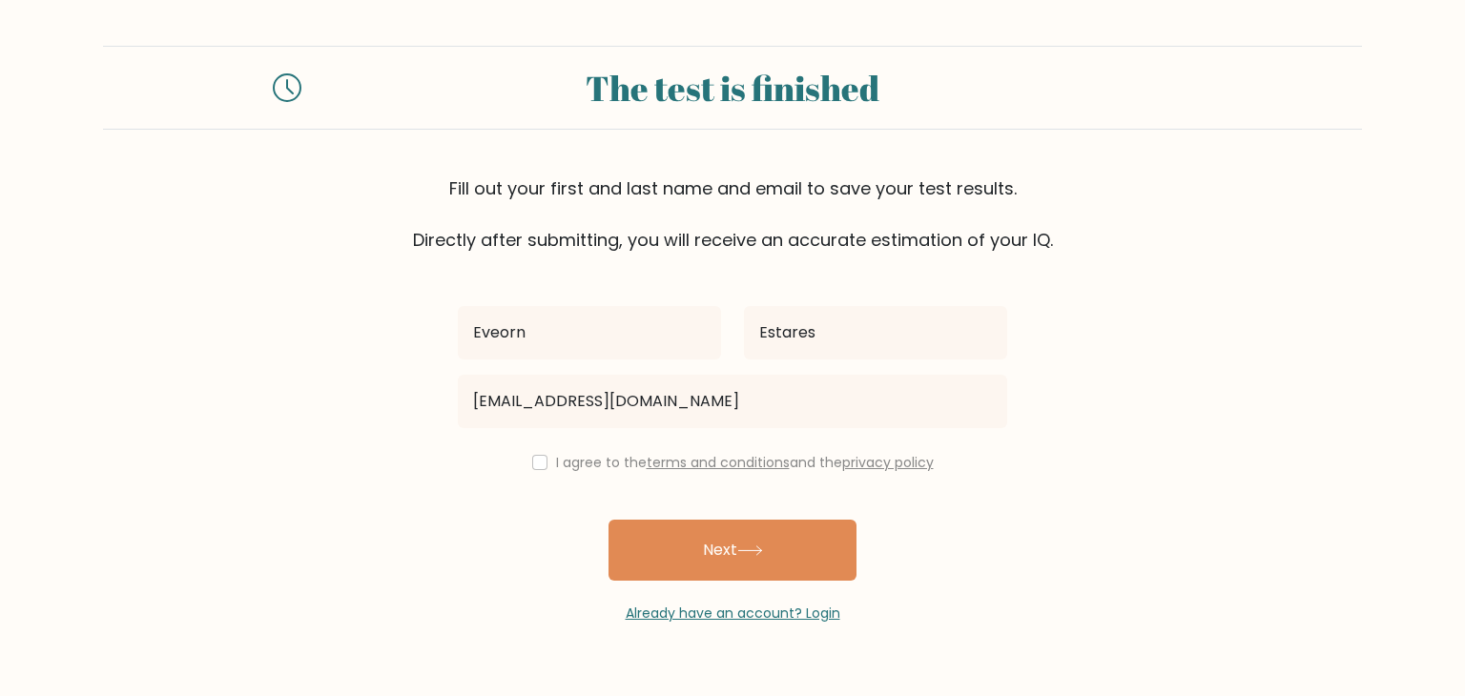
drag, startPoint x: 664, startPoint y: 425, endPoint x: 641, endPoint y: 470, distance: 50.3
click at [641, 470] on label "I agree to the terms and conditions and the privacy policy" at bounding box center [745, 462] width 378 height 19
click at [539, 461] on input "checkbox" at bounding box center [539, 462] width 15 height 15
checkbox input "true"
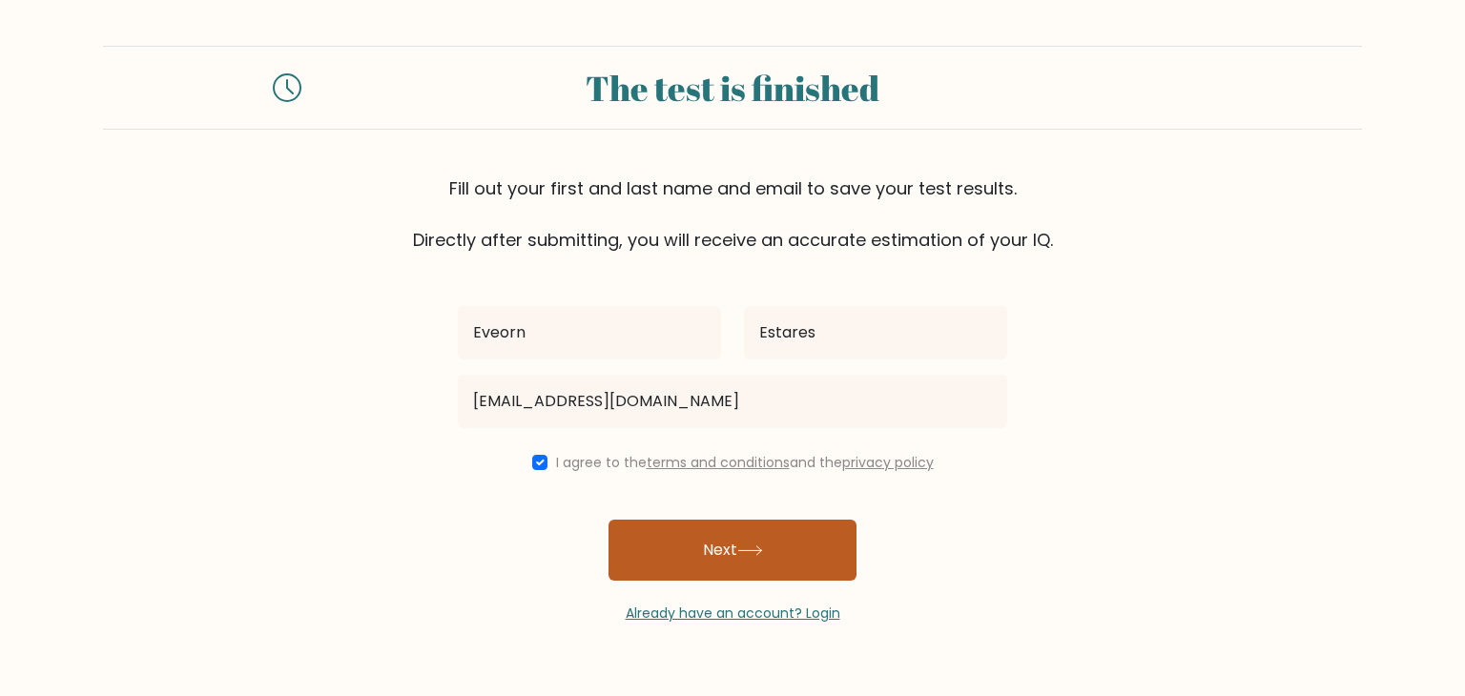
click at [685, 541] on button "Next" at bounding box center [732, 550] width 248 height 61
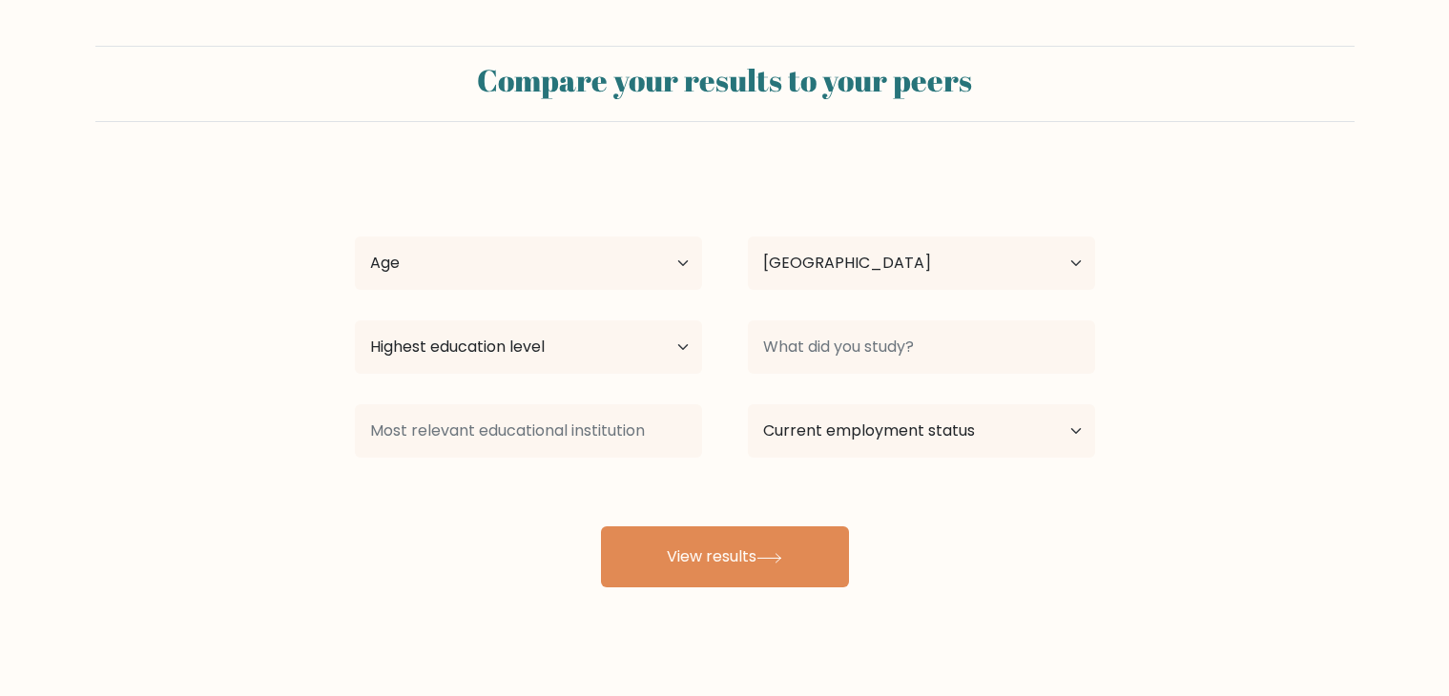
select select "PH"
click at [587, 242] on select "Age Under 18 years old 18-24 years old 25-34 years old 35-44 years old 45-54 ye…" at bounding box center [528, 262] width 347 height 53
select select "25_34"
click at [355, 236] on select "Age Under 18 years old 18-24 years old 25-34 years old 35-44 years old 45-54 ye…" at bounding box center [528, 262] width 347 height 53
click at [589, 358] on select "Highest education level No schooling Primary Lower Secondary Upper Secondary Oc…" at bounding box center [528, 346] width 347 height 53
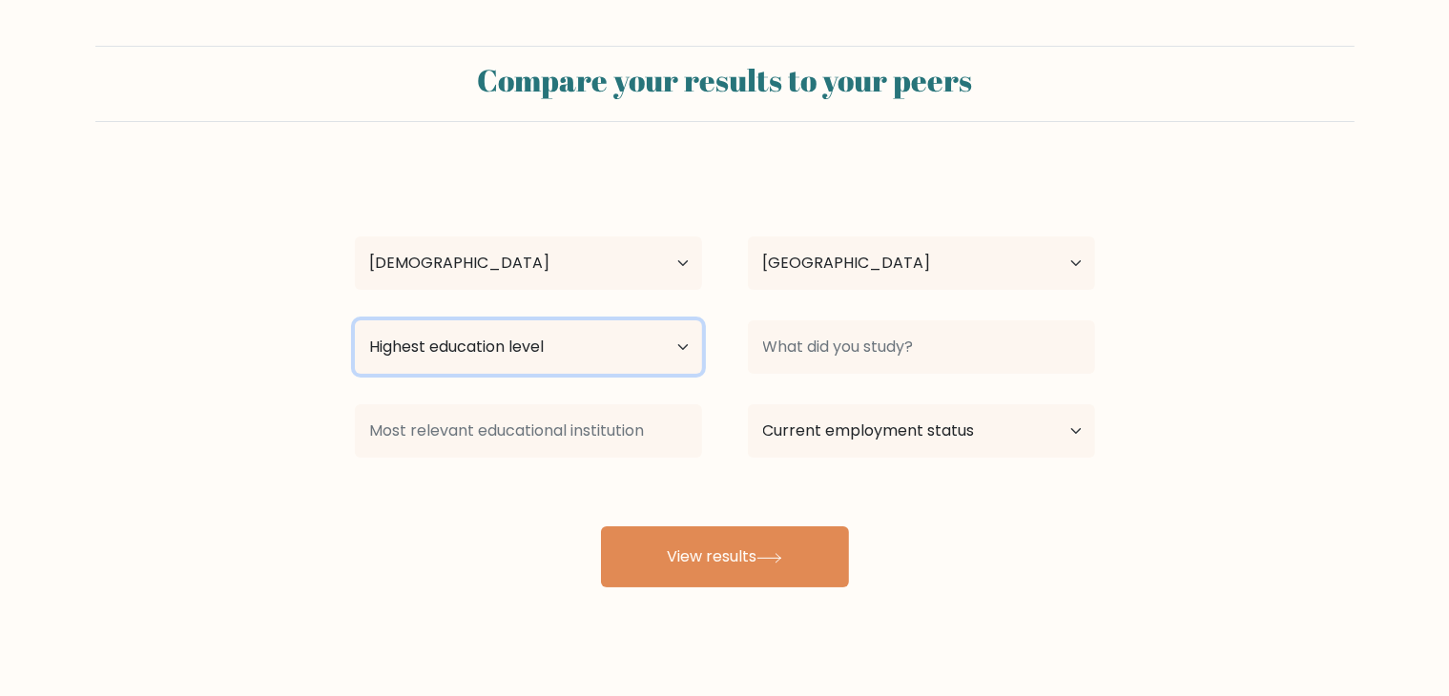
select select "bachelors_degree"
click at [355, 320] on select "Highest education level No schooling Primary Lower Secondary Upper Secondary Oc…" at bounding box center [528, 346] width 347 height 53
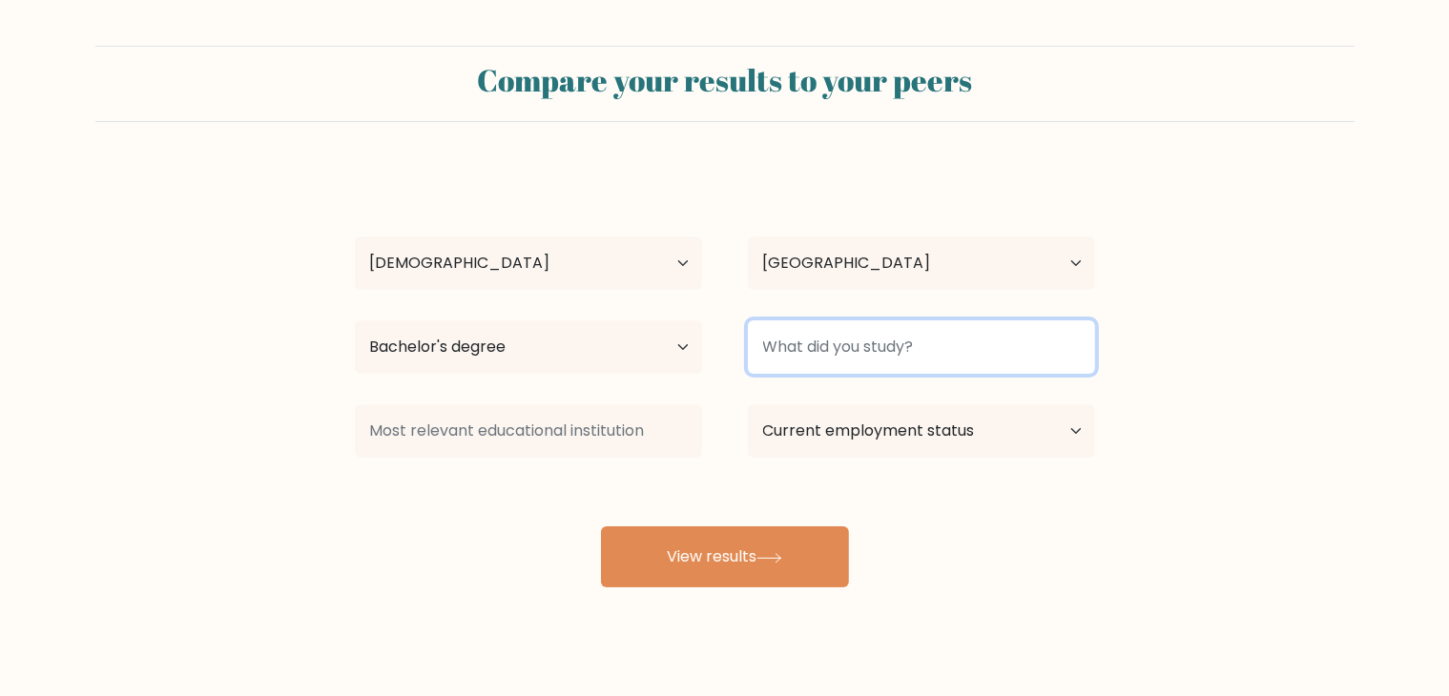
click at [844, 348] on input at bounding box center [921, 346] width 347 height 53
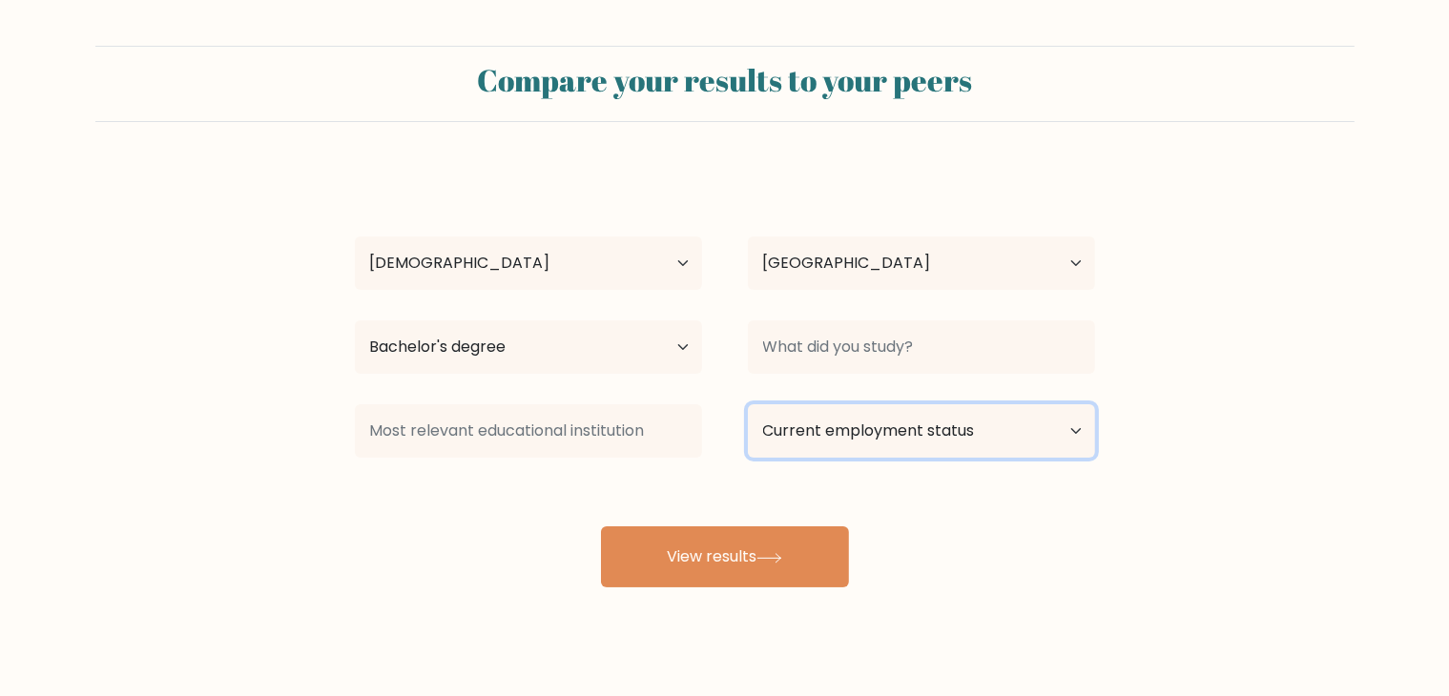
click at [893, 435] on select "Current employment status Employed Student Retired Other / prefer not to answer" at bounding box center [921, 430] width 347 height 53
select select "other"
click at [748, 404] on select "Current employment status Employed Student Retired Other / prefer not to answer" at bounding box center [921, 430] width 347 height 53
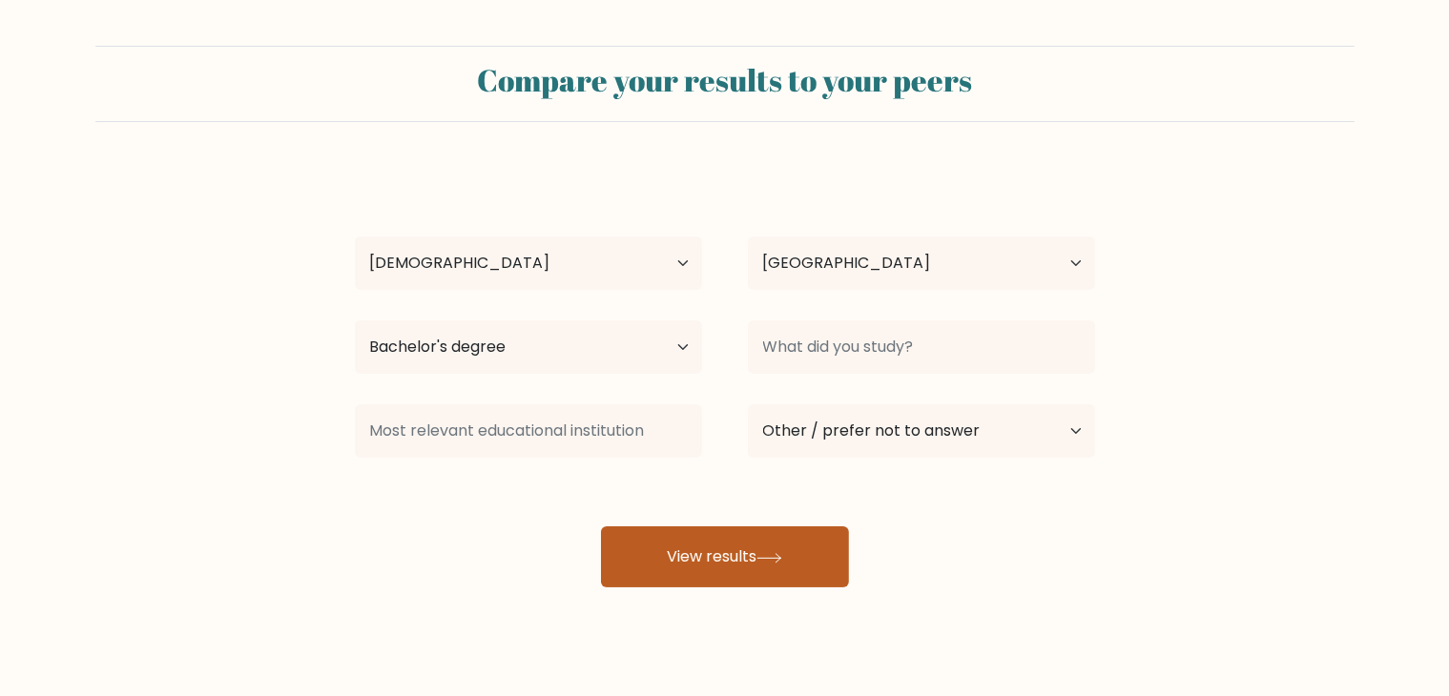
click at [765, 561] on icon at bounding box center [769, 558] width 26 height 10
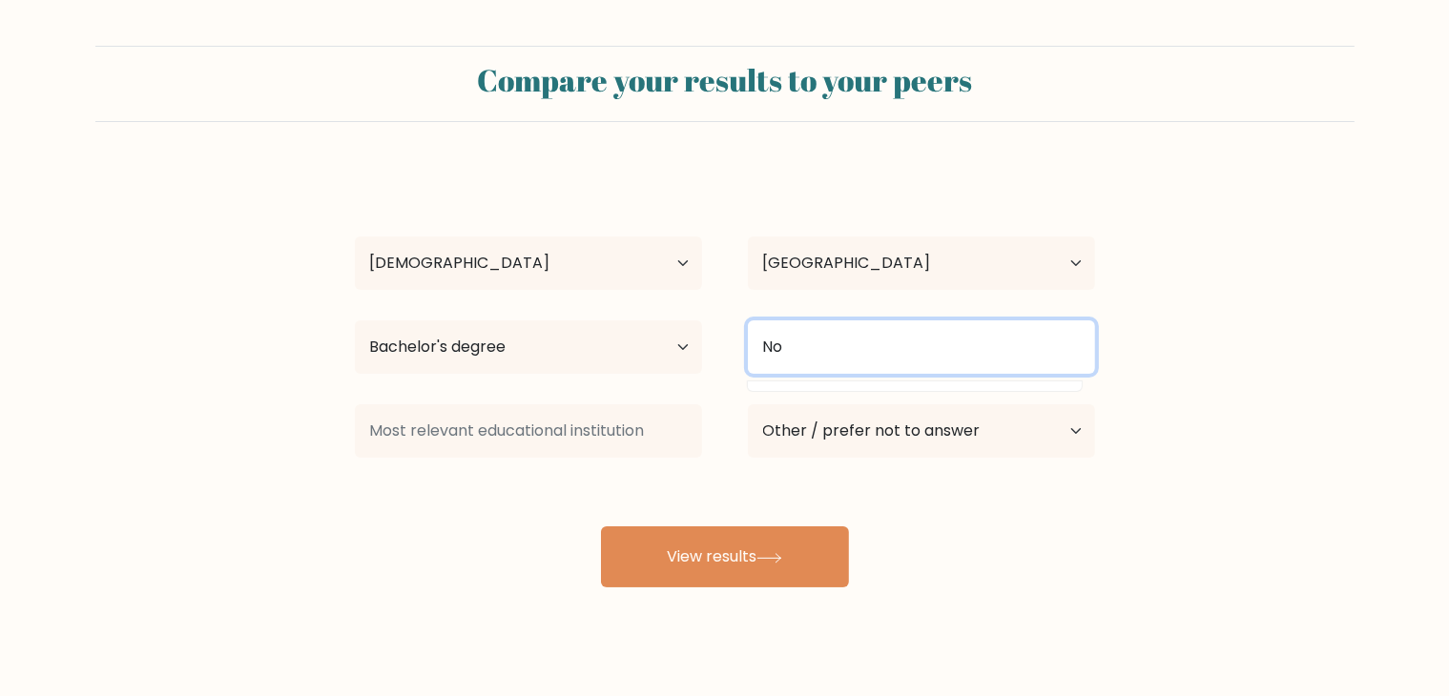
type input "N"
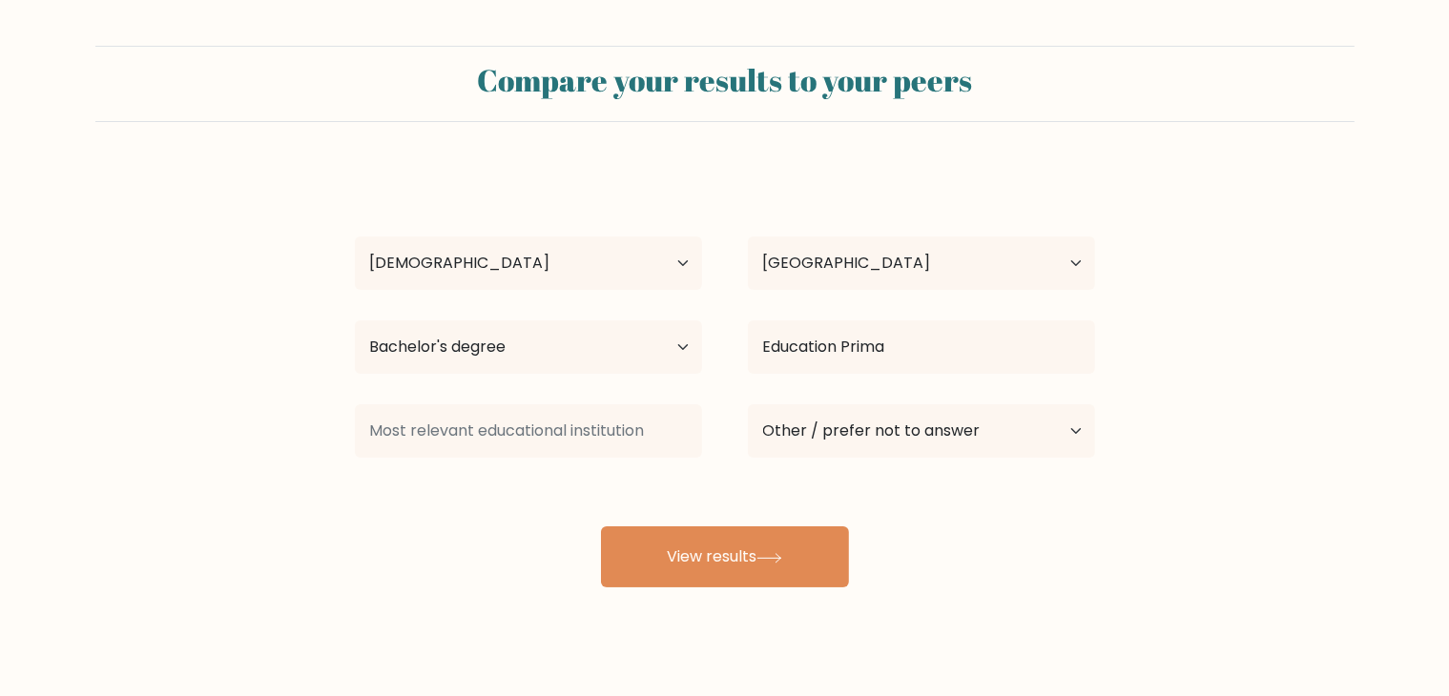
click at [971, 397] on div "Eveorn Estares Age Under 18 years old 18-24 years old 25-34 years old 35-44 yea…" at bounding box center [724, 378] width 763 height 420
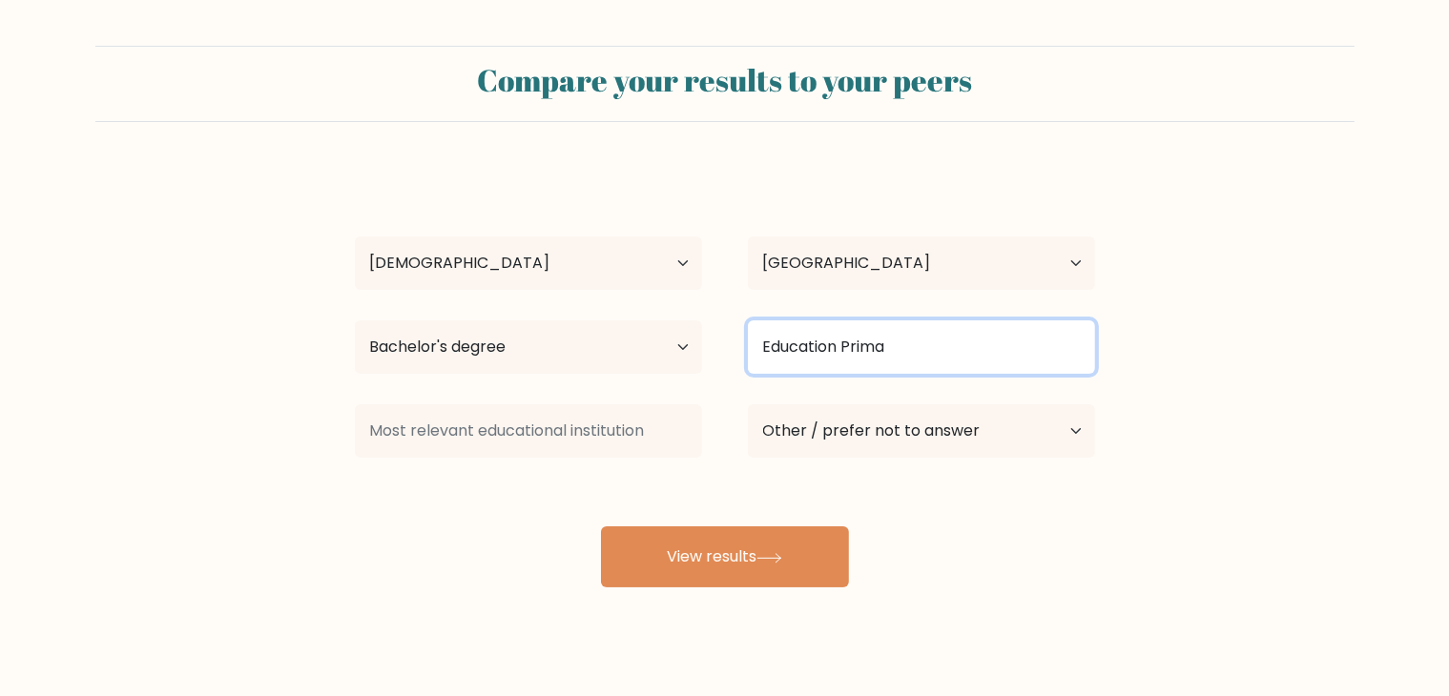
click at [902, 345] on input "Education Prima" at bounding box center [921, 346] width 347 height 53
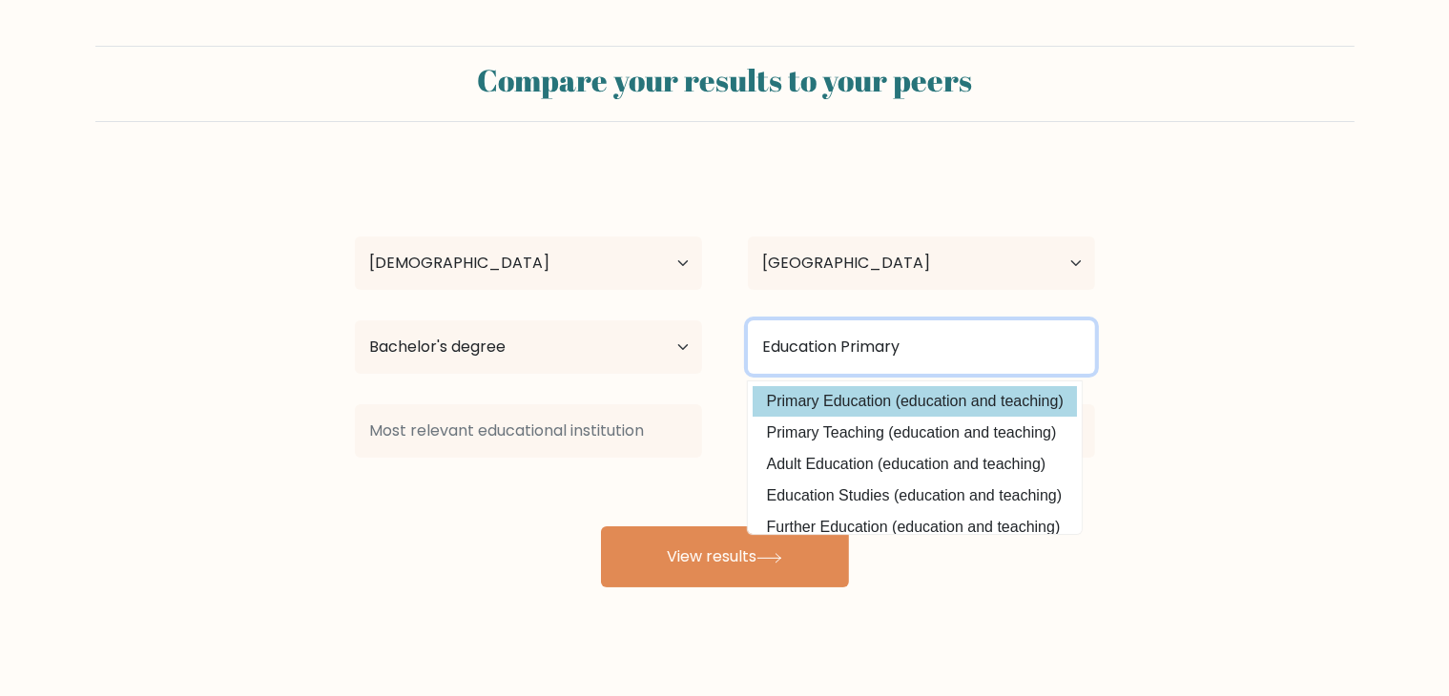
type input "Education Primary"
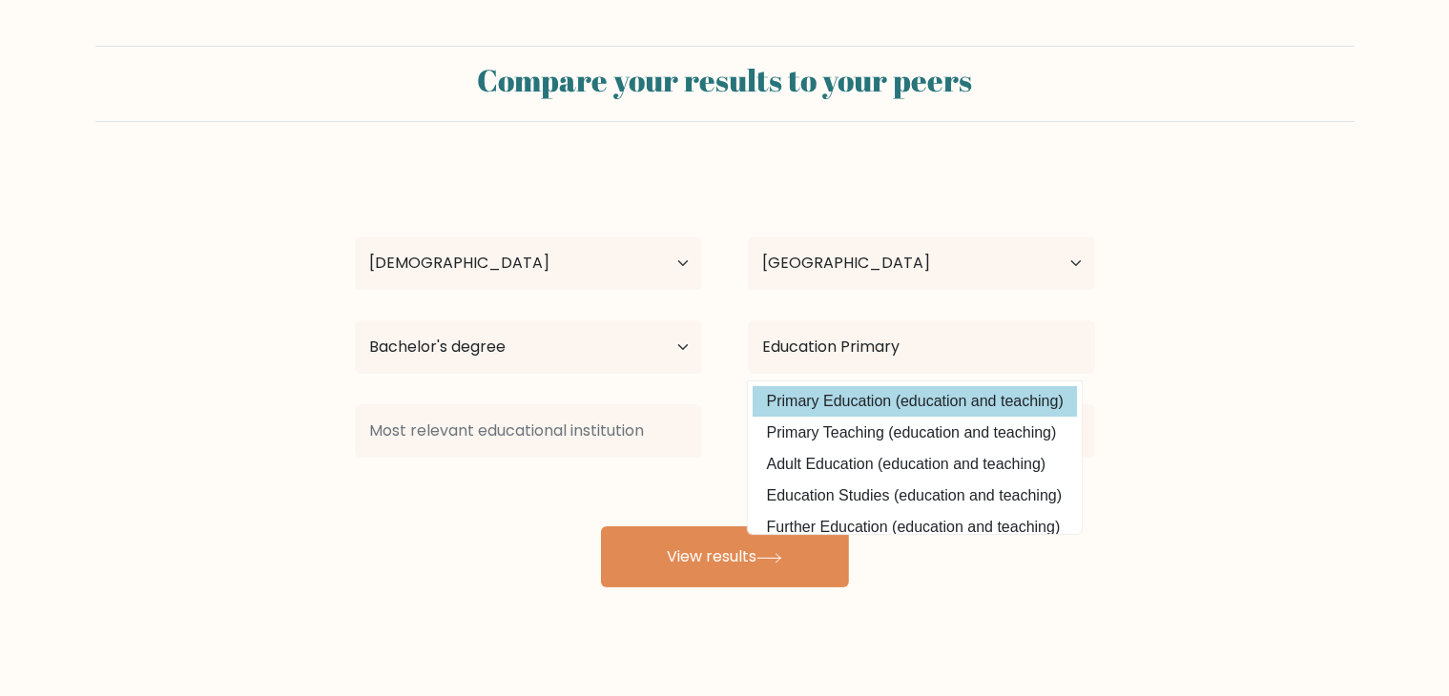
click at [854, 401] on div "Eveorn Estares Age Under 18 years old 18-24 years old 25-34 years old 35-44 yea…" at bounding box center [724, 378] width 763 height 420
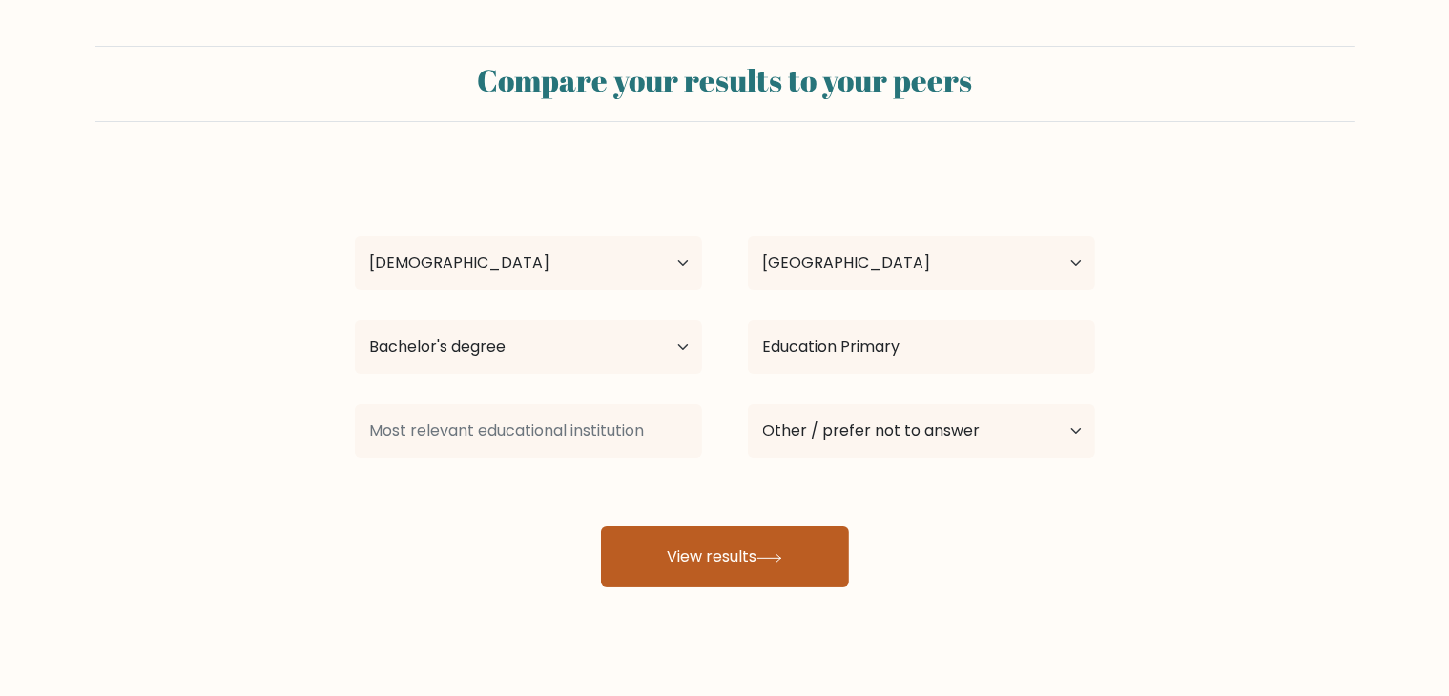
click at [759, 565] on button "View results" at bounding box center [725, 556] width 248 height 61
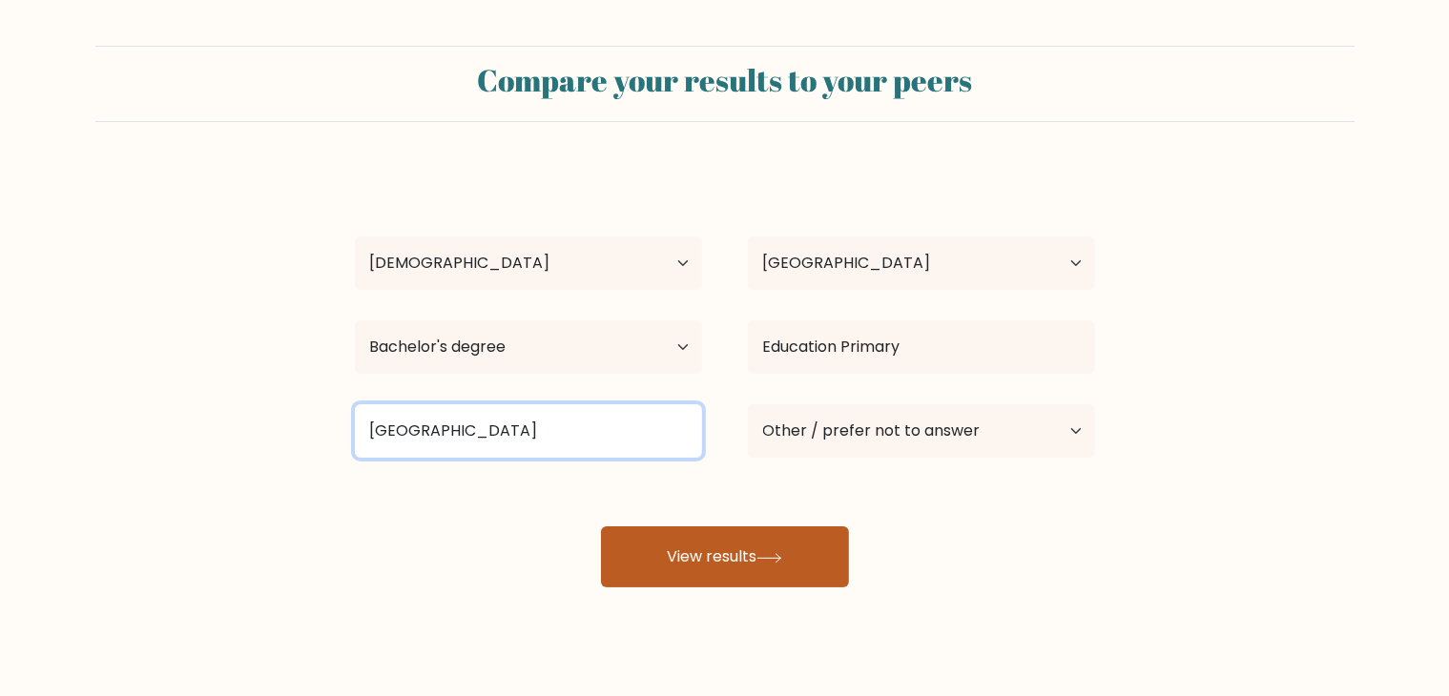
type input "Bukidnon State University"
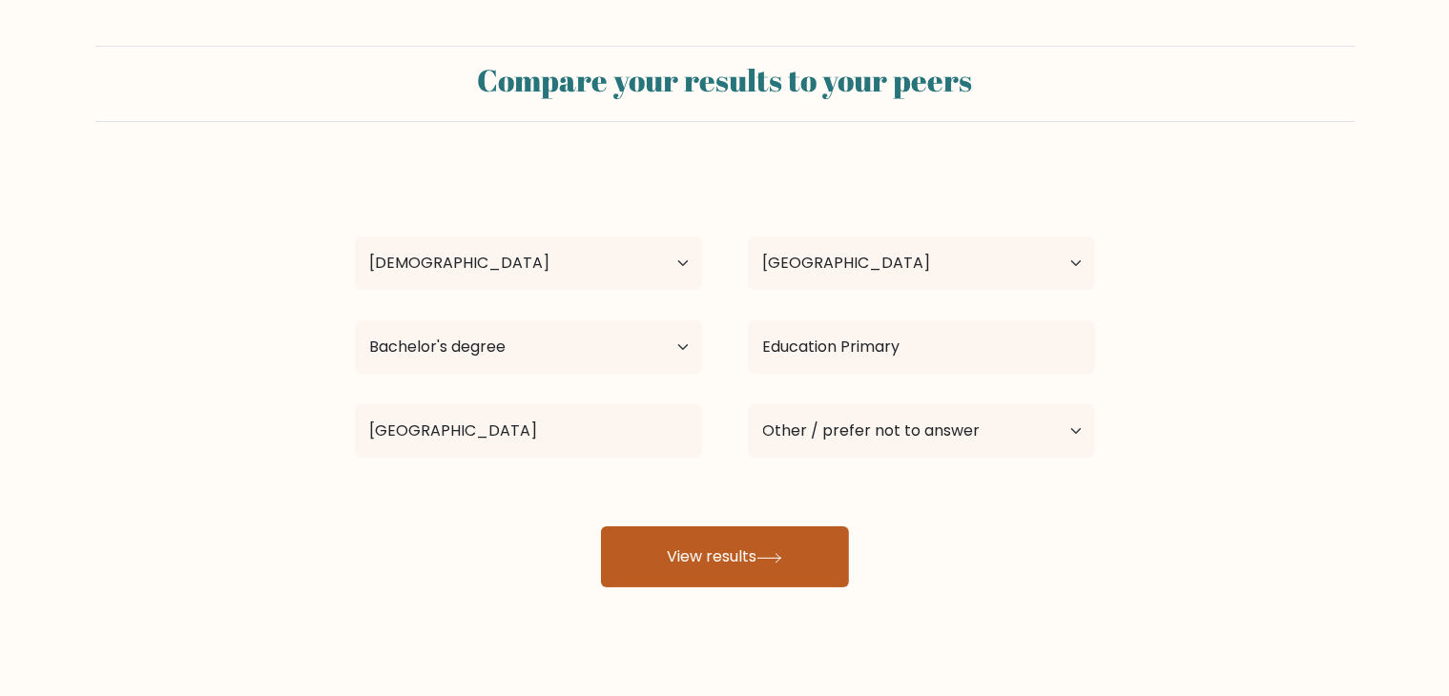
click at [757, 561] on button "View results" at bounding box center [725, 556] width 248 height 61
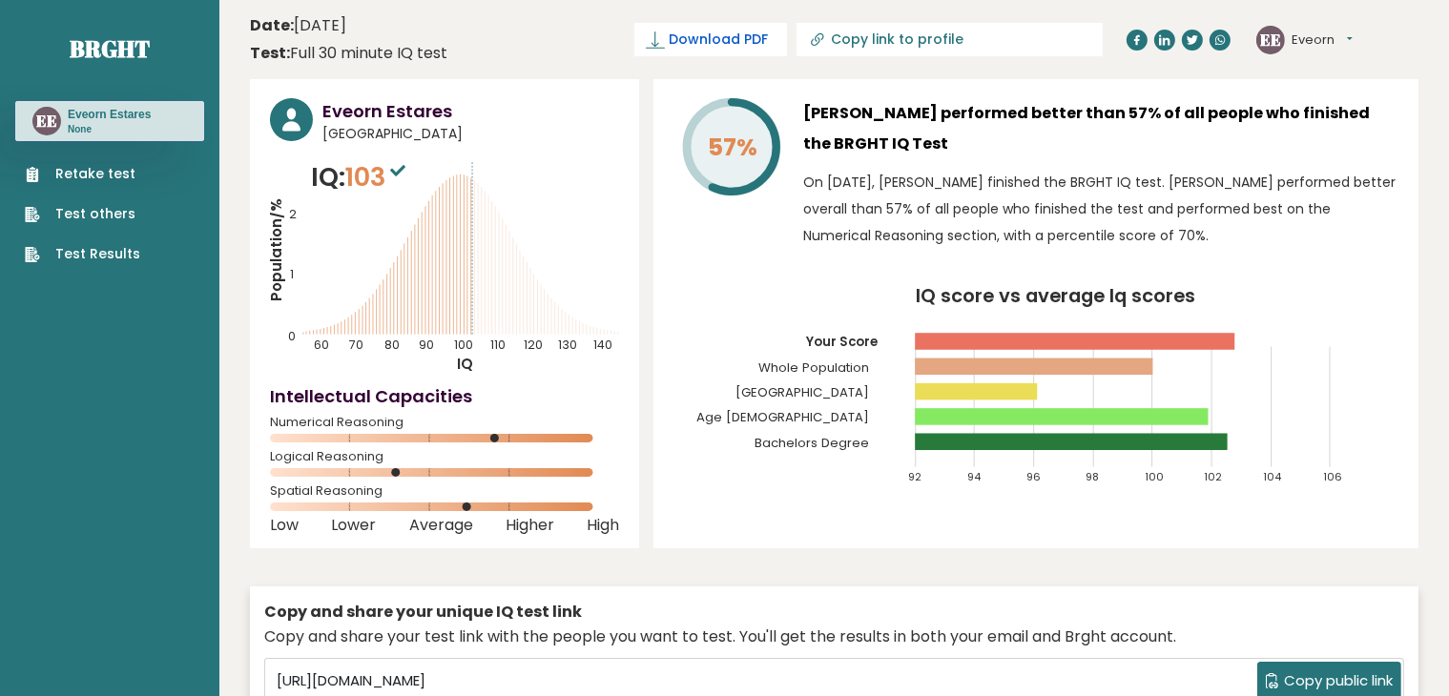
click at [768, 35] on span "Download PDF" at bounding box center [717, 40] width 99 height 20
